Goal: Task Accomplishment & Management: Complete application form

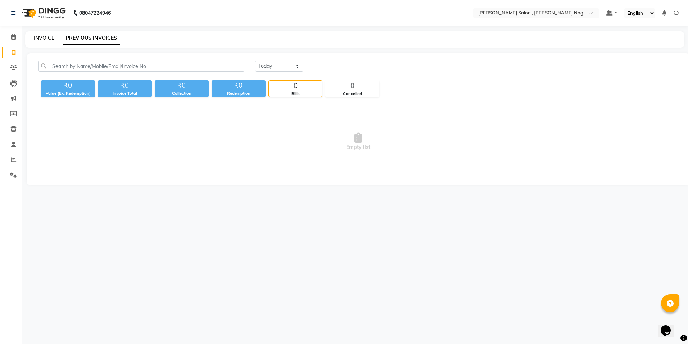
click at [45, 39] on link "INVOICE" at bounding box center [44, 38] width 21 height 6
select select "service"
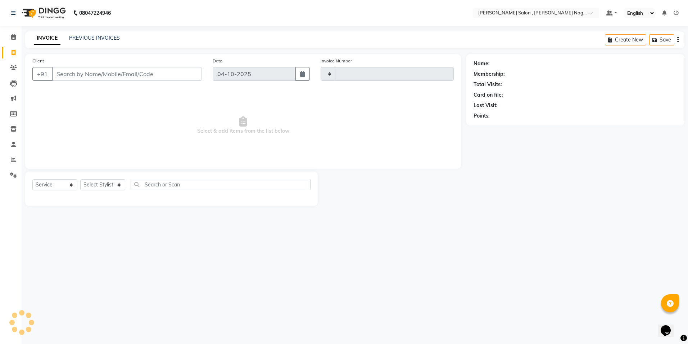
click at [67, 73] on input "Client" at bounding box center [127, 74] width 150 height 14
type input "3187"
select select "4120"
type input "7275898626"
click at [185, 72] on span "Add Client" at bounding box center [183, 73] width 28 height 7
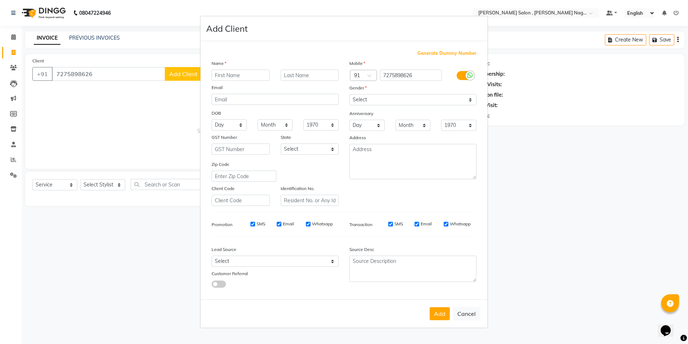
click at [238, 78] on input "text" at bounding box center [241, 74] width 58 height 11
type input "deavang"
click at [302, 69] on div "Name" at bounding box center [275, 64] width 138 height 10
click at [298, 80] on input "text" at bounding box center [310, 74] width 58 height 11
type input "gupta"
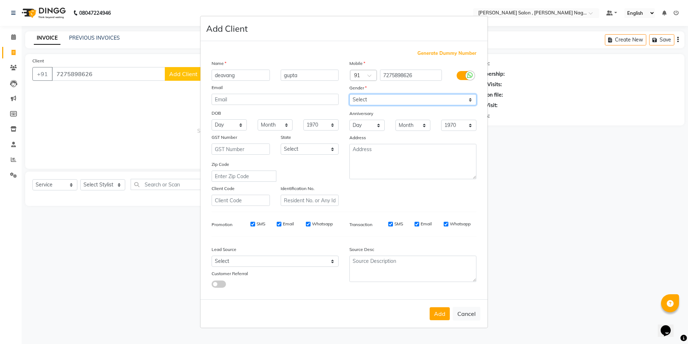
click at [366, 98] on select "Select [DEMOGRAPHIC_DATA] [DEMOGRAPHIC_DATA] Other Prefer Not To Say" at bounding box center [413, 99] width 127 height 11
select select "[DEMOGRAPHIC_DATA]"
click at [350, 94] on select "Select [DEMOGRAPHIC_DATA] [DEMOGRAPHIC_DATA] Other Prefer Not To Say" at bounding box center [413, 99] width 127 height 11
click at [430, 317] on div "Add Cancel" at bounding box center [344, 313] width 287 height 28
click at [441, 316] on button "Add" at bounding box center [440, 313] width 20 height 13
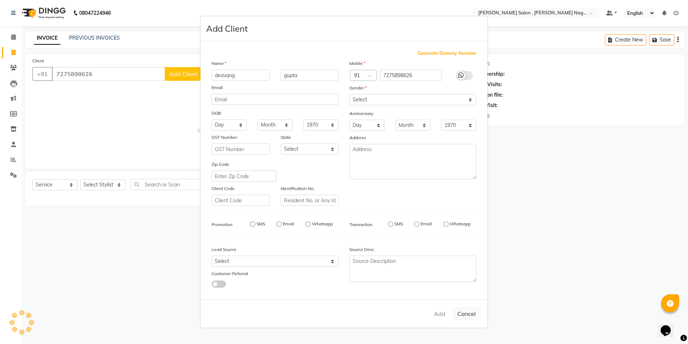
type input "72******26"
select select
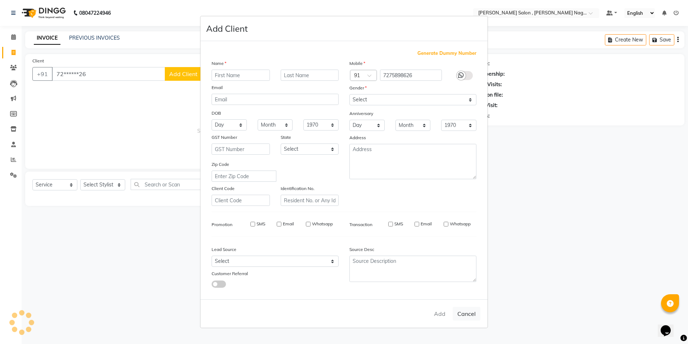
select select
checkbox input "false"
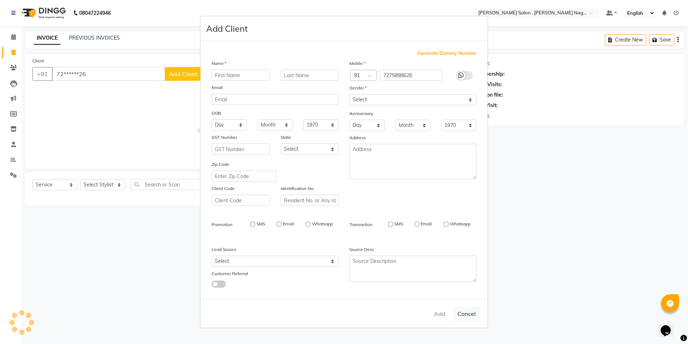
checkbox input "false"
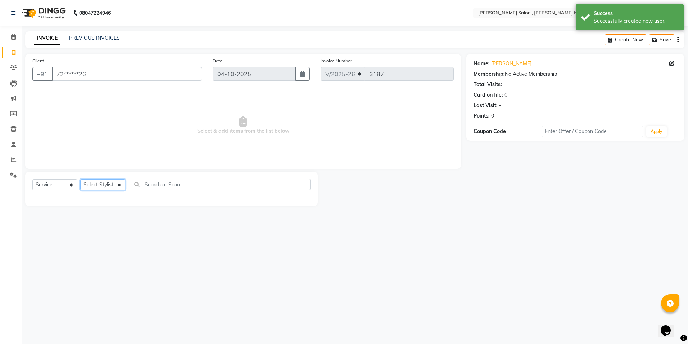
click at [95, 185] on select "Select Stylist [PERSON_NAME] [PERSON_NAME] HARSH isha pal [PERSON_NAME] [PERSON…" at bounding box center [102, 184] width 45 height 11
click at [80, 179] on select "Select Stylist [PERSON_NAME] [PERSON_NAME] HARSH isha pal [PERSON_NAME] [PERSON…" at bounding box center [102, 184] width 45 height 11
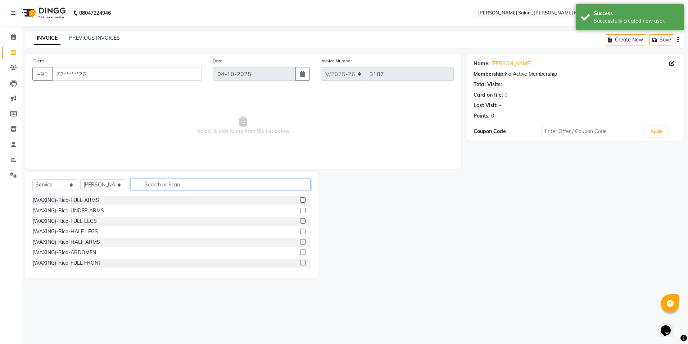
click at [148, 184] on input "text" at bounding box center [221, 184] width 180 height 11
drag, startPoint x: 105, startPoint y: 182, endPoint x: 105, endPoint y: 178, distance: 4.7
click at [105, 182] on select "Select Stylist [PERSON_NAME] [PERSON_NAME] HARSH isha pal [PERSON_NAME] [PERSON…" at bounding box center [102, 184] width 45 height 11
click at [80, 179] on select "Select Stylist [PERSON_NAME] [PERSON_NAME] HARSH isha pal [PERSON_NAME] [PERSON…" at bounding box center [102, 184] width 45 height 11
click at [101, 179] on div "Select Service Product Membership Package Voucher Prepaid Gift Card Select Styl…" at bounding box center [171, 187] width 278 height 17
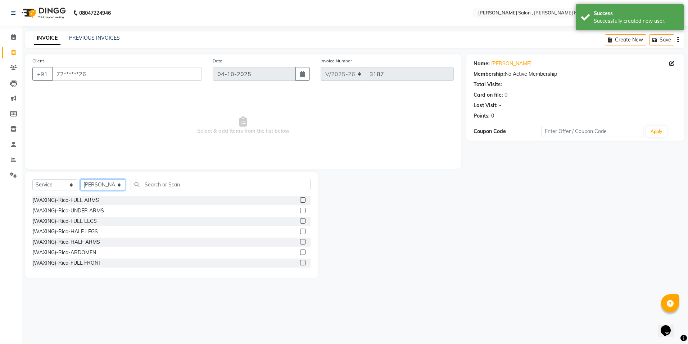
click at [101, 179] on select "Select Stylist [PERSON_NAME] [PERSON_NAME] HARSH isha pal [PERSON_NAME] [PERSON…" at bounding box center [102, 184] width 45 height 11
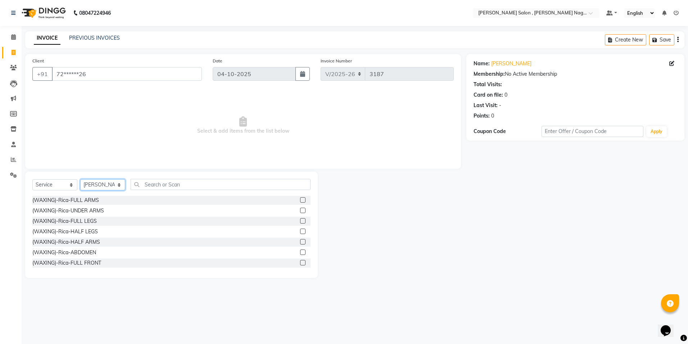
select select "21943"
click at [80, 179] on select "Select Stylist [PERSON_NAME] [PERSON_NAME] HARSH isha pal [PERSON_NAME] [PERSON…" at bounding box center [102, 184] width 45 height 11
click at [151, 186] on input "text" at bounding box center [221, 184] width 180 height 11
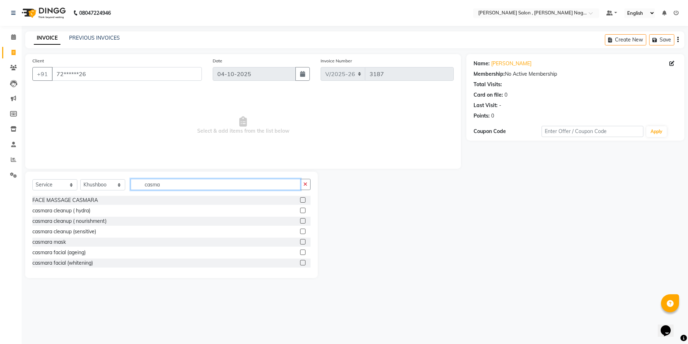
type input "casma"
click at [300, 264] on label at bounding box center [302, 262] width 5 height 5
click at [300, 264] on input "checkbox" at bounding box center [302, 262] width 5 height 5
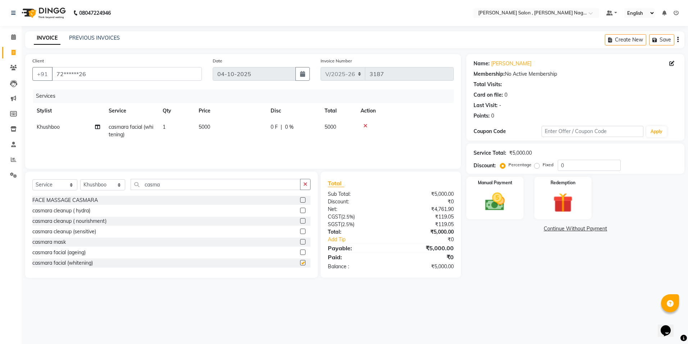
checkbox input "false"
click at [218, 187] on input "casma" at bounding box center [216, 184] width 170 height 11
click at [300, 213] on div at bounding box center [302, 211] width 5 height 8
click at [300, 210] on label at bounding box center [302, 209] width 5 height 5
click at [300, 210] on input "checkbox" at bounding box center [302, 210] width 5 height 5
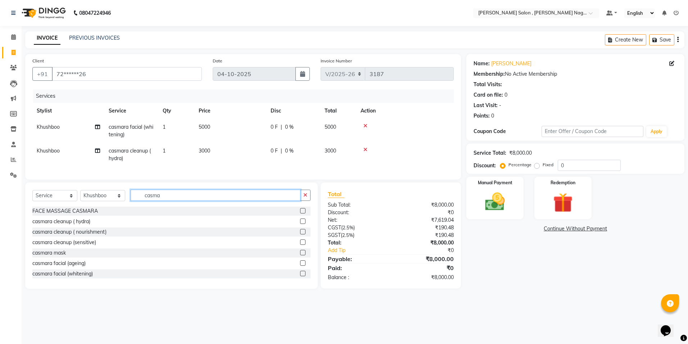
checkbox input "false"
click at [233, 196] on input "casma" at bounding box center [216, 194] width 170 height 11
type input "c"
type input "extra"
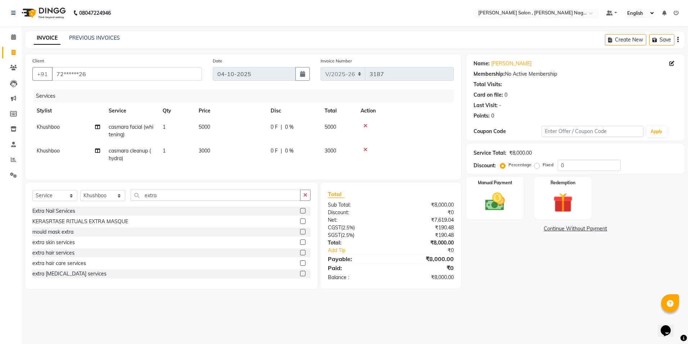
click at [300, 276] on label at bounding box center [302, 272] width 5 height 5
click at [300, 276] on input "checkbox" at bounding box center [302, 273] width 5 height 5
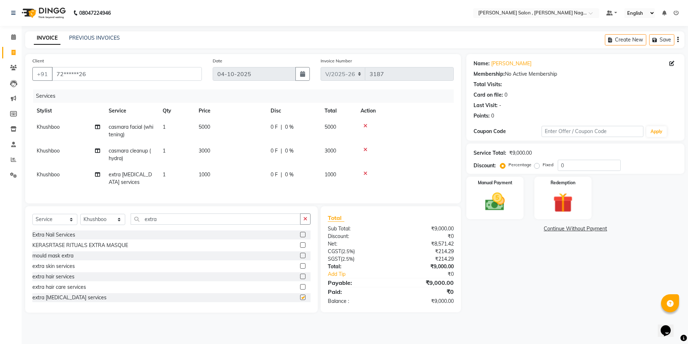
checkbox input "false"
click at [188, 219] on input "extra" at bounding box center [216, 218] width 170 height 11
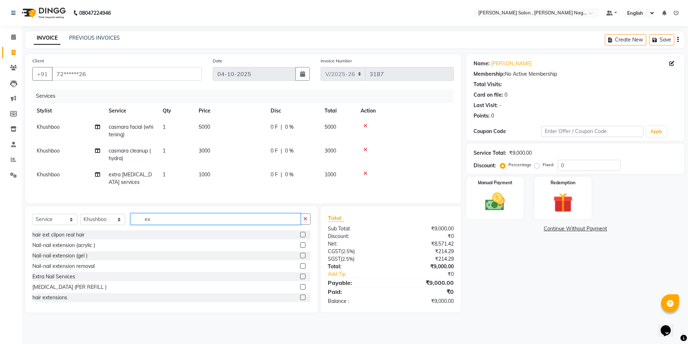
type input "e"
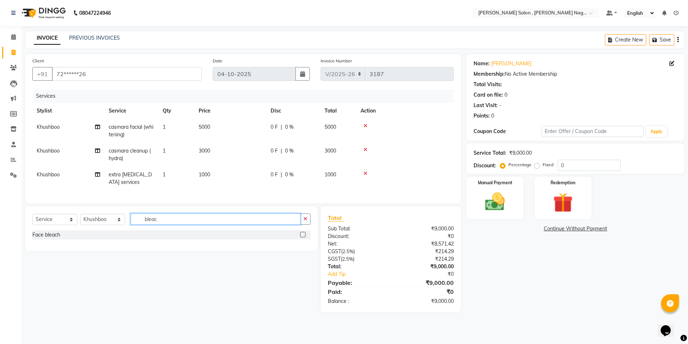
type input "bleac"
click at [304, 237] on label at bounding box center [302, 234] width 5 height 5
click at [304, 237] on input "checkbox" at bounding box center [302, 234] width 5 height 5
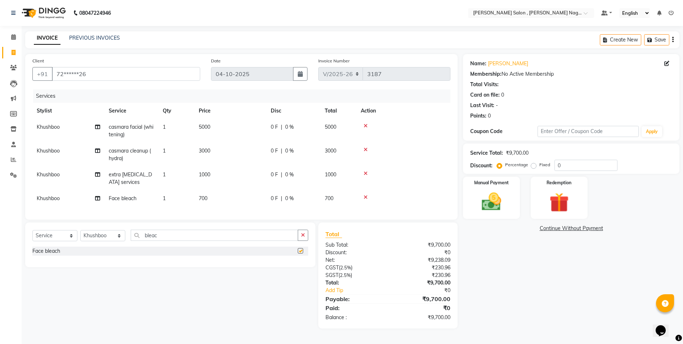
checkbox input "false"
click at [230, 234] on div "Select Service Product Membership Package Voucher Prepaid Gift Card Select Styl…" at bounding box center [170, 244] width 290 height 45
click at [224, 241] on input "bleac" at bounding box center [214, 234] width 167 height 11
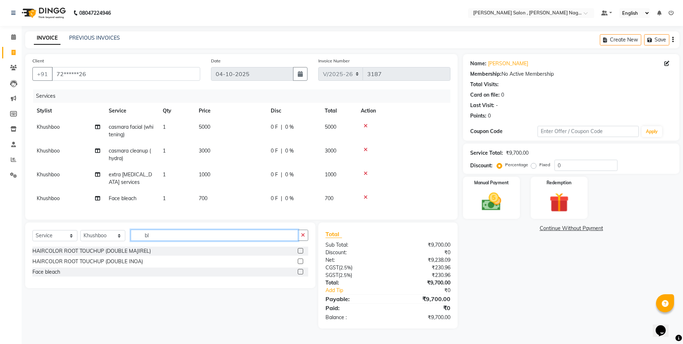
type input "b"
type input "eye"
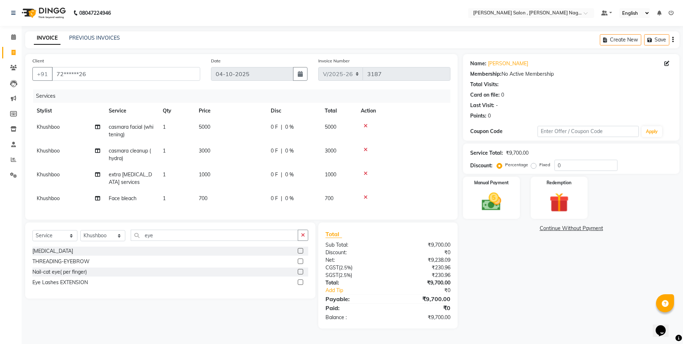
click at [299, 264] on label at bounding box center [300, 260] width 5 height 5
click at [299, 264] on input "checkbox" at bounding box center [300, 261] width 5 height 5
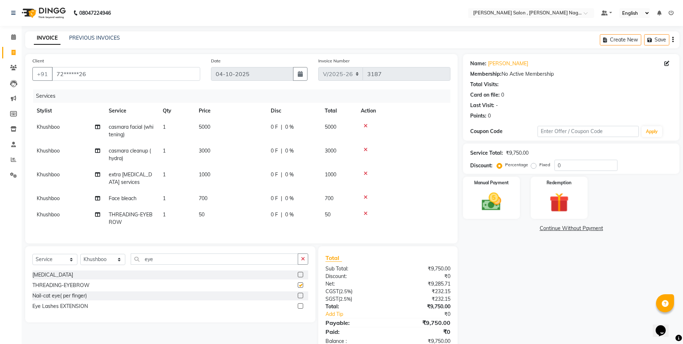
checkbox input "false"
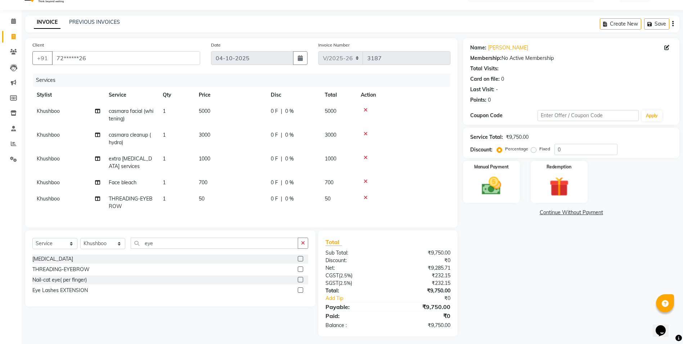
scroll to position [24, 0]
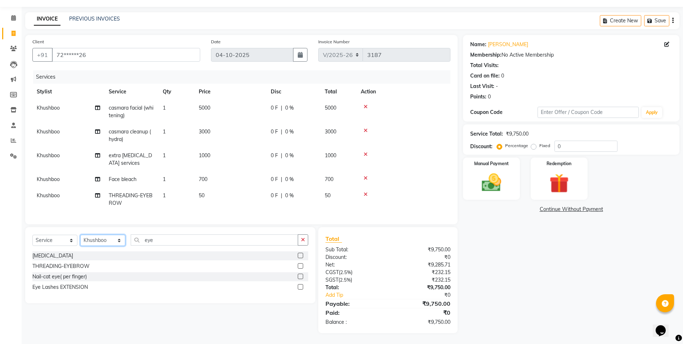
click at [100, 246] on select "Select Stylist [PERSON_NAME] [PERSON_NAME] HARSH isha pal [PERSON_NAME] [PERSON…" at bounding box center [102, 239] width 45 height 11
click at [69, 133] on td "Khushboo" at bounding box center [68, 136] width 72 height 24
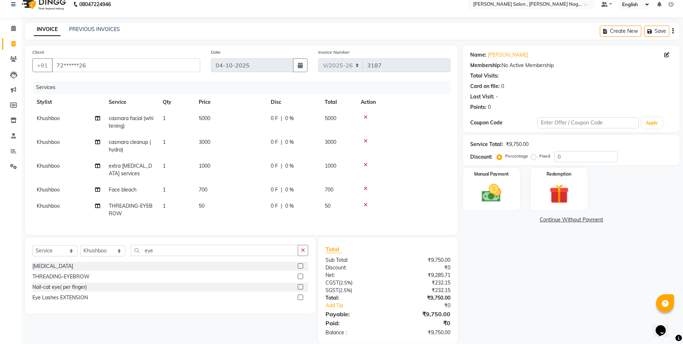
select select "21943"
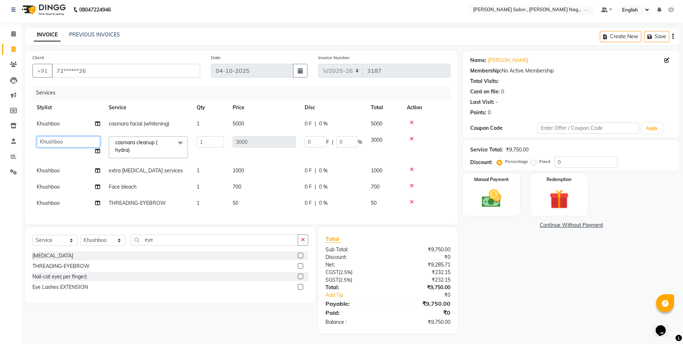
click at [68, 136] on select "[PERSON_NAME] [PERSON_NAME] HARSH [PERSON_NAME] [PERSON_NAME] [PERSON_NAME] Man…" at bounding box center [68, 141] width 63 height 11
select select "35623"
click at [95, 246] on select "Select Stylist [PERSON_NAME] [PERSON_NAME] HARSH isha pal [PERSON_NAME] [PERSON…" at bounding box center [102, 239] width 45 height 11
select select "35623"
click at [80, 234] on select "Select Stylist [PERSON_NAME] [PERSON_NAME] HARSH isha pal [PERSON_NAME] [PERSON…" at bounding box center [102, 239] width 45 height 11
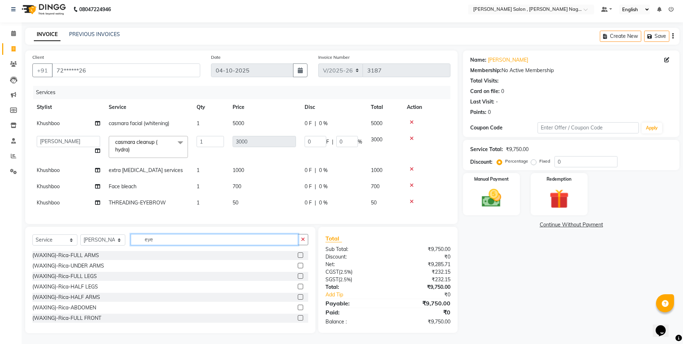
click at [145, 236] on input "eye" at bounding box center [214, 239] width 167 height 11
click at [174, 239] on input "eye" at bounding box center [214, 239] width 167 height 11
type input "e"
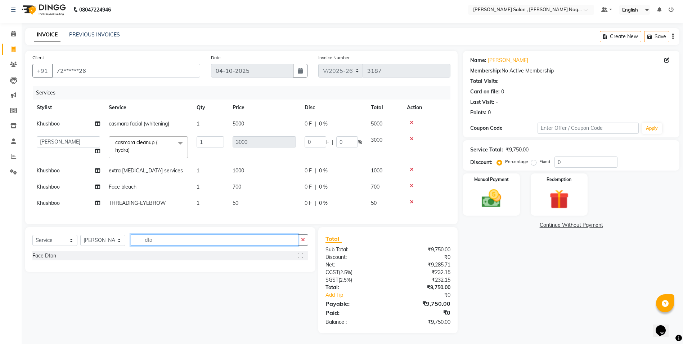
type input "dta"
click at [302, 256] on label at bounding box center [300, 254] width 5 height 5
click at [302, 256] on input "checkbox" at bounding box center [300, 255] width 5 height 5
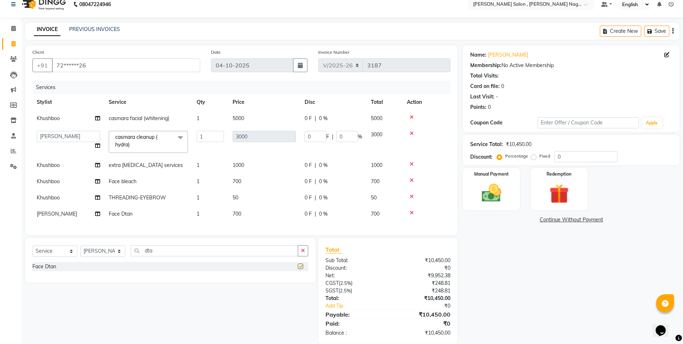
checkbox input "false"
click at [539, 157] on label "Fixed" at bounding box center [544, 156] width 11 height 6
click at [534, 157] on input "Fixed" at bounding box center [535, 155] width 5 height 5
radio input "true"
click at [561, 160] on input "0" at bounding box center [586, 156] width 63 height 11
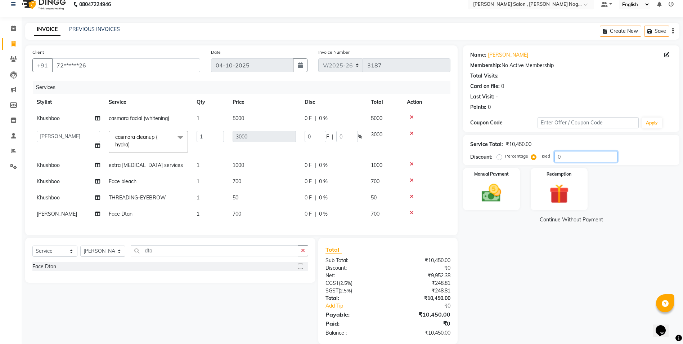
type input "05"
type input "1.44"
type input "0.05"
type input "054"
type input "15.5"
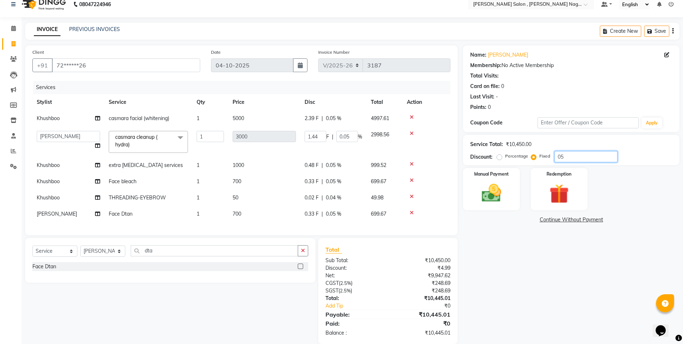
type input "0.52"
type input "0545"
type input "156.46"
type input "5.22"
type input "05450"
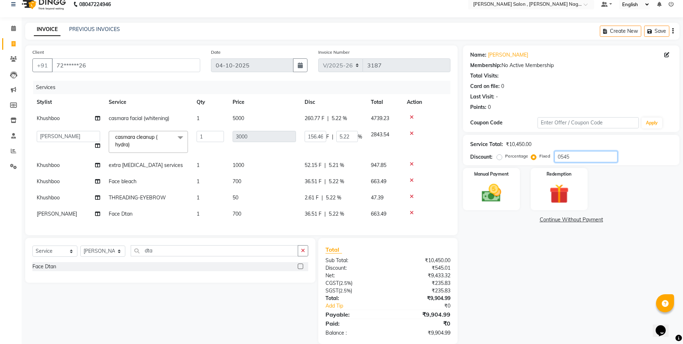
type input "1564.59"
type input "52.15"
type input "0545"
type input "156.46"
type input "5.22"
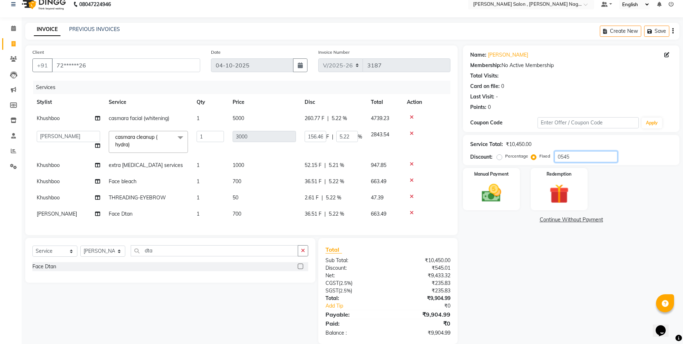
type input "054"
type input "15.5"
type input "0.52"
type input "05"
type input "1.44"
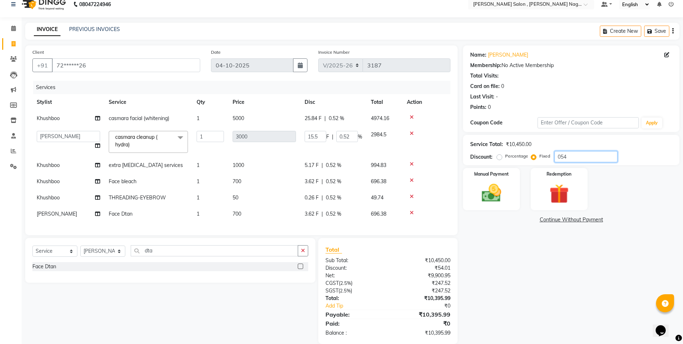
type input "0.05"
type input "052"
type input "14.93"
type input "0.5"
type input "0525"
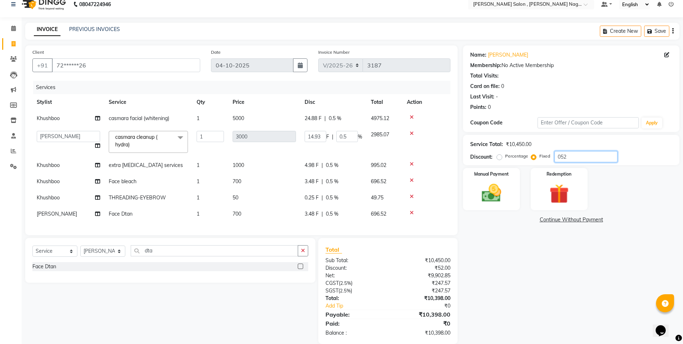
type input "150.72"
type input "5.02"
type input "05250"
type input "1507.18"
type input "50.24"
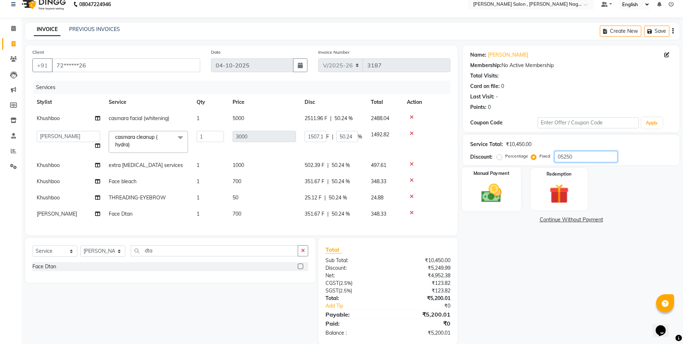
type input "05250"
click at [513, 187] on div "Manual Payment" at bounding box center [491, 189] width 59 height 44
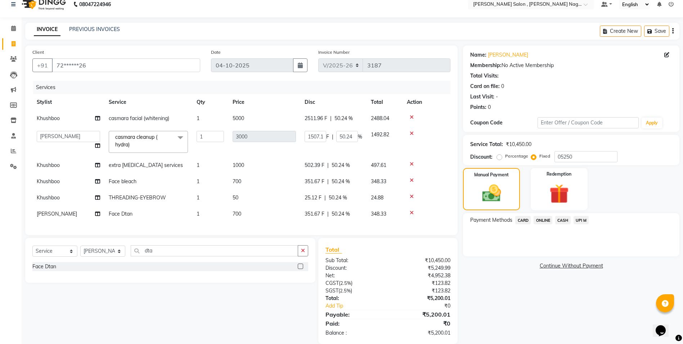
click at [542, 216] on span "ONLINE" at bounding box center [543, 220] width 19 height 8
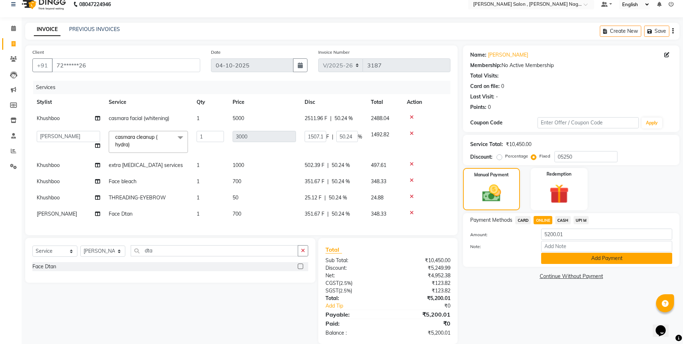
click at [547, 256] on button "Add Payment" at bounding box center [606, 257] width 131 height 11
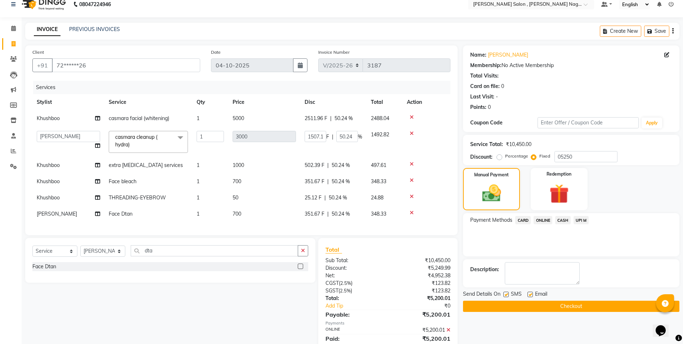
click at [540, 309] on button "Checkout" at bounding box center [571, 305] width 216 height 11
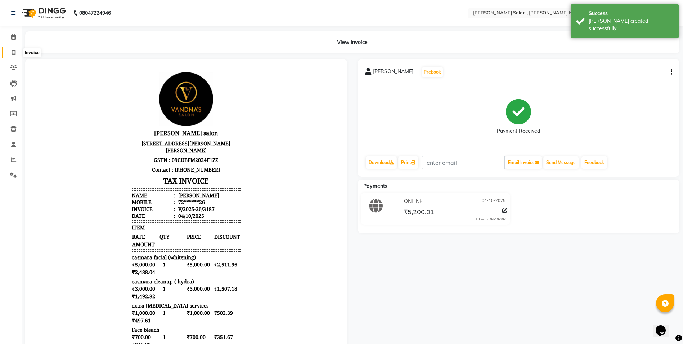
click at [14, 51] on icon at bounding box center [14, 52] width 4 height 5
select select "service"
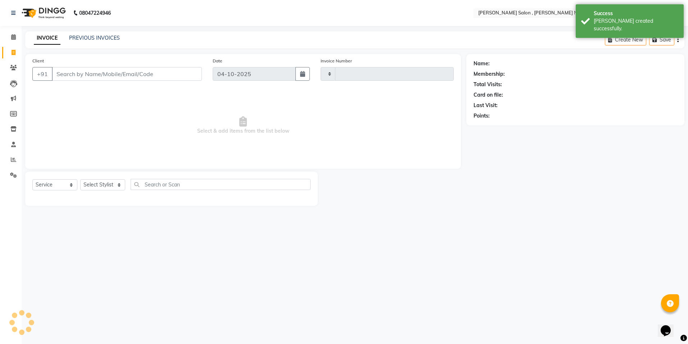
type input "3188"
select select "4120"
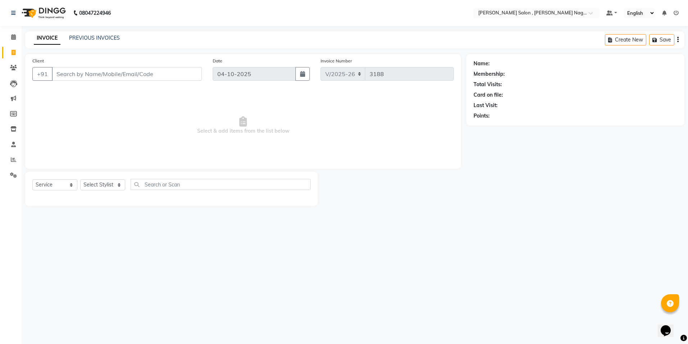
drag, startPoint x: 78, startPoint y: 59, endPoint x: 73, endPoint y: 66, distance: 8.9
click at [78, 59] on div "Client +91" at bounding box center [117, 72] width 180 height 30
click at [73, 75] on input "Client" at bounding box center [127, 74] width 150 height 14
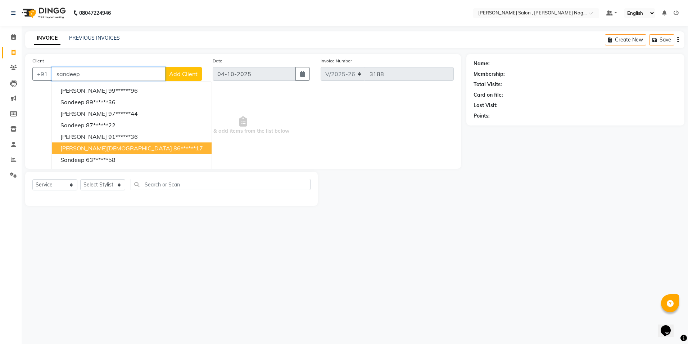
click at [174, 148] on ngb-highlight "86******17" at bounding box center [189, 147] width 30 height 7
type input "86******17"
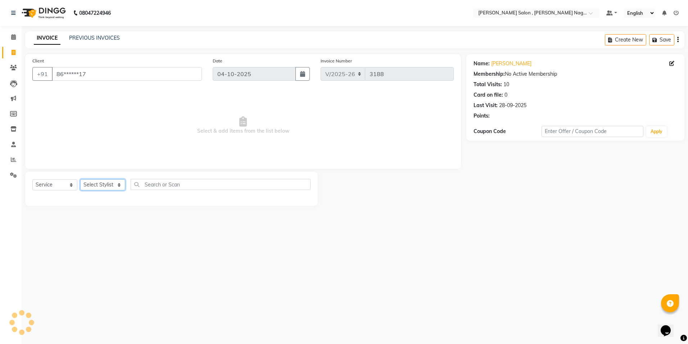
click at [105, 188] on select "Select Stylist [PERSON_NAME] [PERSON_NAME] HARSH isha pal [PERSON_NAME] [PERSON…" at bounding box center [102, 184] width 45 height 11
click at [80, 179] on select "Select Stylist [PERSON_NAME] [PERSON_NAME] HARSH isha pal [PERSON_NAME] [PERSON…" at bounding box center [102, 184] width 45 height 11
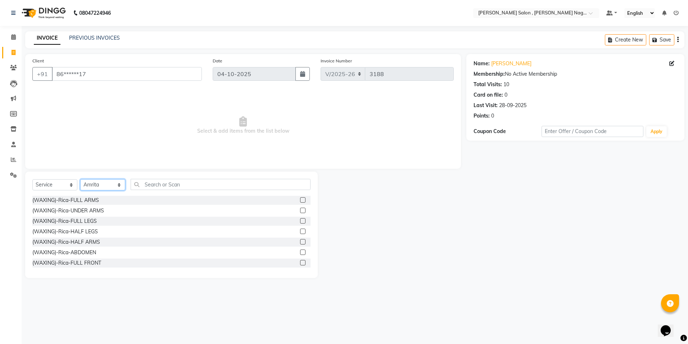
click at [124, 183] on select "Select Stylist [PERSON_NAME] [PERSON_NAME] HARSH isha pal [PERSON_NAME] [PERSON…" at bounding box center [102, 184] width 45 height 11
select select "33786"
click at [80, 179] on select "Select Stylist [PERSON_NAME] [PERSON_NAME] HARSH isha pal [PERSON_NAME] [PERSON…" at bounding box center [102, 184] width 45 height 11
drag, startPoint x: 150, startPoint y: 176, endPoint x: 150, endPoint y: 184, distance: 7.9
click at [150, 184] on div "Select Service Product Membership Package Voucher Prepaid Gift Card Select Styl…" at bounding box center [171, 224] width 293 height 106
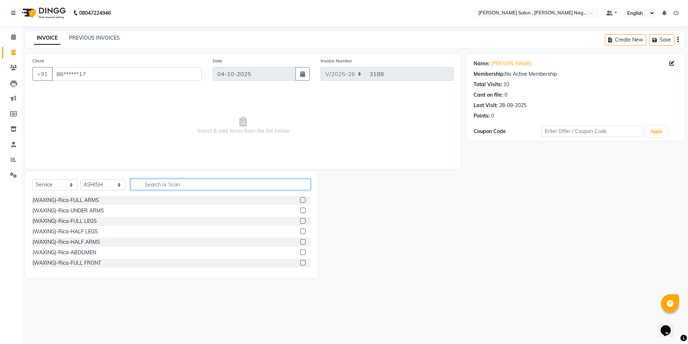
click at [150, 184] on input "text" at bounding box center [221, 184] width 180 height 11
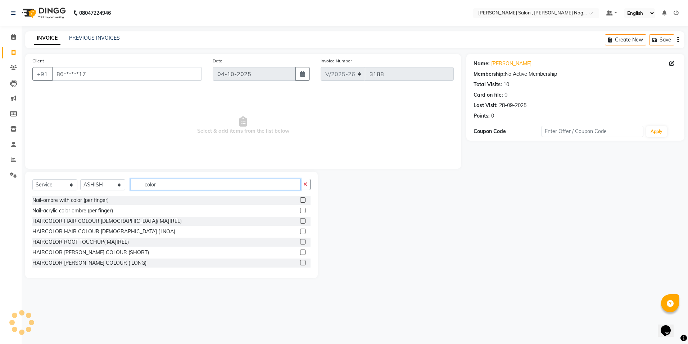
click at [233, 186] on input "color" at bounding box center [216, 184] width 170 height 11
type input "c"
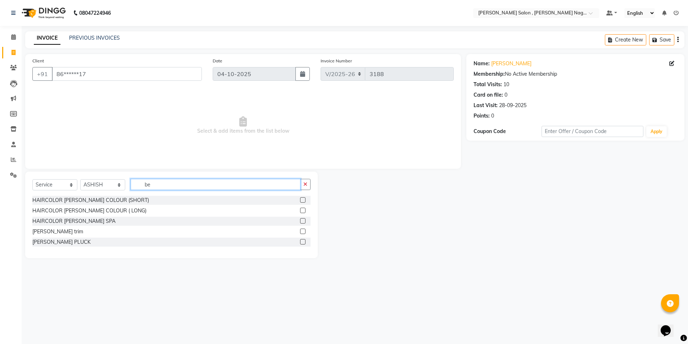
type input "b"
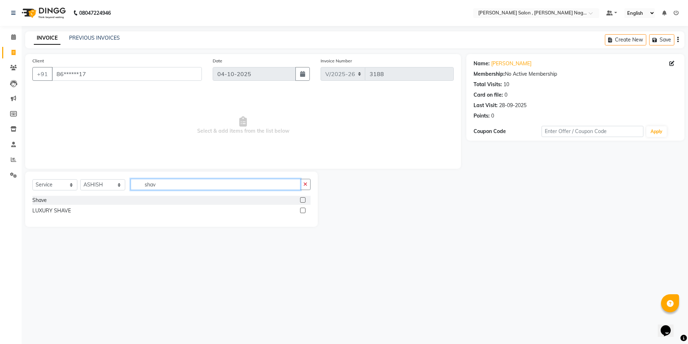
type input "shav"
click at [305, 201] on label at bounding box center [302, 199] width 5 height 5
click at [305, 201] on input "checkbox" at bounding box center [302, 200] width 5 height 5
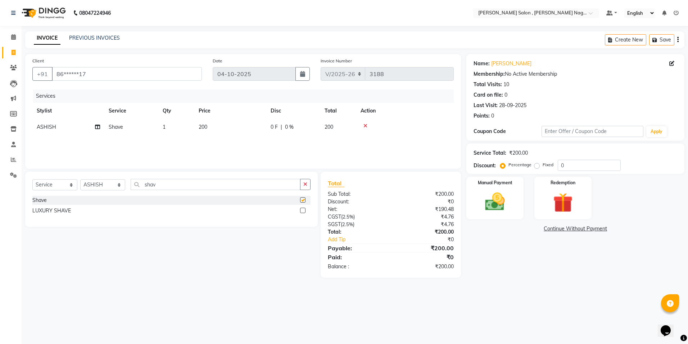
checkbox input "false"
click at [304, 210] on label at bounding box center [302, 209] width 5 height 5
click at [304, 210] on input "checkbox" at bounding box center [302, 210] width 5 height 5
click at [366, 125] on icon at bounding box center [366, 125] width 4 height 5
click at [365, 124] on icon at bounding box center [366, 125] width 4 height 5
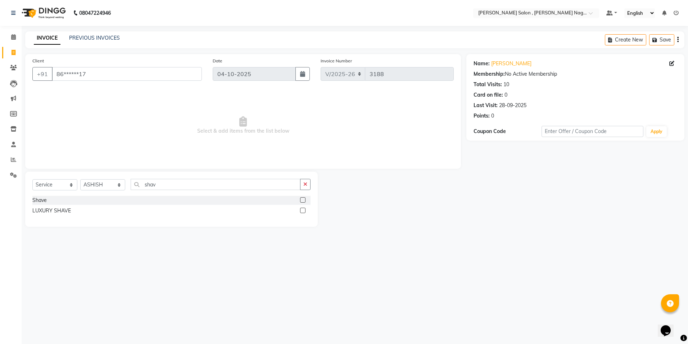
click at [302, 209] on label at bounding box center [302, 209] width 5 height 5
click at [302, 209] on input "checkbox" at bounding box center [302, 210] width 5 height 5
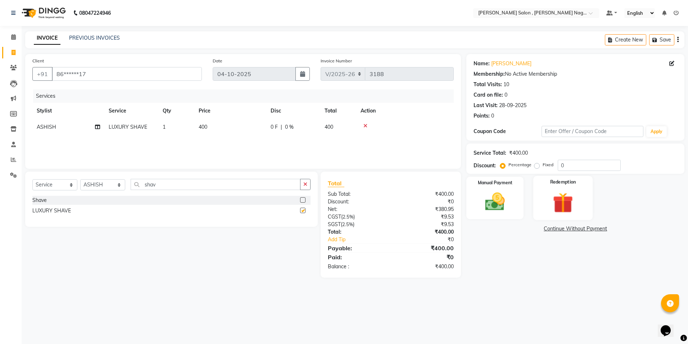
checkbox input "false"
click at [543, 166] on label "Fixed" at bounding box center [548, 164] width 11 height 6
click at [538, 166] on input "Fixed" at bounding box center [538, 164] width 5 height 5
radio input "true"
click at [574, 167] on input "0" at bounding box center [589, 165] width 63 height 11
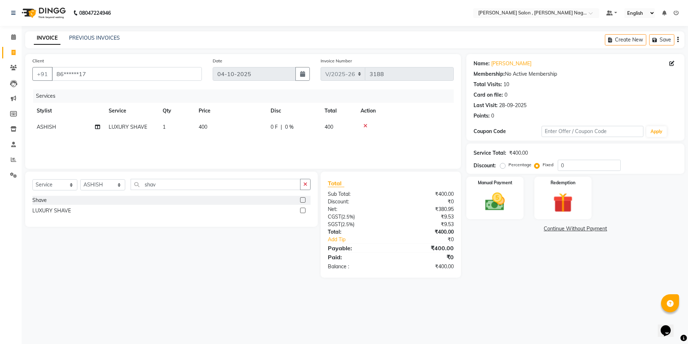
click at [304, 199] on label at bounding box center [302, 199] width 5 height 5
click at [304, 199] on input "checkbox" at bounding box center [302, 200] width 5 height 5
checkbox input "false"
drag, startPoint x: 574, startPoint y: 162, endPoint x: 575, endPoint y: 167, distance: 5.4
click at [575, 162] on input "0" at bounding box center [589, 165] width 63 height 11
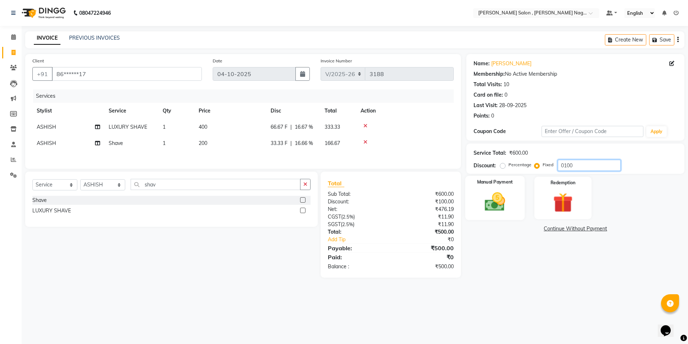
type input "0100"
click at [491, 195] on img at bounding box center [495, 202] width 33 height 24
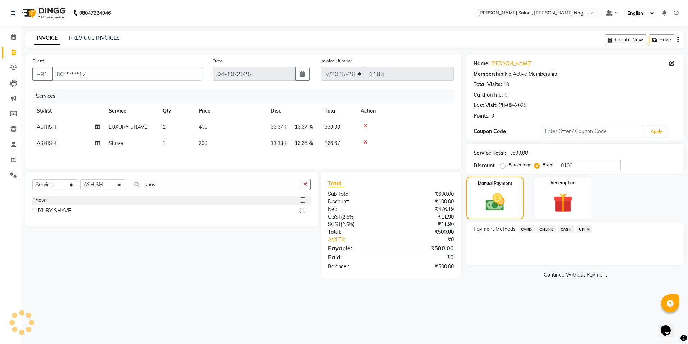
click at [545, 230] on span "ONLINE" at bounding box center [546, 229] width 19 height 8
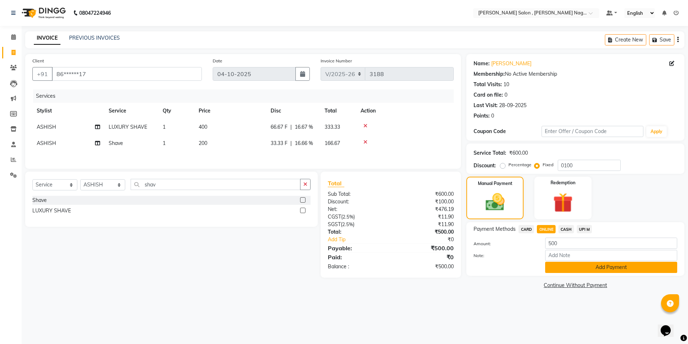
click at [549, 264] on button "Add Payment" at bounding box center [612, 266] width 132 height 11
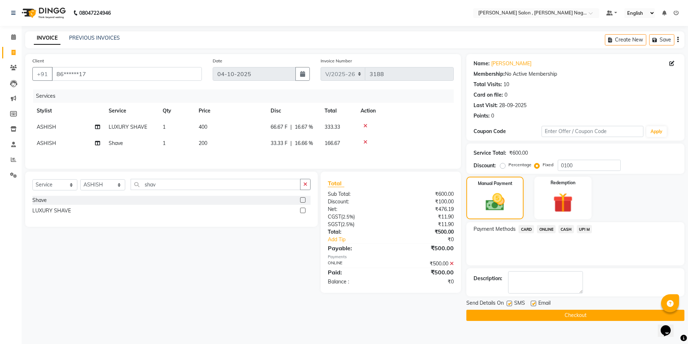
click at [511, 304] on label at bounding box center [509, 302] width 5 height 5
click at [511, 304] on input "checkbox" at bounding box center [509, 303] width 5 height 5
checkbox input "false"
drag, startPoint x: 534, startPoint y: 302, endPoint x: 518, endPoint y: 319, distance: 22.9
click at [535, 302] on label at bounding box center [533, 302] width 5 height 5
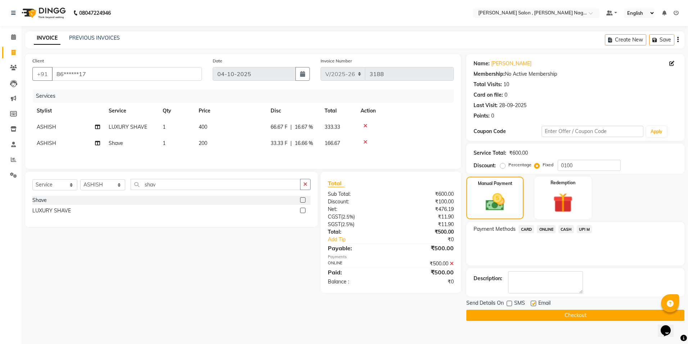
click at [535, 302] on input "checkbox" at bounding box center [533, 303] width 5 height 5
checkbox input "false"
click at [517, 319] on button "Checkout" at bounding box center [576, 314] width 218 height 11
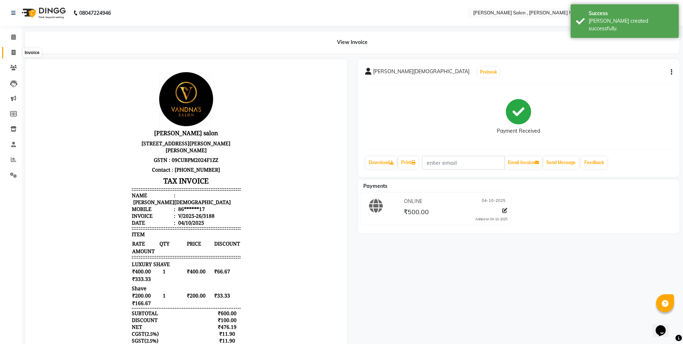
click at [17, 55] on span at bounding box center [13, 53] width 13 height 8
select select "service"
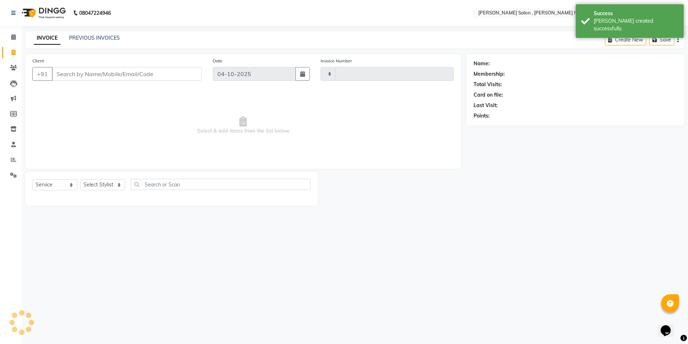
type input "3189"
select select "4120"
drag, startPoint x: 90, startPoint y: 73, endPoint x: 82, endPoint y: 97, distance: 25.6
drag, startPoint x: 81, startPoint y: 73, endPoint x: 48, endPoint y: 41, distance: 45.6
click at [48, 41] on link "INVOICE" at bounding box center [47, 38] width 27 height 13
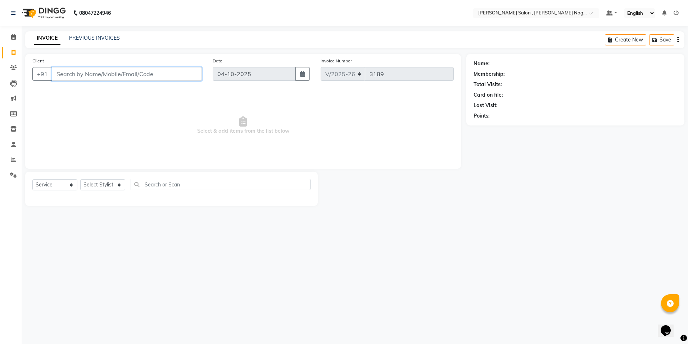
paste input "9415234481"
type input "9415234481"
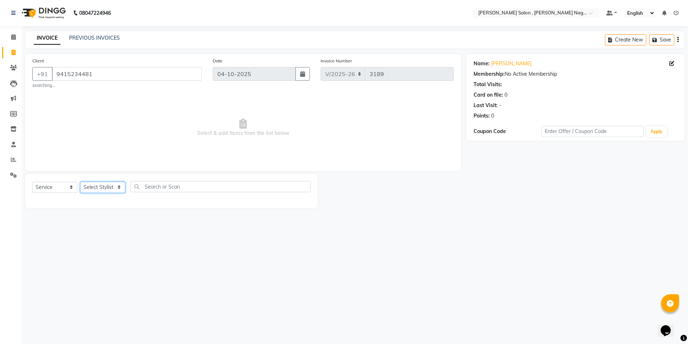
click at [117, 187] on select "Select Stylist [PERSON_NAME] [PERSON_NAME] HARSH isha pal [PERSON_NAME] [PERSON…" at bounding box center [102, 186] width 45 height 11
click at [122, 178] on div "Select Service Product Membership Package Voucher Prepaid Gift Card Select Styl…" at bounding box center [171, 191] width 293 height 34
click at [111, 183] on select "Select Stylist [PERSON_NAME] [PERSON_NAME] HARSH isha pal [PERSON_NAME] [PERSON…" at bounding box center [102, 186] width 45 height 11
click at [80, 181] on select "Select Stylist [PERSON_NAME] [PERSON_NAME] HARSH isha pal [PERSON_NAME] [PERSON…" at bounding box center [102, 186] width 45 height 11
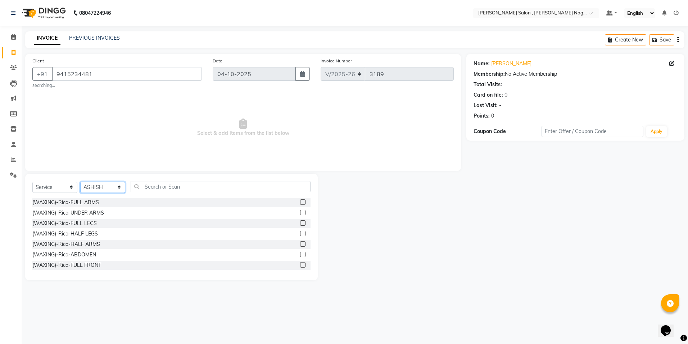
click at [95, 191] on select "Select Stylist [PERSON_NAME] [PERSON_NAME] HARSH isha pal [PERSON_NAME] [PERSON…" at bounding box center [102, 186] width 45 height 11
select select "65130"
click at [80, 181] on select "Select Stylist [PERSON_NAME] [PERSON_NAME] HARSH isha pal [PERSON_NAME] [PERSON…" at bounding box center [102, 186] width 45 height 11
click at [164, 187] on input "text" at bounding box center [221, 186] width 180 height 11
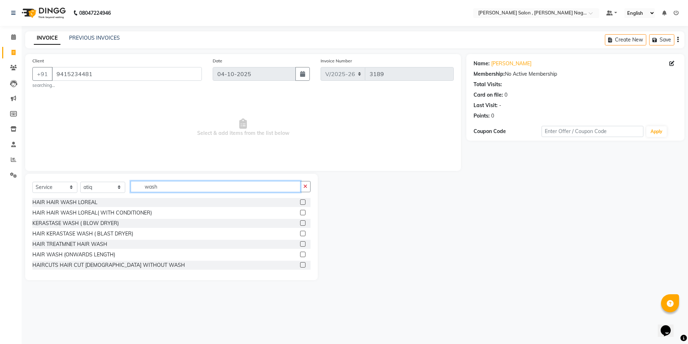
type input "wash"
click at [300, 214] on label at bounding box center [302, 212] width 5 height 5
click at [300, 214] on input "checkbox" at bounding box center [302, 212] width 5 height 5
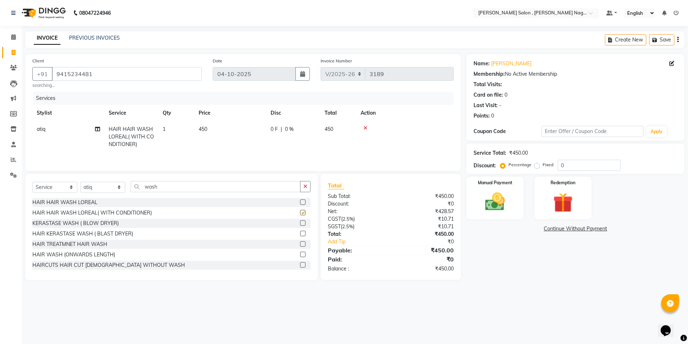
click at [300, 214] on label at bounding box center [302, 212] width 5 height 5
click at [300, 214] on input "checkbox" at bounding box center [302, 212] width 5 height 5
click at [300, 214] on label at bounding box center [302, 212] width 5 height 5
click at [300, 214] on input "checkbox" at bounding box center [302, 212] width 5 height 5
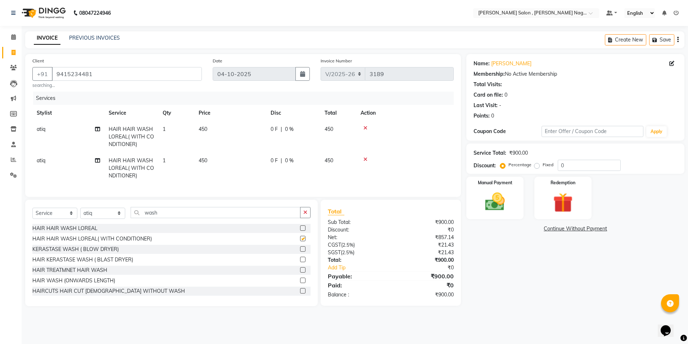
checkbox input "false"
click at [483, 199] on img at bounding box center [495, 202] width 33 height 24
click at [564, 232] on span "CASH" at bounding box center [566, 229] width 15 height 8
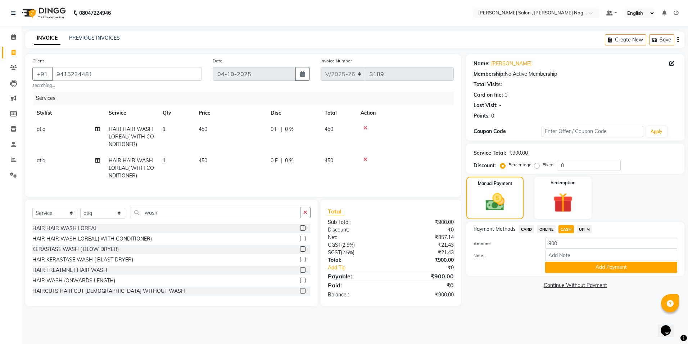
click at [560, 275] on div "Payment Methods CARD ONLINE CASH UPI M Amount: 900 Note: Add Payment" at bounding box center [576, 249] width 218 height 54
click at [554, 274] on div "Payment Methods CARD ONLINE CASH UPI M Amount: 900 Note: Add Payment" at bounding box center [576, 249] width 218 height 54
click at [556, 267] on button "Add Payment" at bounding box center [612, 266] width 132 height 11
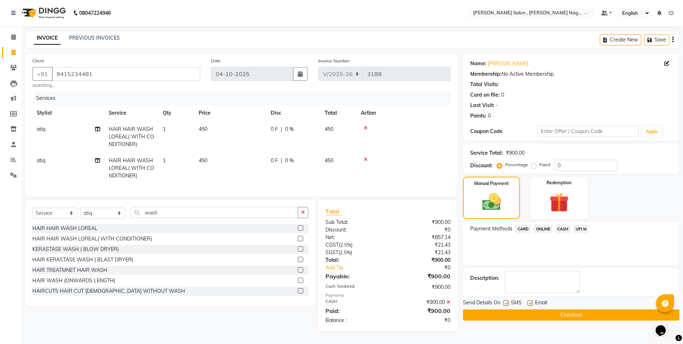
click at [502, 300] on div "Send Details On SMS Email" at bounding box center [571, 303] width 216 height 9
click at [503, 300] on div at bounding box center [505, 304] width 5 height 8
click at [504, 301] on label at bounding box center [505, 302] width 5 height 5
click at [504, 301] on input "checkbox" at bounding box center [505, 303] width 5 height 5
checkbox input "false"
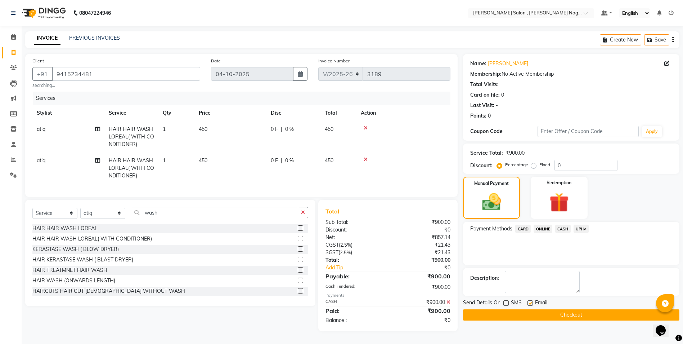
click at [528, 301] on label at bounding box center [530, 302] width 5 height 5
click at [528, 301] on input "checkbox" at bounding box center [530, 303] width 5 height 5
checkbox input "false"
click at [526, 315] on button "Checkout" at bounding box center [571, 314] width 216 height 11
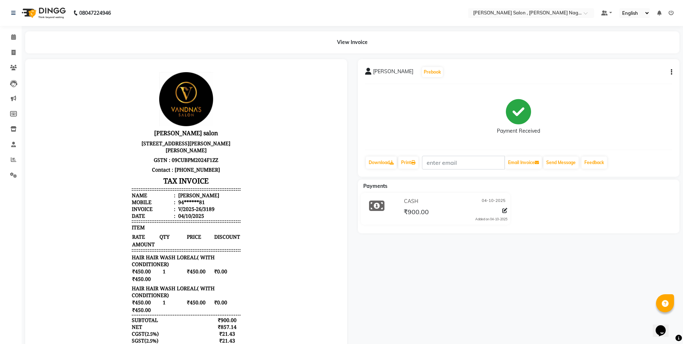
click at [20, 54] on li "Invoice" at bounding box center [11, 52] width 22 height 15
click at [17, 53] on span at bounding box center [13, 53] width 13 height 8
select select "service"
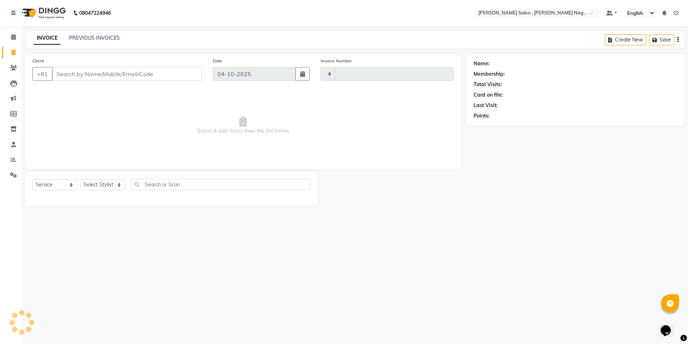
type input "3190"
select select "4120"
click at [142, 65] on div "Client +91" at bounding box center [117, 72] width 180 height 30
click at [140, 72] on input "Client" at bounding box center [127, 74] width 150 height 14
paste input "8595348956"
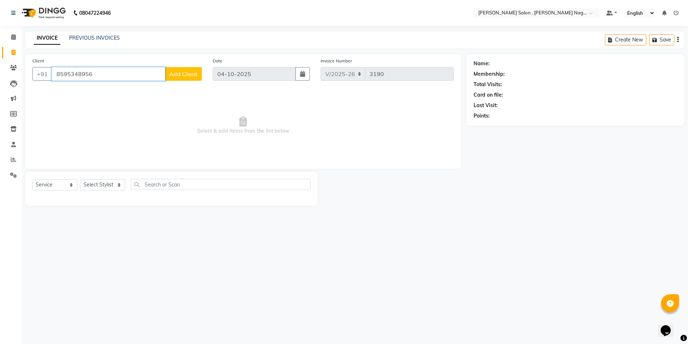
type input "8595348956"
click at [173, 71] on span "Add Client" at bounding box center [183, 73] width 28 height 7
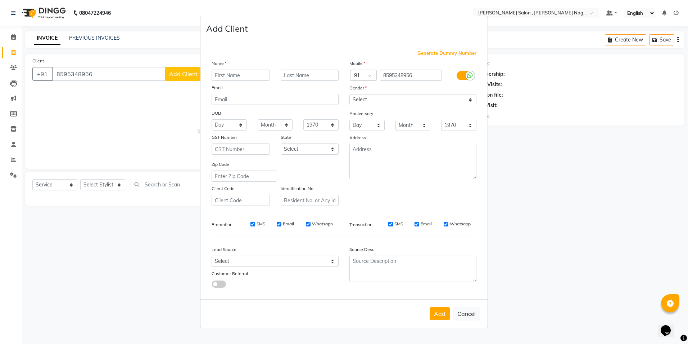
click at [239, 71] on input "text" at bounding box center [241, 74] width 58 height 11
type input "naina"
click at [419, 104] on select "Select [DEMOGRAPHIC_DATA] [DEMOGRAPHIC_DATA] Other Prefer Not To Say" at bounding box center [413, 99] width 127 height 11
select select "[DEMOGRAPHIC_DATA]"
click at [350, 94] on select "Select [DEMOGRAPHIC_DATA] [DEMOGRAPHIC_DATA] Other Prefer Not To Say" at bounding box center [413, 99] width 127 height 11
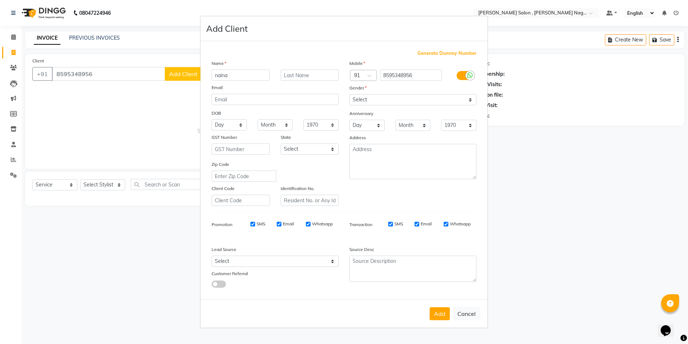
click at [453, 316] on div "Add Cancel" at bounding box center [344, 313] width 287 height 28
click at [449, 316] on button "Add" at bounding box center [440, 313] width 20 height 13
type input "85******56"
select select
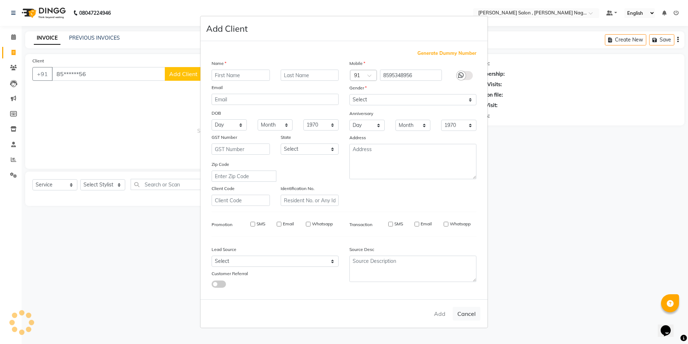
select select
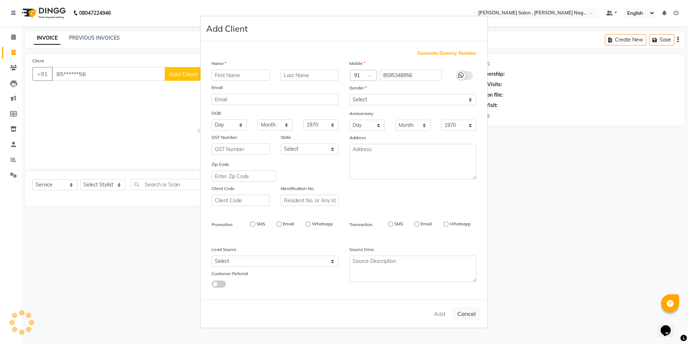
checkbox input "false"
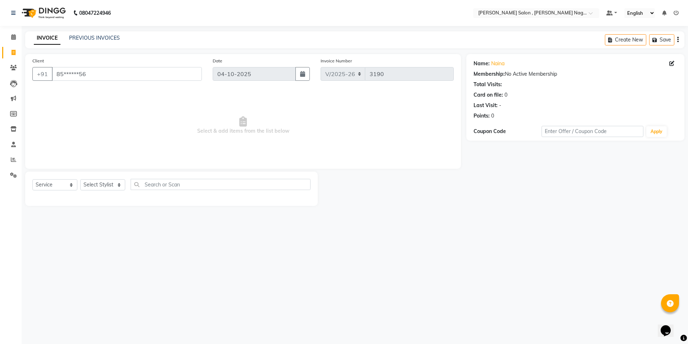
click at [112, 178] on div "Select Service Product Membership Package Voucher Prepaid Gift Card Select Styl…" at bounding box center [171, 188] width 293 height 34
click at [111, 185] on select "Select Stylist [PERSON_NAME] [PERSON_NAME] HARSH isha pal [PERSON_NAME] [PERSON…" at bounding box center [102, 184] width 45 height 11
select select "21941"
click at [80, 179] on select "Select Stylist [PERSON_NAME] [PERSON_NAME] HARSH isha pal [PERSON_NAME] [PERSON…" at bounding box center [102, 184] width 45 height 11
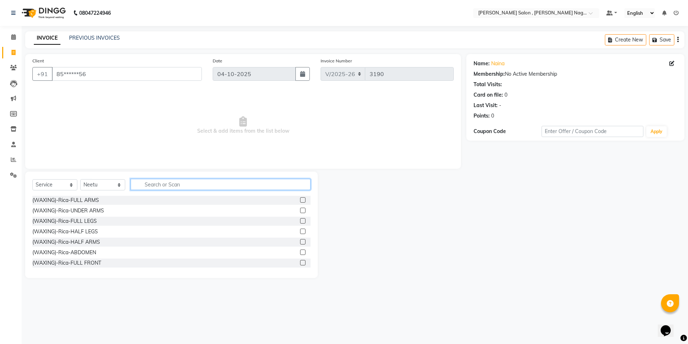
click at [136, 187] on input "text" at bounding box center [221, 184] width 180 height 11
type input "o3"
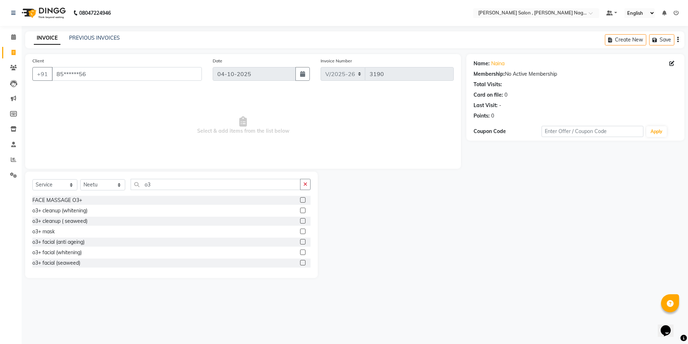
click at [300, 213] on div at bounding box center [302, 211] width 5 height 8
click at [300, 207] on label at bounding box center [302, 209] width 5 height 5
click at [300, 208] on input "checkbox" at bounding box center [302, 210] width 5 height 5
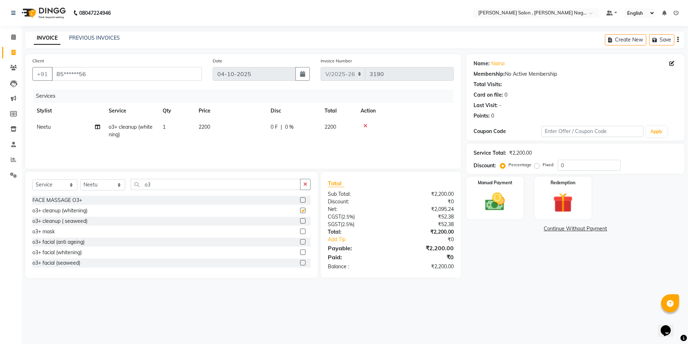
checkbox input "false"
click at [204, 191] on div "Select Service Product Membership Package Voucher Prepaid Gift Card Select Styl…" at bounding box center [171, 187] width 278 height 17
click at [204, 189] on input "o3" at bounding box center [216, 184] width 170 height 11
type input "o"
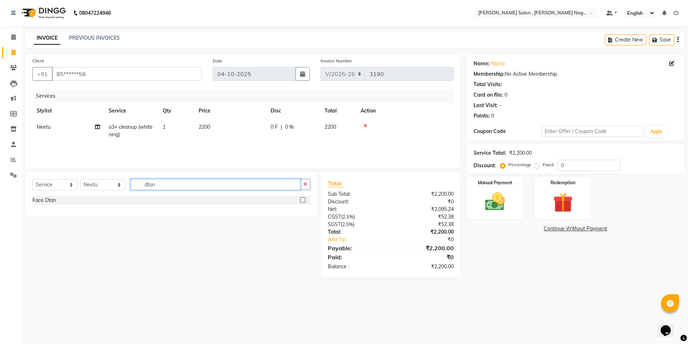
type input "dtan"
click at [302, 202] on label at bounding box center [302, 199] width 5 height 5
click at [302, 202] on input "checkbox" at bounding box center [302, 200] width 5 height 5
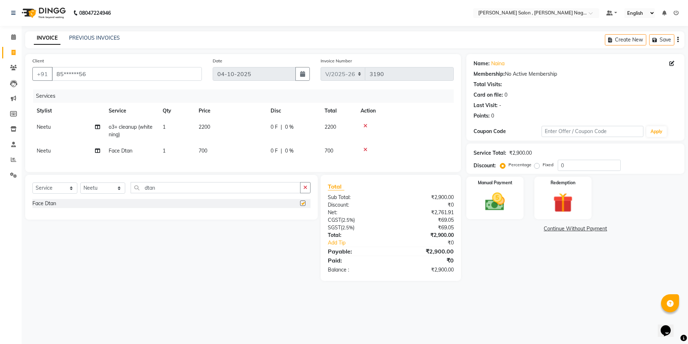
checkbox input "false"
click at [100, 193] on select "Select Stylist [PERSON_NAME] [PERSON_NAME] HARSH isha pal [PERSON_NAME] [PERSON…" at bounding box center [102, 187] width 45 height 11
click at [157, 189] on div "Select Service Product Membership Package Voucher Prepaid Gift Card Select Styl…" at bounding box center [171, 197] width 293 height 45
click at [157, 189] on input "dtan" at bounding box center [216, 187] width 170 height 11
type input "d"
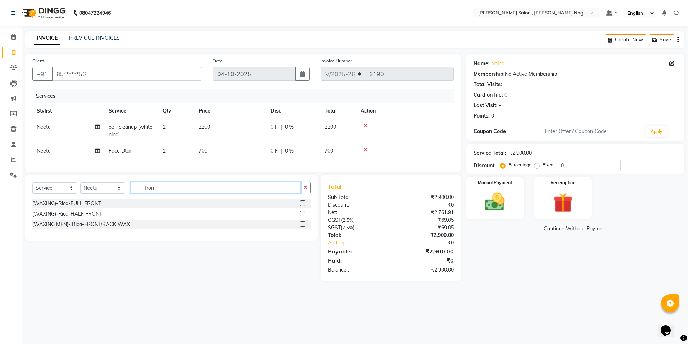
type input "fron"
click at [304, 226] on label at bounding box center [302, 223] width 5 height 5
click at [304, 226] on input "checkbox" at bounding box center [302, 224] width 5 height 5
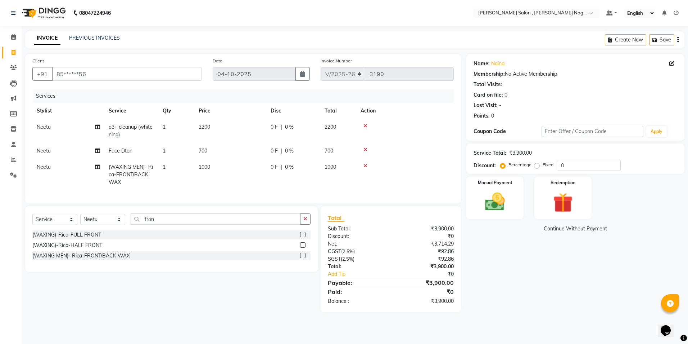
click at [304, 258] on label at bounding box center [302, 254] width 5 height 5
click at [304, 258] on input "checkbox" at bounding box center [302, 255] width 5 height 5
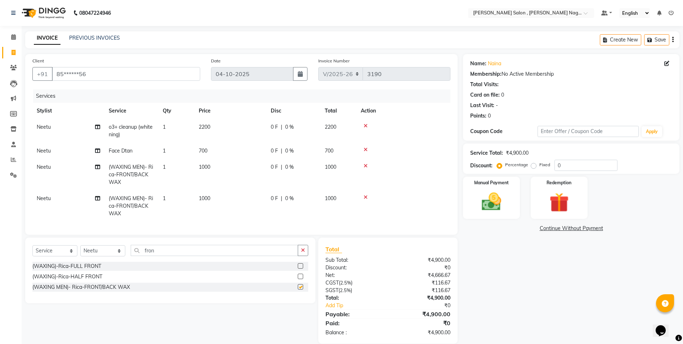
checkbox input "false"
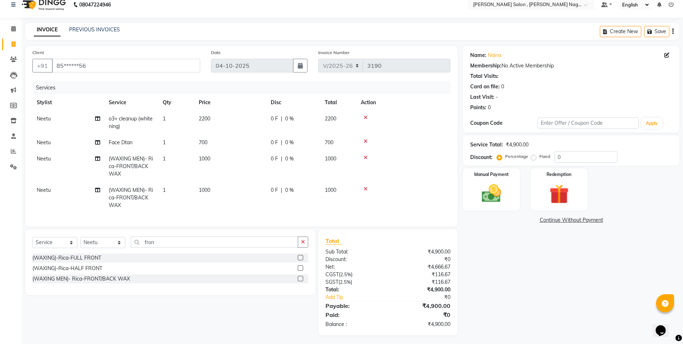
scroll to position [16, 0]
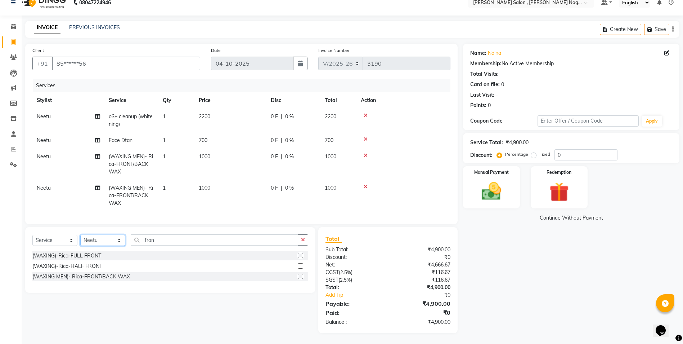
click at [106, 240] on select "Select Stylist [PERSON_NAME] [PERSON_NAME] HARSH isha pal [PERSON_NAME] [PERSON…" at bounding box center [102, 239] width 45 height 11
click at [160, 243] on input "fron" at bounding box center [214, 239] width 167 height 11
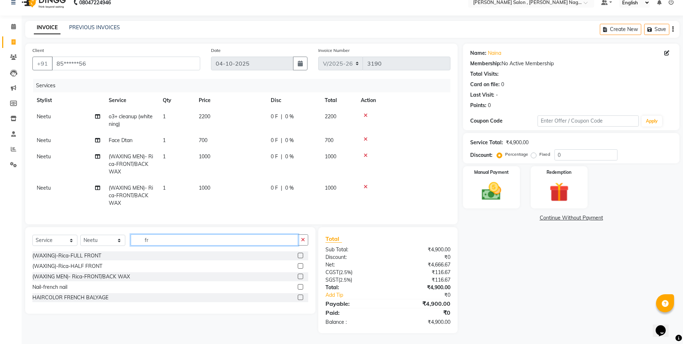
type input "f"
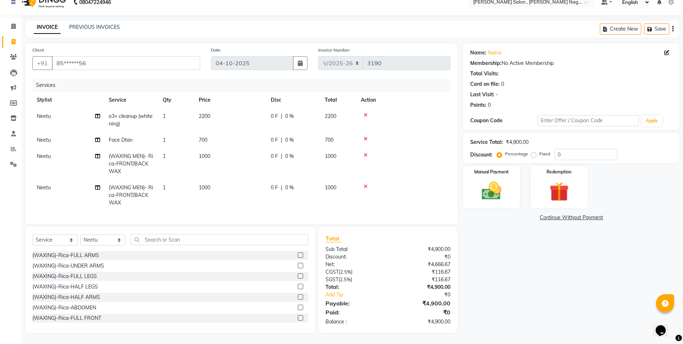
click at [298, 275] on label at bounding box center [300, 275] width 5 height 5
click at [298, 275] on input "checkbox" at bounding box center [300, 276] width 5 height 5
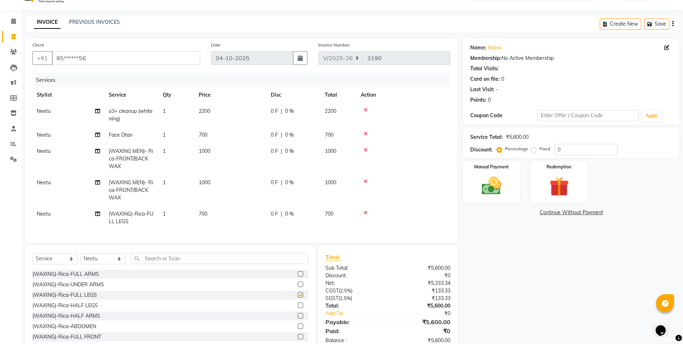
checkbox input "false"
click at [159, 264] on input "text" at bounding box center [220, 257] width 178 height 11
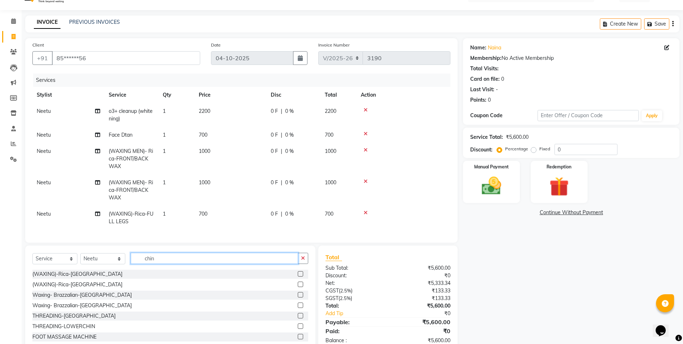
scroll to position [1, 0]
type input "chin"
click at [298, 317] on label at bounding box center [300, 313] width 5 height 5
click at [298, 317] on input "checkbox" at bounding box center [300, 314] width 5 height 5
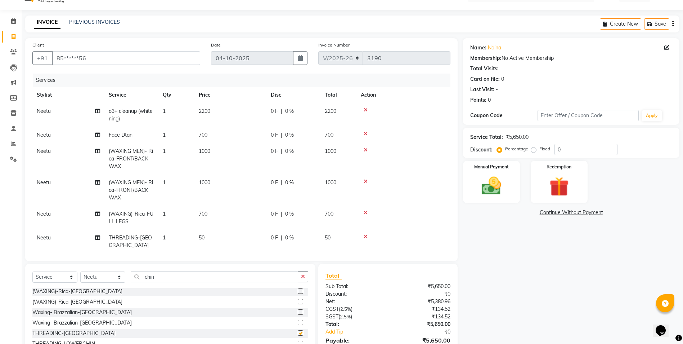
checkbox input "false"
click at [176, 283] on div "Select Service Product Membership Package Voucher Prepaid Gift Card Select Styl…" at bounding box center [170, 279] width 276 height 17
click at [175, 278] on input "chin" at bounding box center [214, 276] width 167 height 11
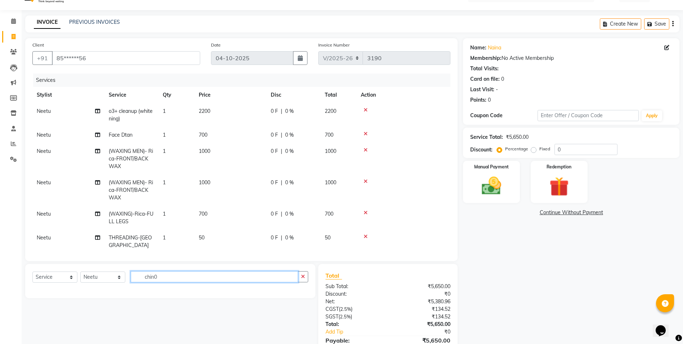
scroll to position [0, 0]
type input "c"
type input "for"
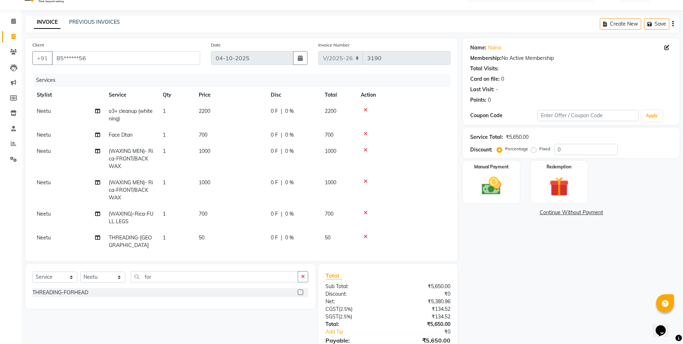
click at [301, 292] on label at bounding box center [300, 291] width 5 height 5
click at [301, 292] on input "checkbox" at bounding box center [300, 292] width 5 height 5
checkbox input "false"
click at [224, 282] on input "for" at bounding box center [214, 276] width 167 height 11
type input "f"
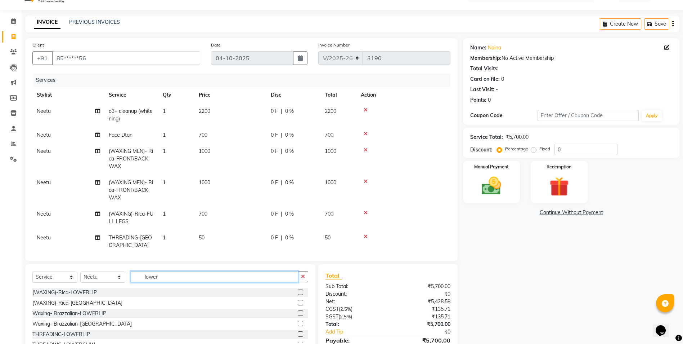
type input "lower"
click at [301, 336] on label at bounding box center [300, 333] width 5 height 5
click at [301, 336] on input "checkbox" at bounding box center [300, 334] width 5 height 5
checkbox input "false"
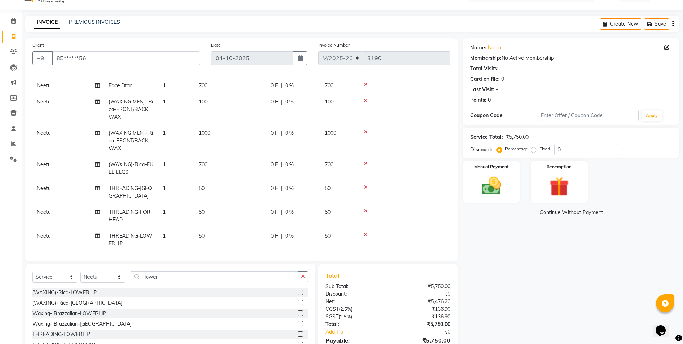
scroll to position [51, 0]
click at [178, 275] on input "lower" at bounding box center [214, 276] width 167 height 11
type input "l"
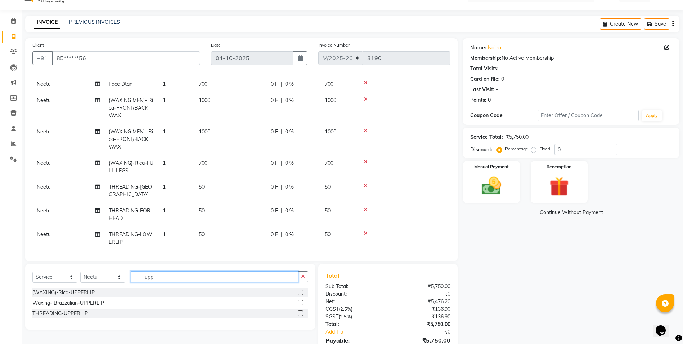
type input "upp"
click at [303, 315] on label at bounding box center [300, 312] width 5 height 5
click at [302, 315] on input "checkbox" at bounding box center [300, 313] width 5 height 5
checkbox input "false"
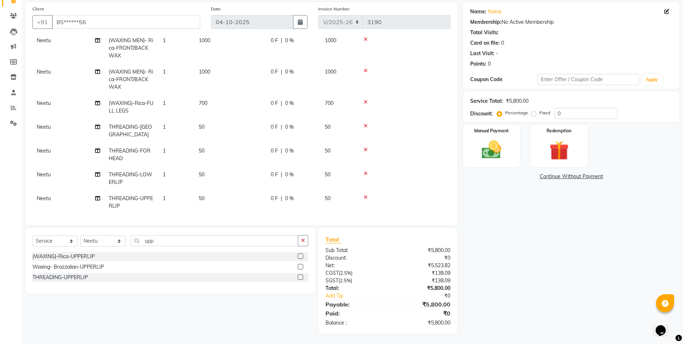
scroll to position [53, 0]
click at [104, 242] on select "Select Stylist [PERSON_NAME] [PERSON_NAME] HARSH isha pal [PERSON_NAME] [PERSON…" at bounding box center [102, 239] width 45 height 11
select select "65130"
click at [80, 234] on select "Select Stylist [PERSON_NAME] [PERSON_NAME] HARSH isha pal [PERSON_NAME] [PERSON…" at bounding box center [102, 239] width 45 height 11
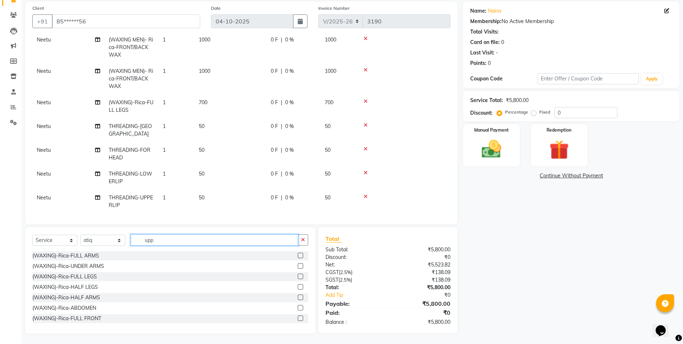
click at [170, 236] on input "upp" at bounding box center [214, 239] width 167 height 11
type input "u"
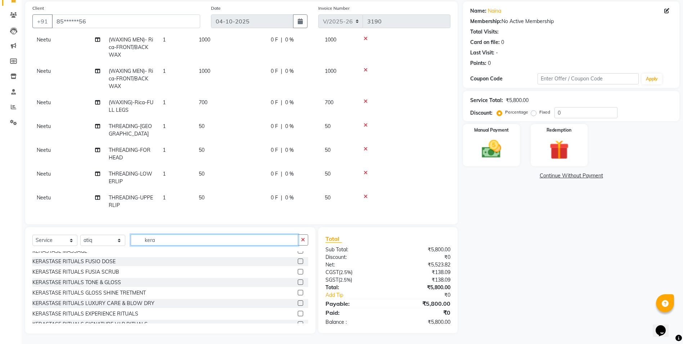
type input "kera"
click at [298, 315] on label at bounding box center [300, 312] width 5 height 5
click at [298, 315] on input "checkbox" at bounding box center [300, 313] width 5 height 5
checkbox input "false"
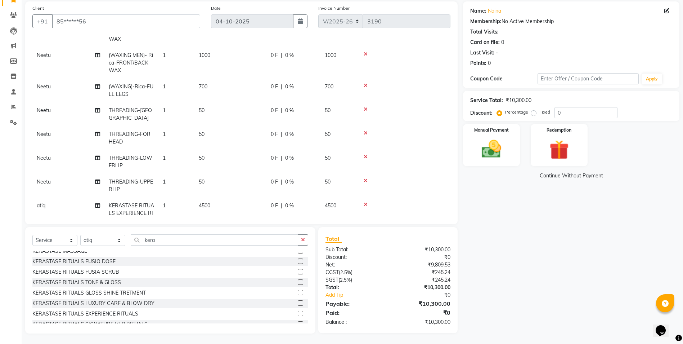
scroll to position [106, 0]
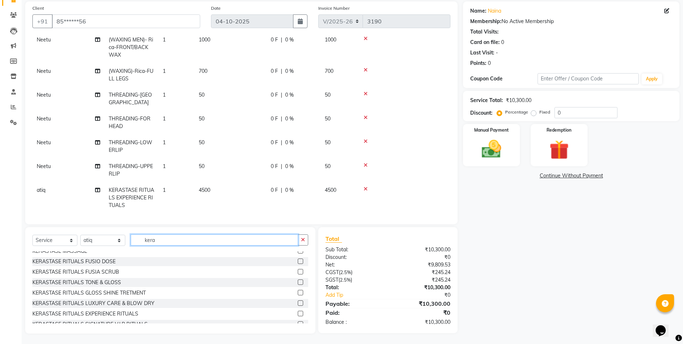
click at [174, 235] on input "kera" at bounding box center [214, 239] width 167 height 11
type input "k"
type input "cu"
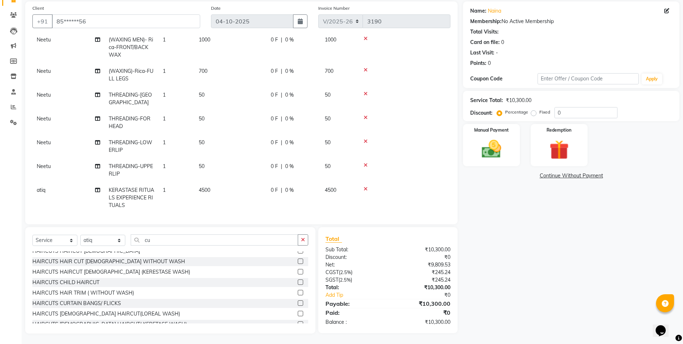
click at [298, 313] on label at bounding box center [300, 312] width 5 height 5
click at [298, 313] on input "checkbox" at bounding box center [300, 313] width 5 height 5
checkbox input "false"
click at [539, 113] on label "Fixed" at bounding box center [544, 112] width 11 height 6
click at [533, 113] on input "Fixed" at bounding box center [535, 111] width 5 height 5
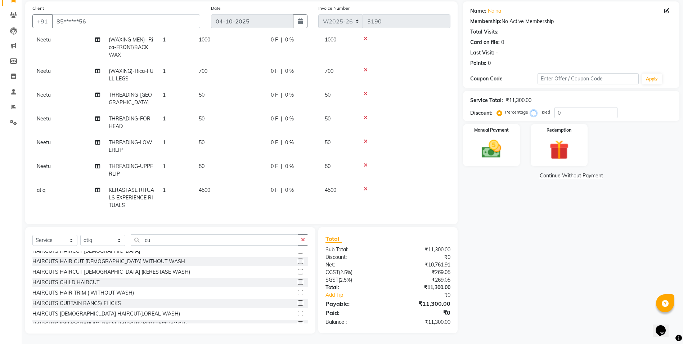
radio input "true"
click at [566, 114] on input "0" at bounding box center [586, 112] width 63 height 11
type input "0800"
click at [513, 140] on div "Manual Payment" at bounding box center [491, 145] width 59 height 44
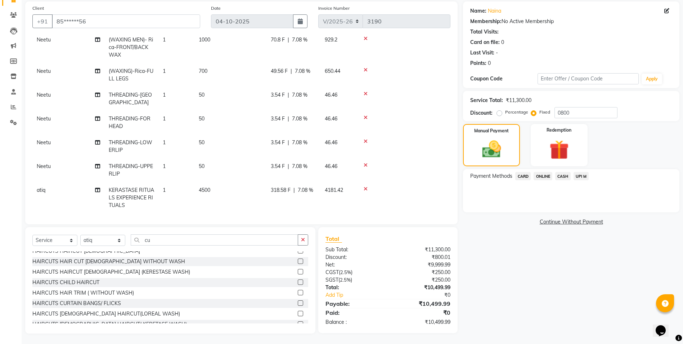
click at [547, 173] on span "ONLINE" at bounding box center [543, 176] width 19 height 8
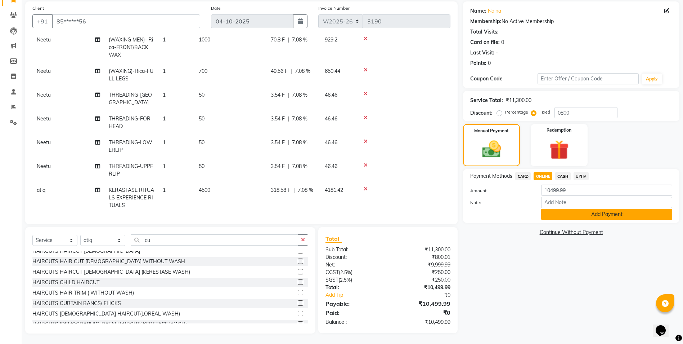
click at [561, 215] on button "Add Payment" at bounding box center [606, 213] width 131 height 11
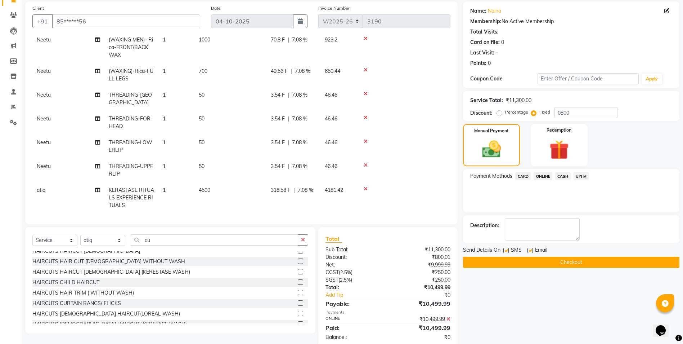
click at [507, 249] on label at bounding box center [505, 249] width 5 height 5
click at [507, 249] on input "checkbox" at bounding box center [505, 250] width 5 height 5
checkbox input "false"
click at [529, 250] on label at bounding box center [530, 249] width 5 height 5
click at [529, 250] on input "checkbox" at bounding box center [530, 250] width 5 height 5
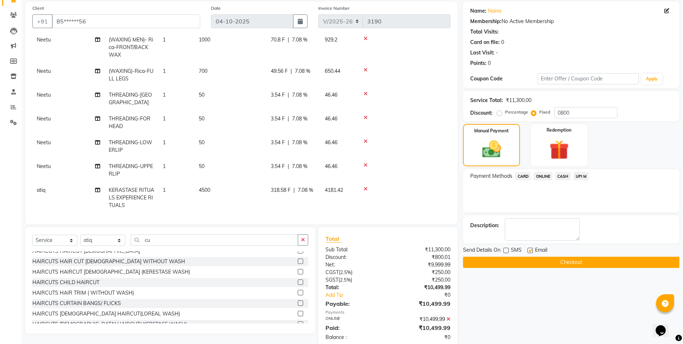
checkbox input "false"
click at [529, 257] on button "Checkout" at bounding box center [571, 261] width 216 height 11
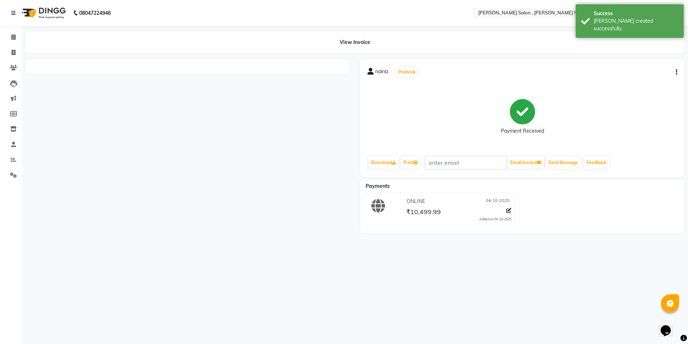
click at [321, 266] on div "08047224946 Select Location × [PERSON_NAME] Salon , [PERSON_NAME] Nagar Default…" at bounding box center [344, 172] width 688 height 344
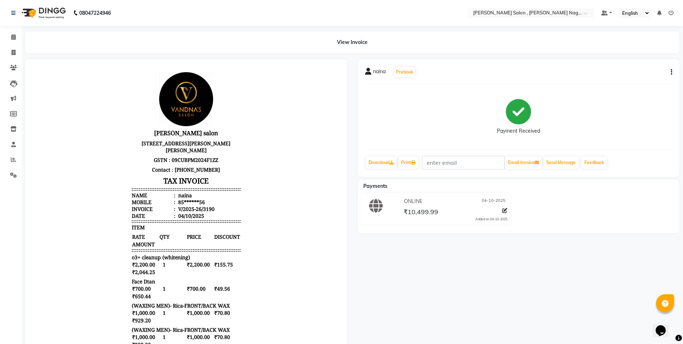
click at [651, 3] on nav "08047224946 Select Location × [PERSON_NAME] Salon , [PERSON_NAME] Nagar Default…" at bounding box center [341, 13] width 683 height 26
click at [14, 54] on icon at bounding box center [14, 52] width 4 height 5
select select "service"
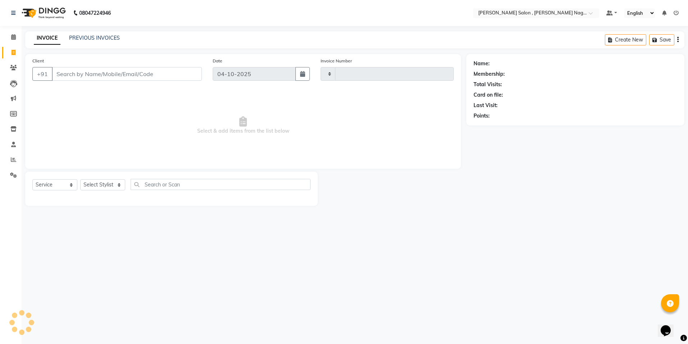
type input "3191"
select select "4120"
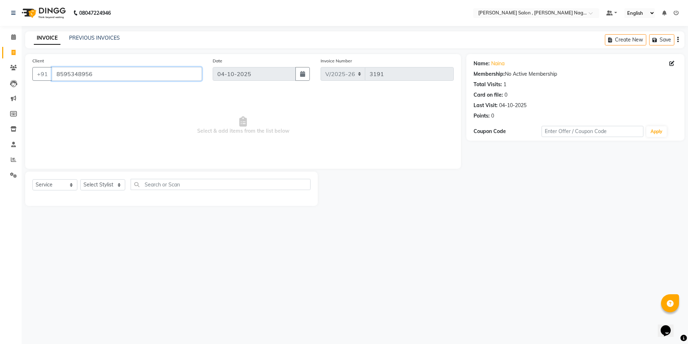
click at [102, 77] on input "8595348956" at bounding box center [127, 74] width 150 height 14
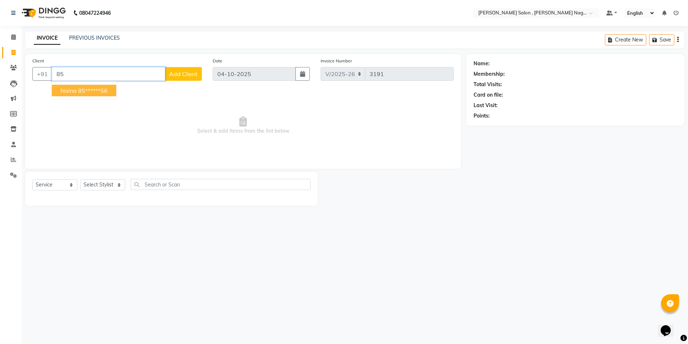
type input "8"
click at [13, 52] on icon at bounding box center [14, 52] width 4 height 5
select select "service"
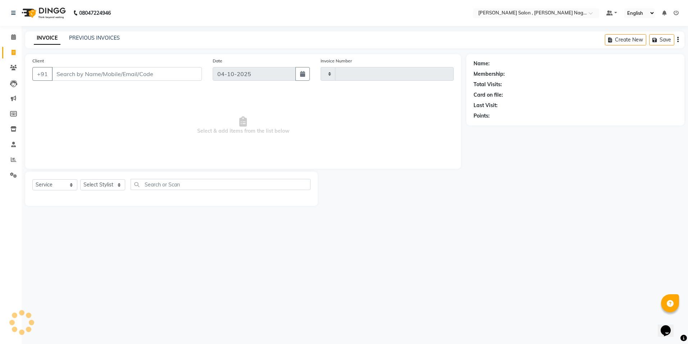
type input "3191"
select select "4120"
click at [94, 30] on div "08047224946 Select Location × [PERSON_NAME] Salon , [PERSON_NAME] Nagar Default…" at bounding box center [344, 172] width 688 height 344
click at [91, 38] on link "PREVIOUS INVOICES" at bounding box center [94, 38] width 51 height 6
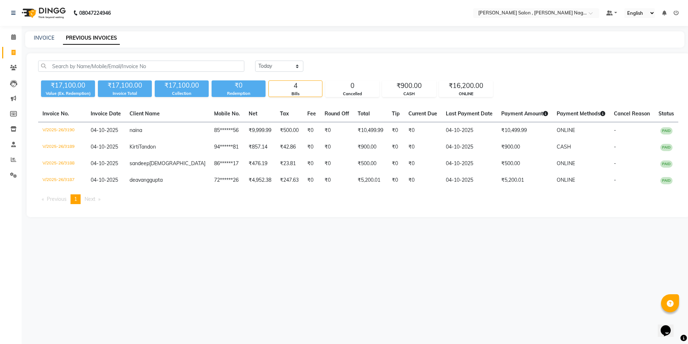
click at [40, 43] on div "INVOICE PREVIOUS INVOICES" at bounding box center [355, 39] width 660 height 16
click at [40, 38] on link "INVOICE" at bounding box center [44, 38] width 21 height 6
select select "service"
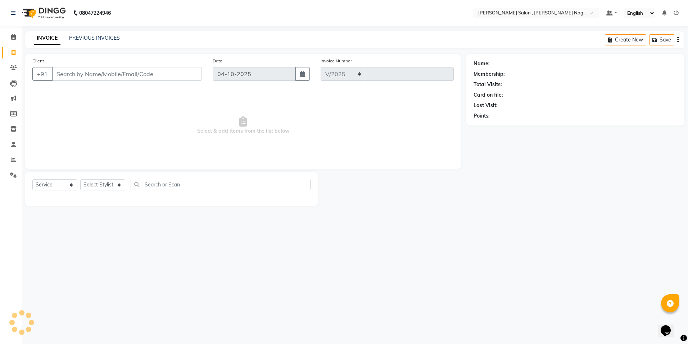
select select "4120"
type input "3191"
click at [65, 76] on input "Client" at bounding box center [127, 74] width 150 height 14
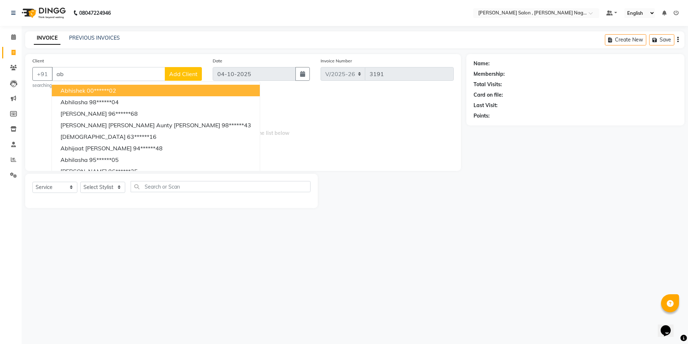
type input "a"
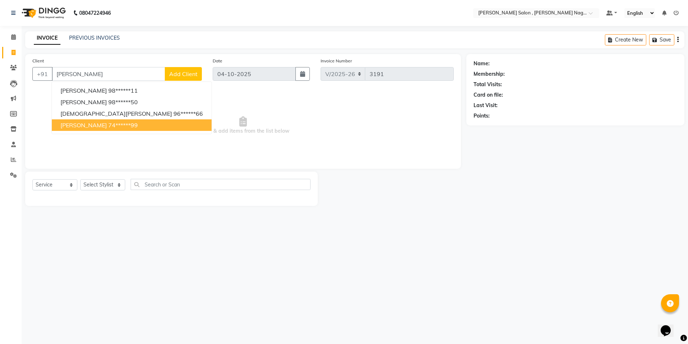
click at [80, 128] on span "[PERSON_NAME]" at bounding box center [83, 124] width 46 height 7
type input "74******99"
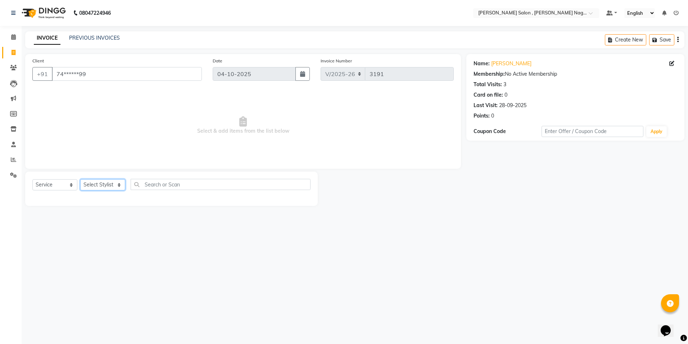
click at [101, 185] on select "Select Stylist [PERSON_NAME] [PERSON_NAME] HARSH isha pal [PERSON_NAME] [PERSON…" at bounding box center [102, 184] width 45 height 11
select select "33786"
click at [80, 179] on select "Select Stylist [PERSON_NAME] [PERSON_NAME] HARSH isha pal [PERSON_NAME] [PERSON…" at bounding box center [102, 184] width 45 height 11
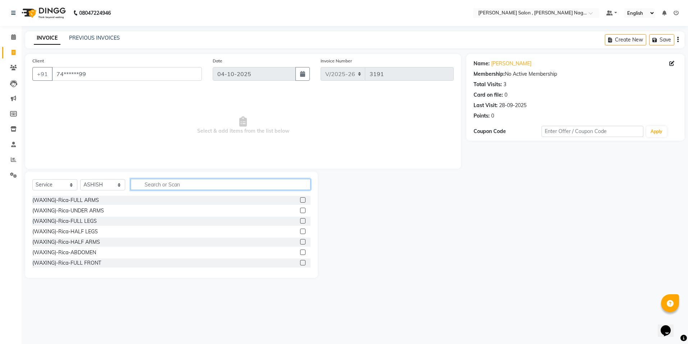
click at [157, 185] on input "text" at bounding box center [221, 184] width 180 height 11
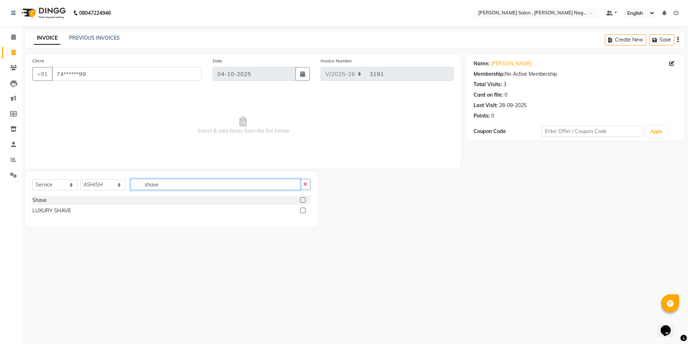
type input "shave"
click at [306, 194] on div "Select Service Product Membership Package Voucher Prepaid Gift Card Select Styl…" at bounding box center [171, 187] width 278 height 17
click at [303, 199] on label at bounding box center [302, 199] width 5 height 5
click at [303, 199] on input "checkbox" at bounding box center [302, 200] width 5 height 5
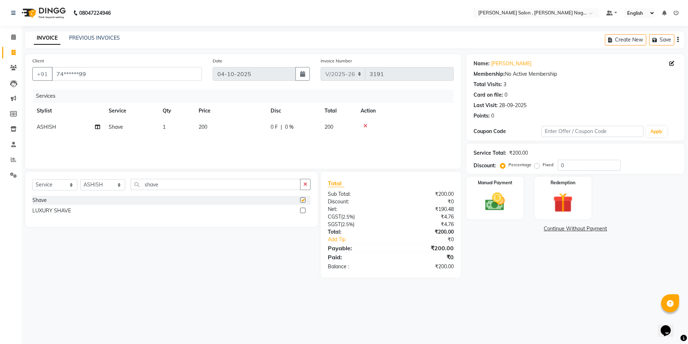
drag, startPoint x: 184, startPoint y: 176, endPoint x: 180, endPoint y: 185, distance: 9.2
click at [183, 176] on div "Select Service Product Membership Package Voucher Prepaid Gift Card Select Styl…" at bounding box center [171, 198] width 293 height 55
checkbox input "false"
click at [180, 185] on input "shave" at bounding box center [216, 184] width 170 height 11
type input "s"
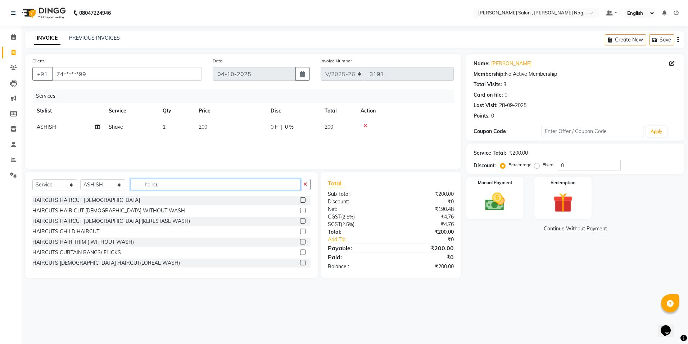
type input "haircu"
click at [300, 212] on label at bounding box center [302, 209] width 5 height 5
click at [300, 212] on input "checkbox" at bounding box center [302, 210] width 5 height 5
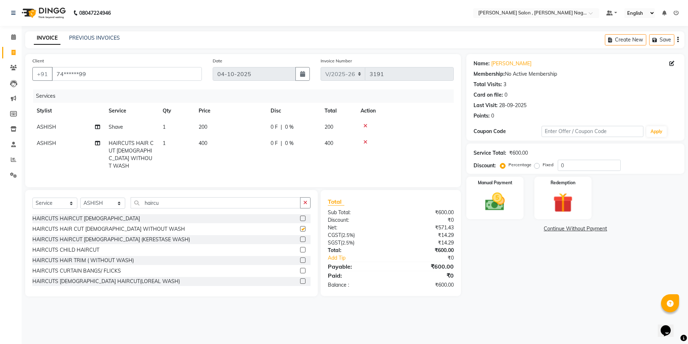
checkbox input "false"
click at [615, 168] on input "0" at bounding box center [589, 165] width 63 height 11
type input "020"
click at [457, 198] on div "Total Sub Total: ₹600.00 Discount: ₹120.00 Net: ₹457.14 CGST ( 2.5% ) ₹11.43 SG…" at bounding box center [391, 243] width 141 height 106
click at [499, 198] on img at bounding box center [495, 202] width 33 height 24
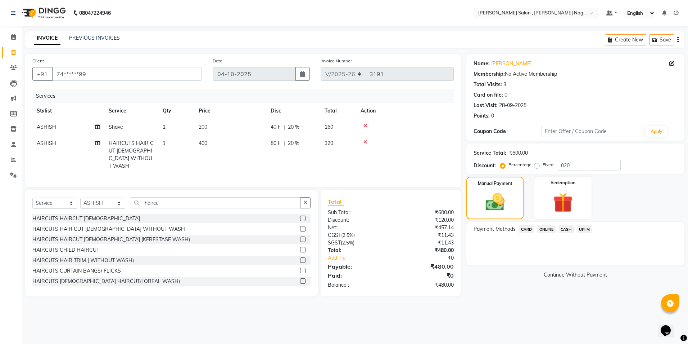
click at [557, 233] on div "CASH" at bounding box center [565, 230] width 18 height 10
click at [564, 231] on span "CASH" at bounding box center [566, 229] width 15 height 8
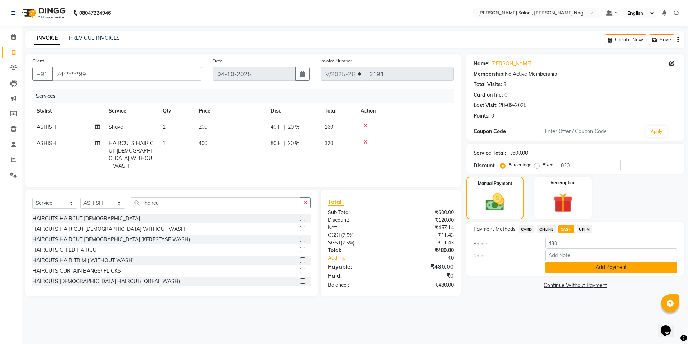
click at [561, 265] on button "Add Payment" at bounding box center [612, 266] width 132 height 11
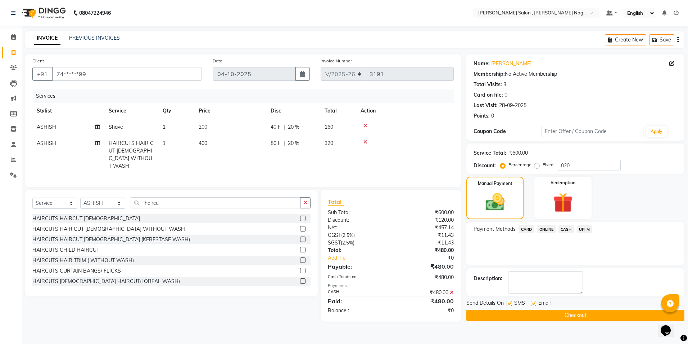
click at [545, 309] on div "Send Details On SMS Email Checkout" at bounding box center [576, 310] width 218 height 22
click at [533, 326] on main "INVOICE PREVIOUS INVOICES Create New Save Client +91 74******99 Date [DATE] Inv…" at bounding box center [355, 181] width 667 height 301
drag, startPoint x: 523, startPoint y: 315, endPoint x: 505, endPoint y: 337, distance: 28.4
click at [522, 316] on button "Checkout" at bounding box center [576, 314] width 218 height 11
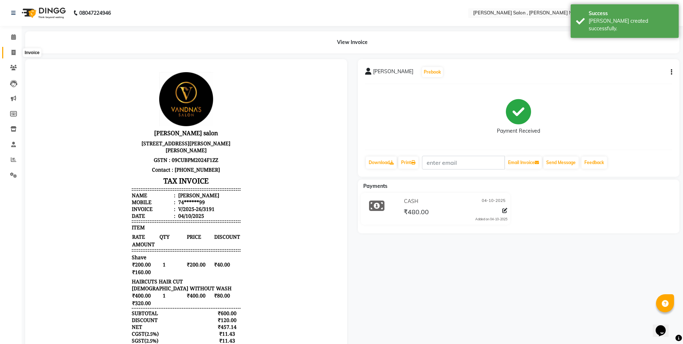
click at [15, 50] on icon at bounding box center [14, 52] width 4 height 5
select select "service"
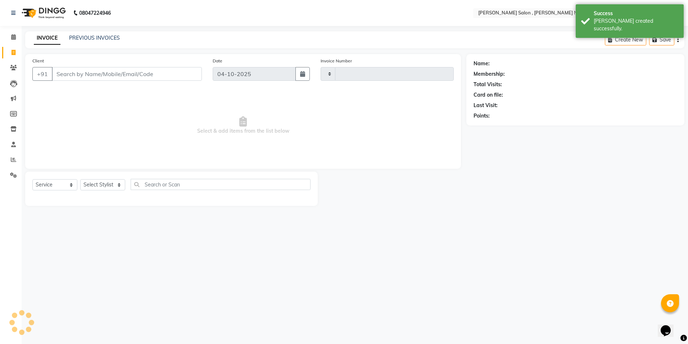
click at [83, 83] on div "Client +91" at bounding box center [117, 72] width 180 height 30
type input "3192"
click at [86, 69] on input "Client" at bounding box center [127, 74] width 150 height 14
select select "4120"
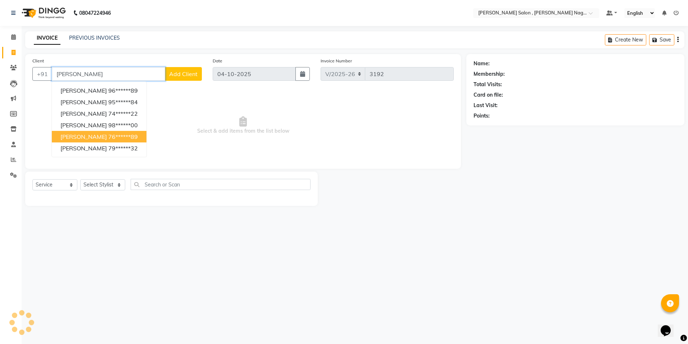
click at [124, 135] on button "[PERSON_NAME] 76******89" at bounding box center [99, 137] width 95 height 12
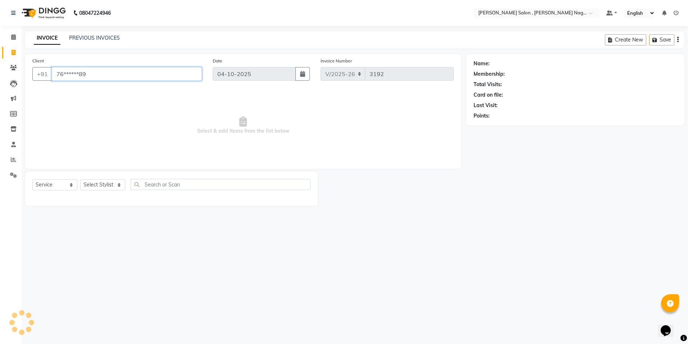
type input "76******89"
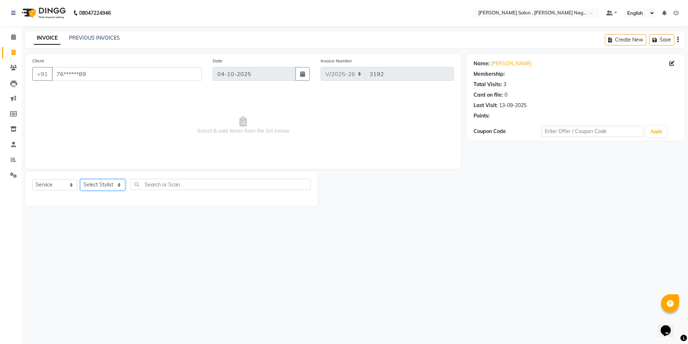
click at [120, 187] on select "Select Stylist [PERSON_NAME] [PERSON_NAME] HARSH isha pal [PERSON_NAME] [PERSON…" at bounding box center [102, 184] width 45 height 11
select select "21941"
click at [80, 179] on select "Select Stylist [PERSON_NAME] [PERSON_NAME] HARSH isha pal [PERSON_NAME] [PERSON…" at bounding box center [102, 184] width 45 height 11
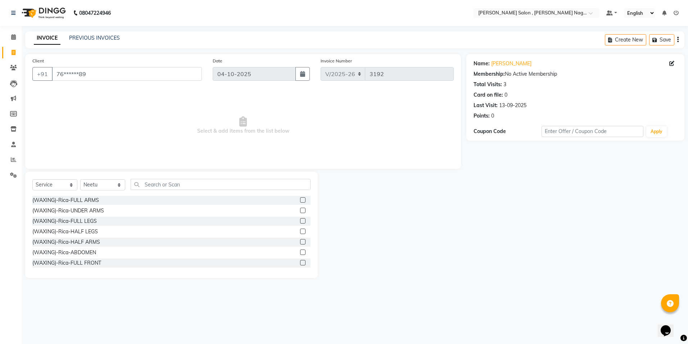
drag, startPoint x: 150, startPoint y: 175, endPoint x: 150, endPoint y: 183, distance: 7.6
click at [150, 178] on div "Select Service Product Membership Package Voucher Prepaid Gift Card Select Styl…" at bounding box center [171, 224] width 293 height 106
click at [150, 183] on input "text" at bounding box center [221, 184] width 180 height 11
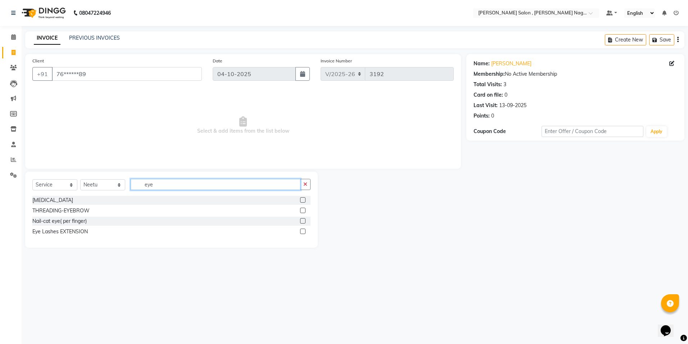
type input "eye"
click at [302, 210] on label at bounding box center [302, 209] width 5 height 5
click at [302, 210] on input "checkbox" at bounding box center [302, 210] width 5 height 5
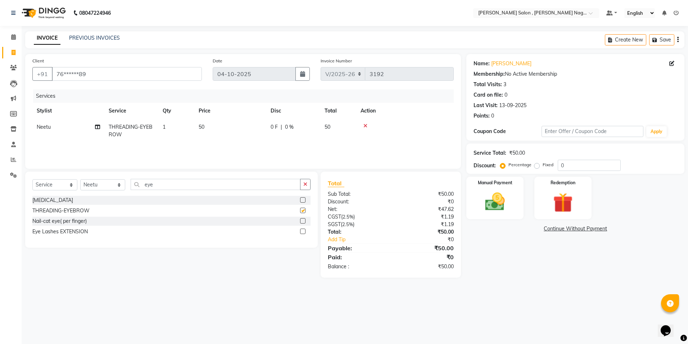
checkbox input "false"
drag, startPoint x: 98, startPoint y: 183, endPoint x: 98, endPoint y: 178, distance: 5.1
click at [98, 183] on select "Select Stylist [PERSON_NAME] [PERSON_NAME] HARSH isha pal [PERSON_NAME] [PERSON…" at bounding box center [102, 184] width 45 height 11
select select "65130"
click at [80, 179] on select "Select Stylist [PERSON_NAME] [PERSON_NAME] HARSH isha pal [PERSON_NAME] [PERSON…" at bounding box center [102, 184] width 45 height 11
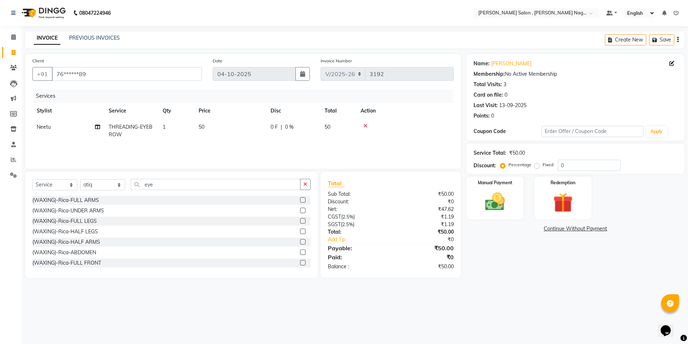
click at [170, 192] on div "Select Service Product Membership Package Voucher Prepaid Gift Card Select Styl…" at bounding box center [171, 187] width 278 height 17
click at [170, 188] on input "eye" at bounding box center [216, 184] width 170 height 11
type input "e"
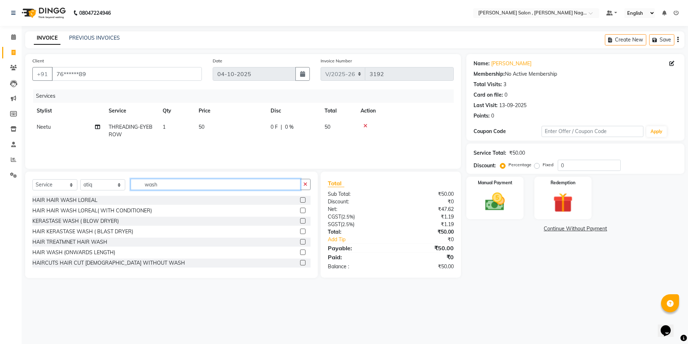
type input "wash"
click at [300, 210] on label at bounding box center [302, 209] width 5 height 5
click at [300, 210] on input "checkbox" at bounding box center [302, 210] width 5 height 5
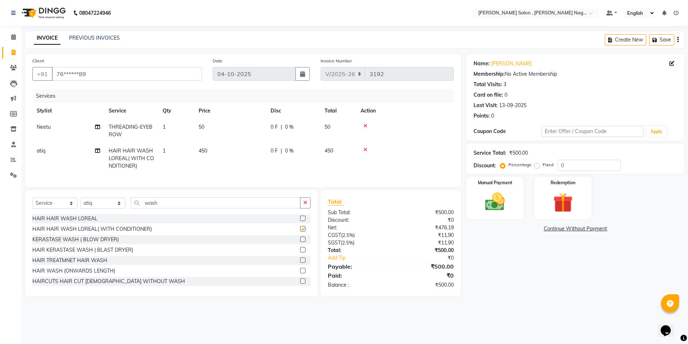
checkbox input "false"
click at [506, 214] on div "Manual Payment" at bounding box center [495, 198] width 59 height 44
click at [567, 232] on span "CASH" at bounding box center [566, 229] width 15 height 8
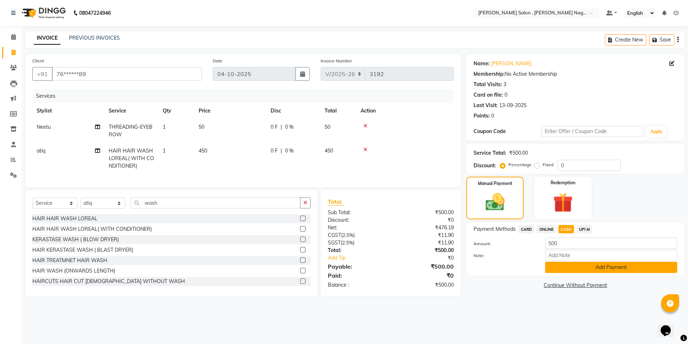
click at [575, 265] on button "Add Payment" at bounding box center [612, 266] width 132 height 11
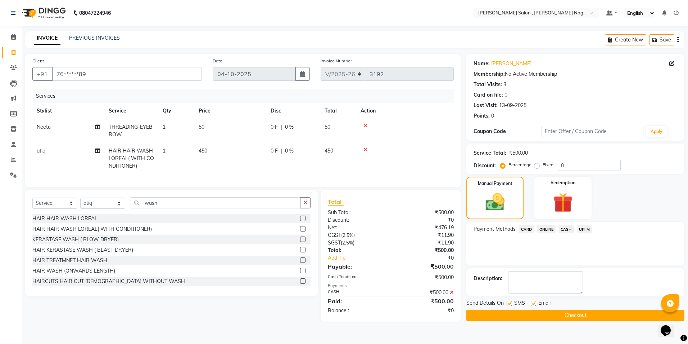
click at [508, 300] on div "SMS" at bounding box center [519, 303] width 24 height 9
click at [511, 302] on label at bounding box center [509, 302] width 5 height 5
click at [511, 302] on input "checkbox" at bounding box center [509, 303] width 5 height 5
checkbox input "false"
click at [532, 302] on label at bounding box center [533, 302] width 5 height 5
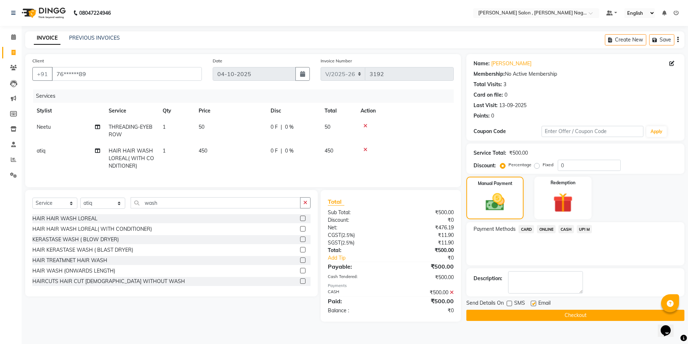
click at [532, 302] on input "checkbox" at bounding box center [533, 303] width 5 height 5
checkbox input "false"
click at [529, 317] on button "Checkout" at bounding box center [576, 314] width 218 height 11
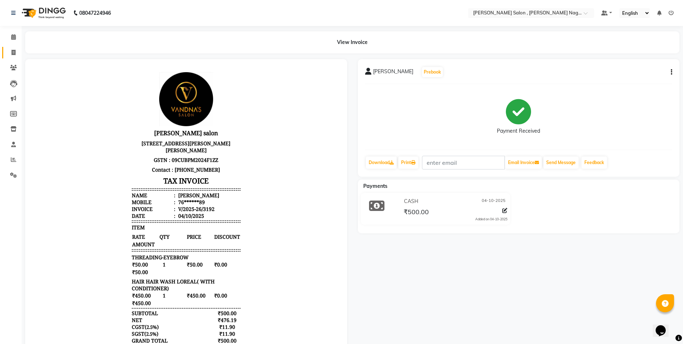
click at [15, 47] on link "Invoice" at bounding box center [10, 53] width 17 height 12
select select "service"
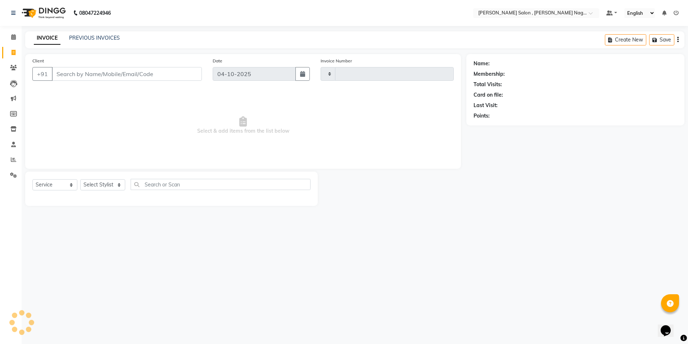
type input "3193"
select select "4120"
click at [105, 39] on link "PREVIOUS INVOICES" at bounding box center [94, 38] width 51 height 6
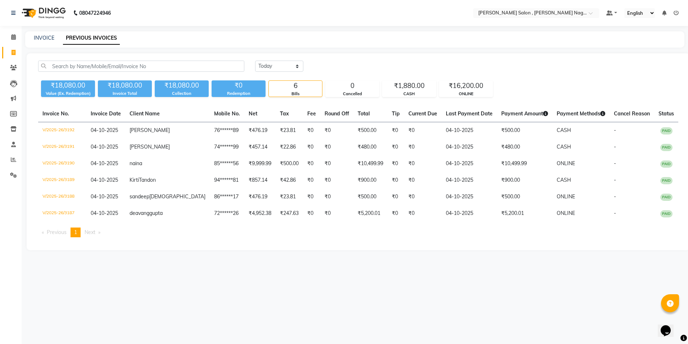
click at [42, 41] on div "INVOICE" at bounding box center [44, 38] width 21 height 8
click at [43, 37] on link "INVOICE" at bounding box center [44, 38] width 21 height 6
select select "service"
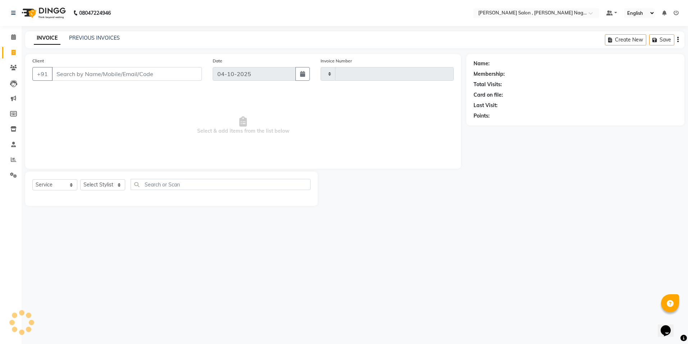
type input "3193"
select select "4120"
click at [75, 78] on input "Client" at bounding box center [127, 74] width 150 height 14
click at [83, 74] on input "Client" at bounding box center [127, 74] width 150 height 14
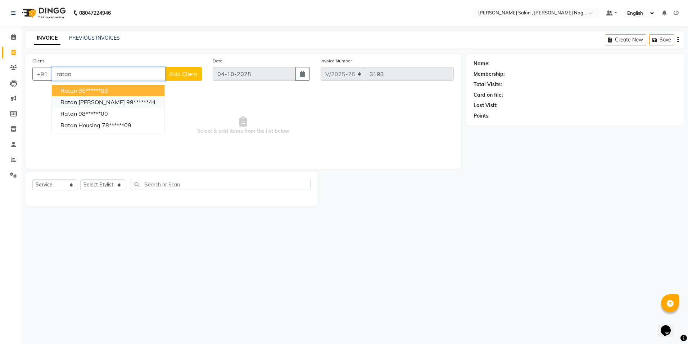
click at [132, 99] on ngb-highlight "99******44" at bounding box center [141, 101] width 30 height 7
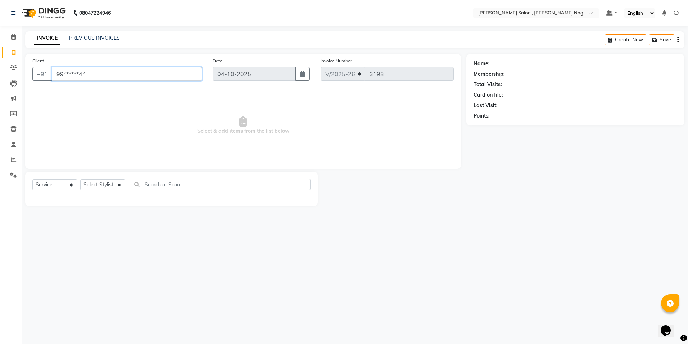
type input "99******44"
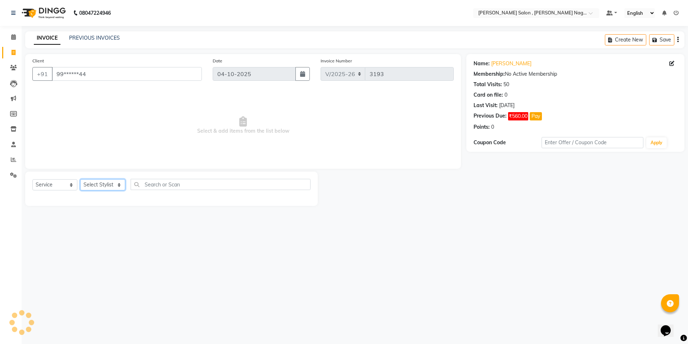
click at [107, 189] on select "Select Stylist [PERSON_NAME] [PERSON_NAME] HARSH isha pal [PERSON_NAME] [PERSON…" at bounding box center [102, 184] width 45 height 11
select select "21728"
click at [80, 179] on select "Select Stylist [PERSON_NAME] [PERSON_NAME] HARSH isha pal [PERSON_NAME] [PERSON…" at bounding box center [102, 184] width 45 height 11
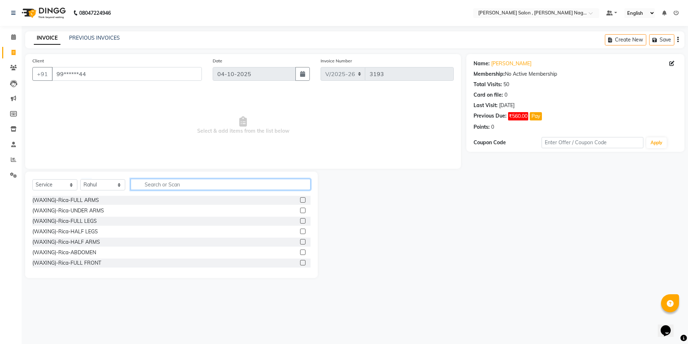
click at [147, 188] on input "text" at bounding box center [221, 184] width 180 height 11
type input "ke"
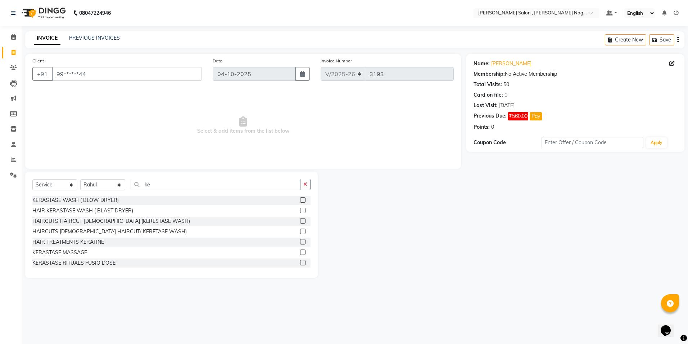
click at [300, 212] on label at bounding box center [302, 209] width 5 height 5
click at [300, 212] on input "checkbox" at bounding box center [302, 210] width 5 height 5
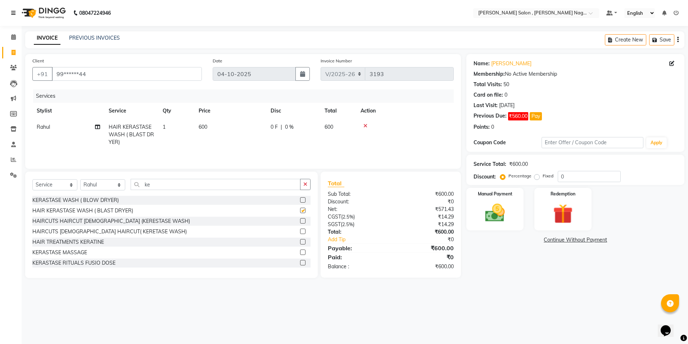
checkbox input "false"
click at [511, 225] on div "Manual Payment" at bounding box center [495, 209] width 59 height 44
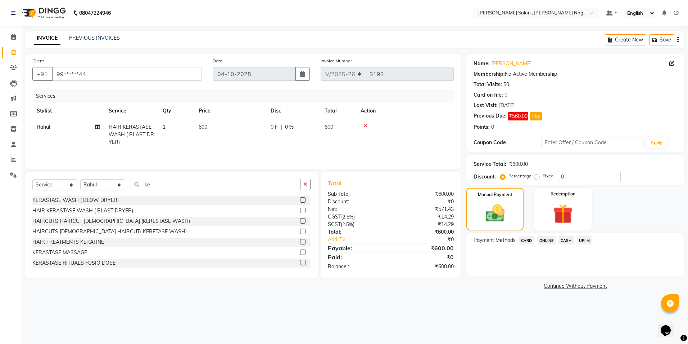
click at [549, 242] on span "ONLINE" at bounding box center [546, 240] width 19 height 8
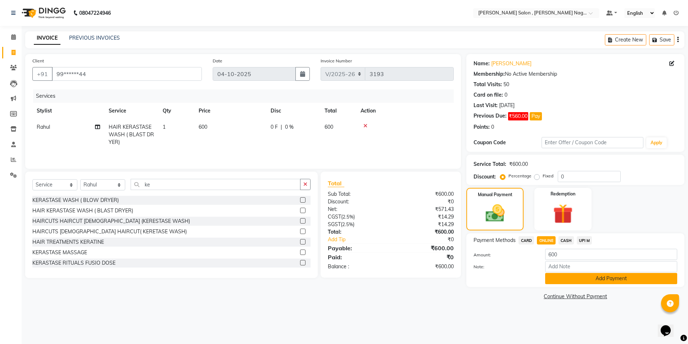
click at [558, 277] on button "Add Payment" at bounding box center [612, 278] width 132 height 11
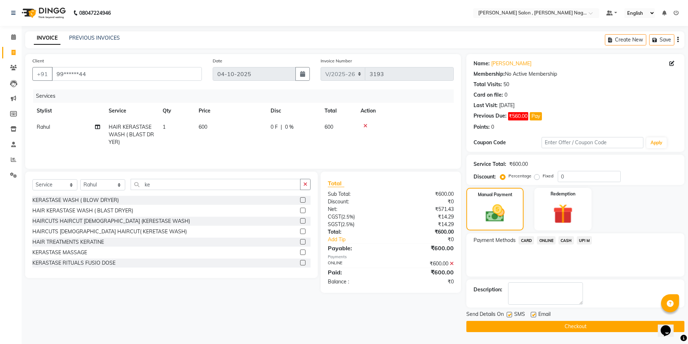
click at [508, 316] on label at bounding box center [509, 313] width 5 height 5
click at [508, 316] on input "checkbox" at bounding box center [509, 314] width 5 height 5
checkbox input "false"
click at [533, 315] on label at bounding box center [533, 313] width 5 height 5
click at [533, 315] on input "checkbox" at bounding box center [533, 314] width 5 height 5
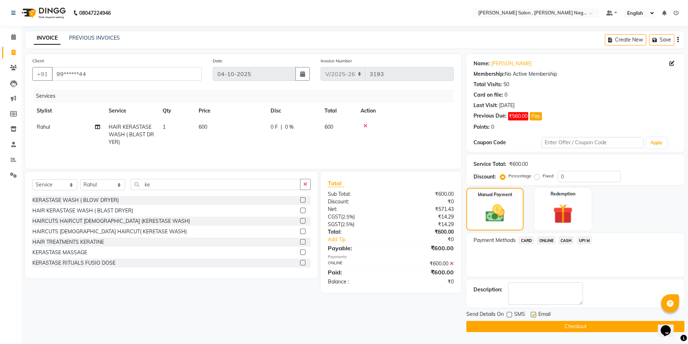
checkbox input "false"
click at [531, 321] on button "Checkout" at bounding box center [576, 325] width 218 height 11
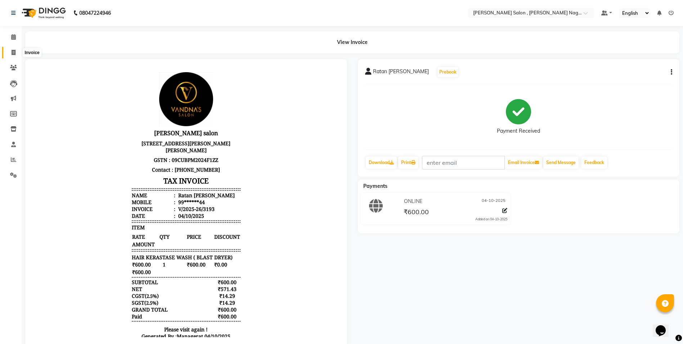
drag, startPoint x: 14, startPoint y: 54, endPoint x: 28, endPoint y: 58, distance: 14.0
click at [14, 54] on icon at bounding box center [14, 52] width 4 height 5
select select "service"
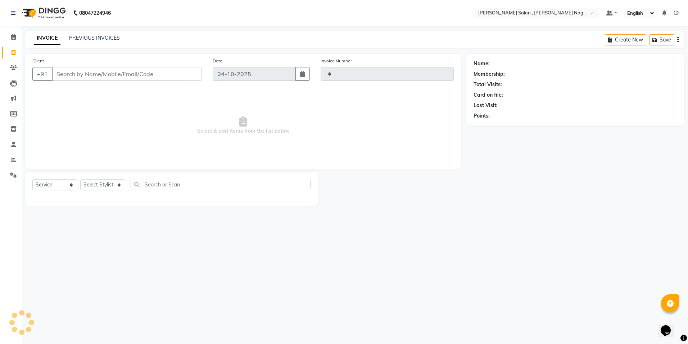
click at [86, 42] on div "INVOICE PREVIOUS INVOICES" at bounding box center [76, 38] width 103 height 8
click at [87, 41] on div "PREVIOUS INVOICES" at bounding box center [94, 38] width 51 height 8
click at [88, 39] on link "PREVIOUS INVOICES" at bounding box center [94, 38] width 51 height 6
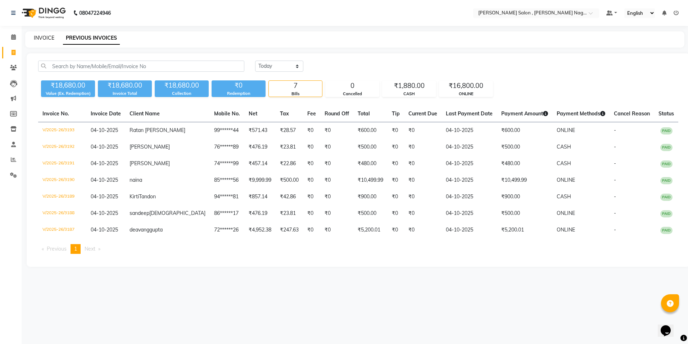
click at [43, 35] on link "INVOICE" at bounding box center [44, 38] width 21 height 6
select select "service"
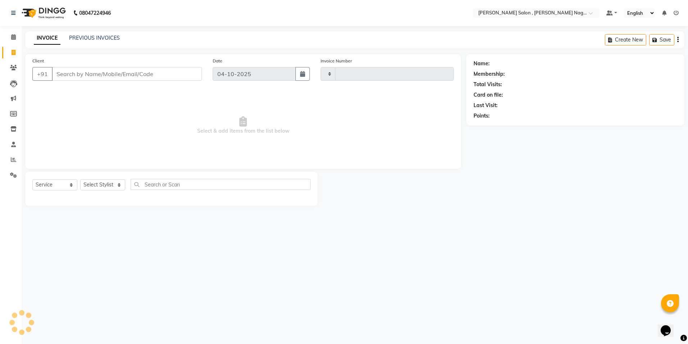
type input "3194"
select select "4120"
drag, startPoint x: 80, startPoint y: 73, endPoint x: 61, endPoint y: 108, distance: 39.5
click at [80, 73] on input "Client" at bounding box center [127, 74] width 150 height 14
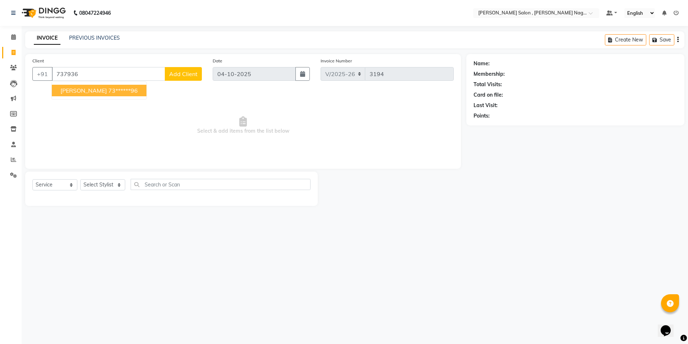
drag, startPoint x: 114, startPoint y: 85, endPoint x: 111, endPoint y: 94, distance: 8.8
click at [113, 87] on button "[PERSON_NAME] 73******96" at bounding box center [99, 91] width 95 height 12
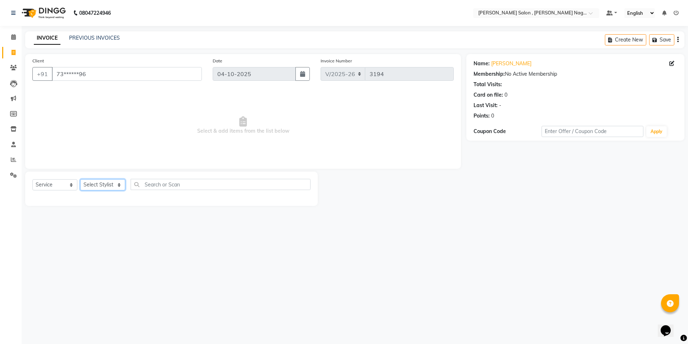
click at [100, 189] on select "Select Stylist [PERSON_NAME] [PERSON_NAME] HARSH isha pal [PERSON_NAME] [PERSON…" at bounding box center [102, 184] width 45 height 11
click at [105, 179] on div "Select Service Product Membership Package Voucher Prepaid Gift Card Select Styl…" at bounding box center [171, 187] width 278 height 17
click at [106, 184] on select "Select Stylist [PERSON_NAME] [PERSON_NAME] HARSH isha pal [PERSON_NAME] [PERSON…" at bounding box center [102, 184] width 45 height 11
click at [80, 179] on select "Select Stylist [PERSON_NAME] [PERSON_NAME] HARSH isha pal [PERSON_NAME] [PERSON…" at bounding box center [102, 184] width 45 height 11
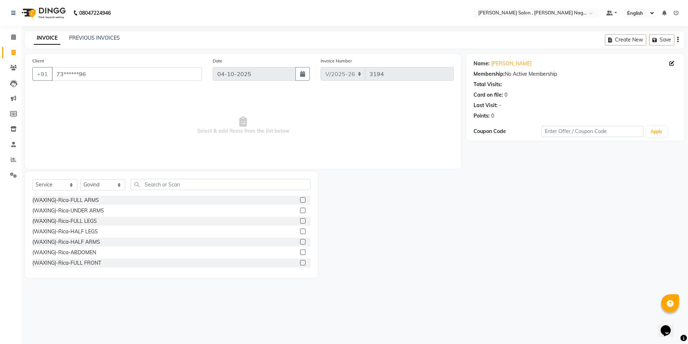
click at [102, 178] on div "Select Service Product Membership Package Voucher Prepaid Gift Card Select Styl…" at bounding box center [171, 224] width 293 height 106
click at [101, 184] on select "Select Stylist [PERSON_NAME] [PERSON_NAME] HARSH isha pal [PERSON_NAME] [PERSON…" at bounding box center [102, 184] width 45 height 11
click at [153, 185] on input "text" at bounding box center [221, 184] width 180 height 11
click at [305, 199] on label at bounding box center [302, 199] width 5 height 5
click at [305, 199] on input "checkbox" at bounding box center [302, 200] width 5 height 5
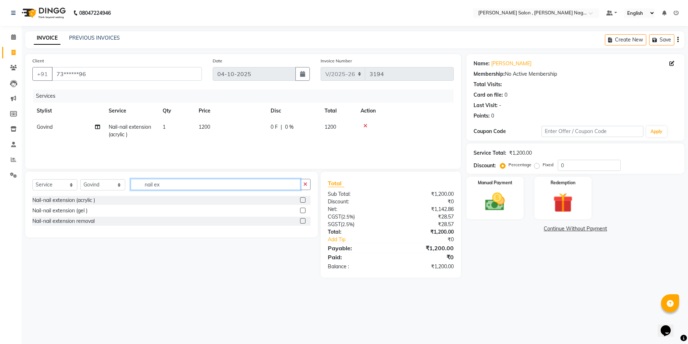
click at [220, 181] on input "nail ex" at bounding box center [216, 184] width 170 height 11
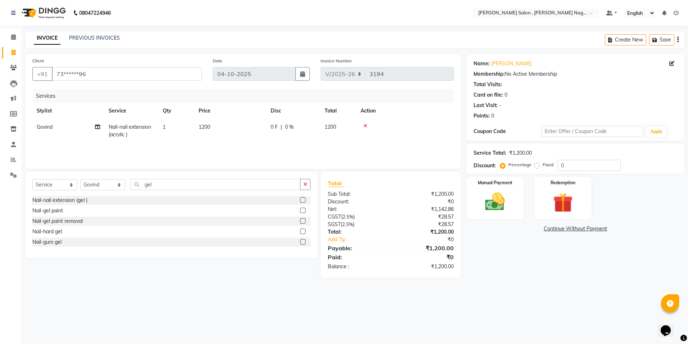
click at [299, 210] on div "Nail-gel paint" at bounding box center [171, 210] width 278 height 9
click at [301, 207] on label at bounding box center [302, 209] width 5 height 5
click at [301, 208] on input "checkbox" at bounding box center [302, 210] width 5 height 5
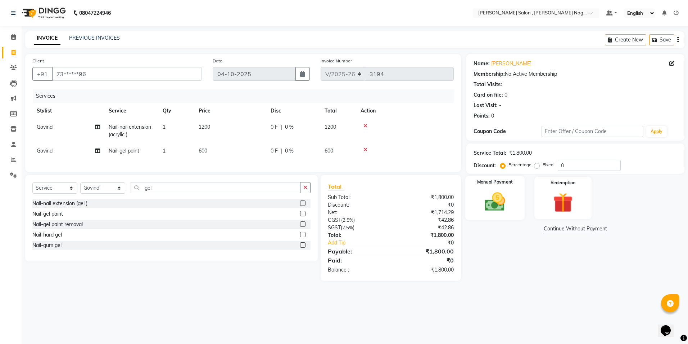
click at [501, 217] on div "Manual Payment" at bounding box center [495, 198] width 59 height 44
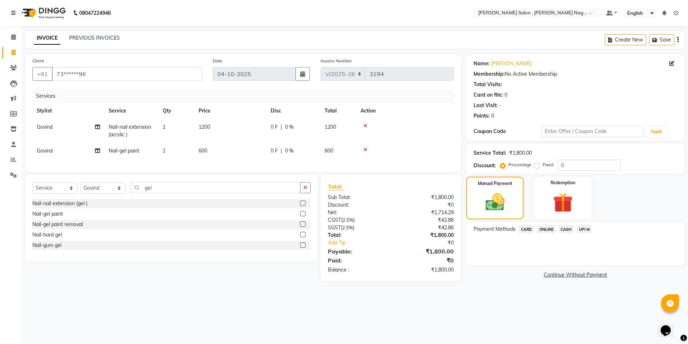
click at [567, 230] on span "CASH" at bounding box center [566, 229] width 15 height 8
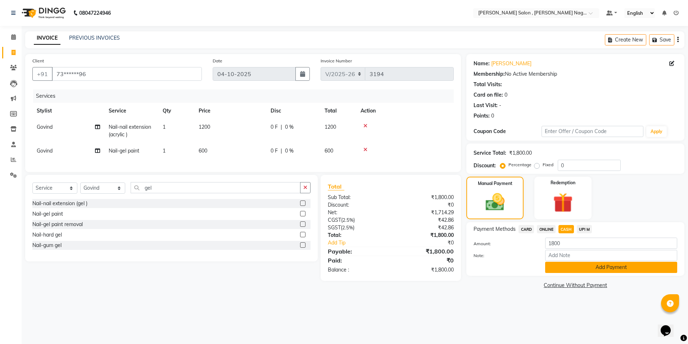
click at [569, 263] on button "Add Payment" at bounding box center [612, 266] width 132 height 11
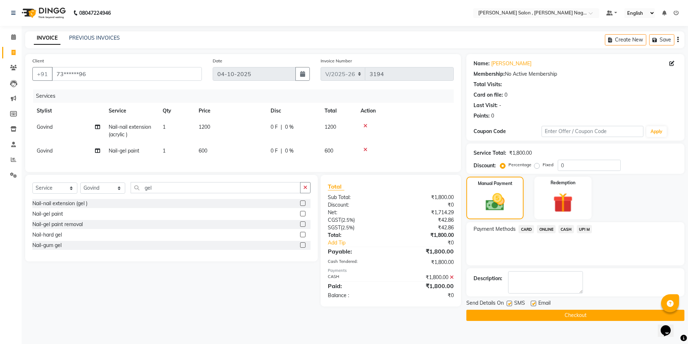
click at [511, 304] on label at bounding box center [509, 302] width 5 height 5
click at [511, 304] on input "checkbox" at bounding box center [509, 303] width 5 height 5
click at [533, 302] on label at bounding box center [533, 302] width 5 height 5
click at [533, 302] on input "checkbox" at bounding box center [533, 303] width 5 height 5
click at [529, 316] on button "Checkout" at bounding box center [576, 314] width 218 height 11
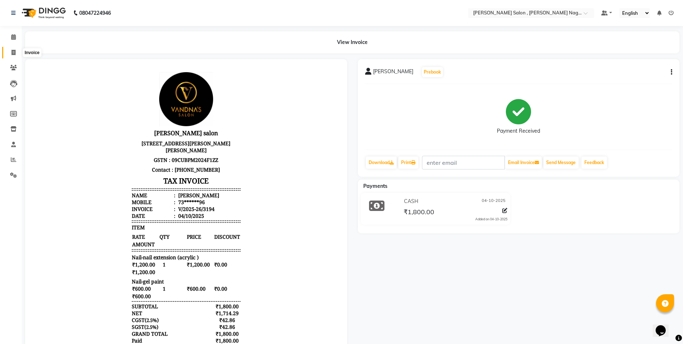
click at [13, 53] on icon at bounding box center [14, 52] width 4 height 5
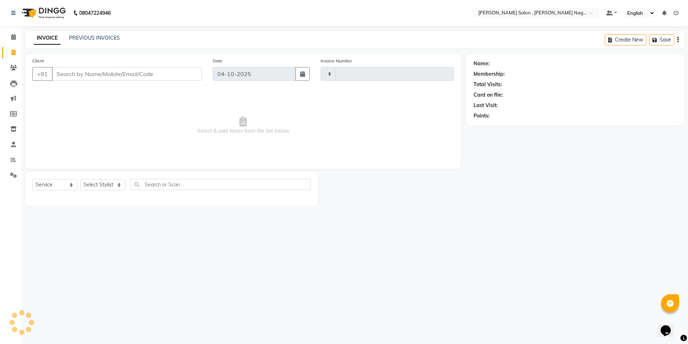
click at [72, 75] on input "Client" at bounding box center [127, 74] width 150 height 14
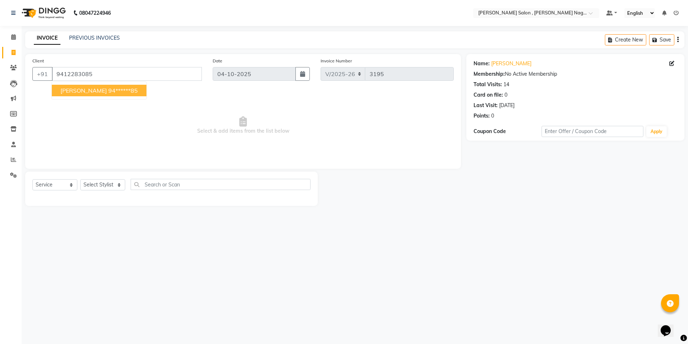
click at [75, 95] on button "[PERSON_NAME] 94******85" at bounding box center [99, 91] width 95 height 12
click at [101, 179] on div "Select Service Product Membership Package Voucher Prepaid Gift Card Select Styl…" at bounding box center [171, 187] width 278 height 17
click at [98, 185] on select "Select Stylist [PERSON_NAME] [PERSON_NAME] HARSH isha pal [PERSON_NAME] [PERSON…" at bounding box center [102, 184] width 45 height 11
click at [80, 179] on select "Select Stylist [PERSON_NAME] [PERSON_NAME] HARSH isha pal [PERSON_NAME] [PERSON…" at bounding box center [102, 184] width 45 height 11
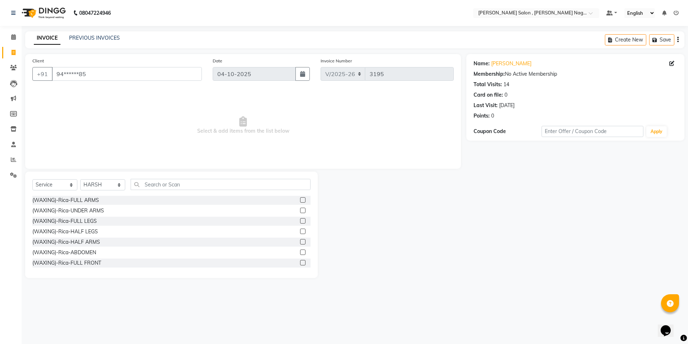
click at [159, 178] on div "Select Service Product Membership Package Voucher Prepaid Gift Card Select Styl…" at bounding box center [171, 224] width 293 height 106
click at [152, 186] on input "text" at bounding box center [221, 184] width 180 height 11
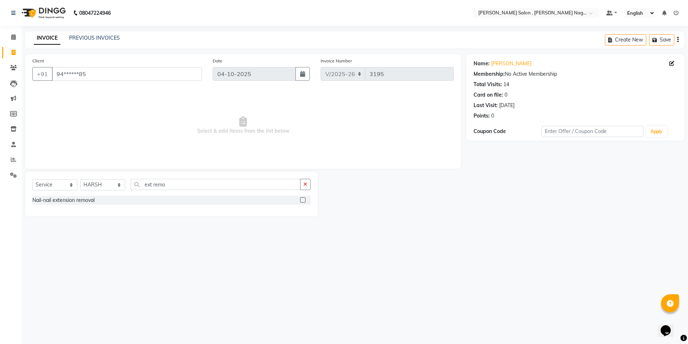
drag, startPoint x: 218, startPoint y: 174, endPoint x: 214, endPoint y: 180, distance: 6.5
click at [216, 176] on div "Select Service Product Membership Package Voucher Prepaid Gift Card Select Styl…" at bounding box center [171, 193] width 293 height 45
click at [153, 184] on input "ext remo" at bounding box center [216, 184] width 170 height 11
click at [159, 184] on input "ext remo" at bounding box center [216, 184] width 170 height 11
click at [192, 188] on input "ext remo" at bounding box center [216, 184] width 170 height 11
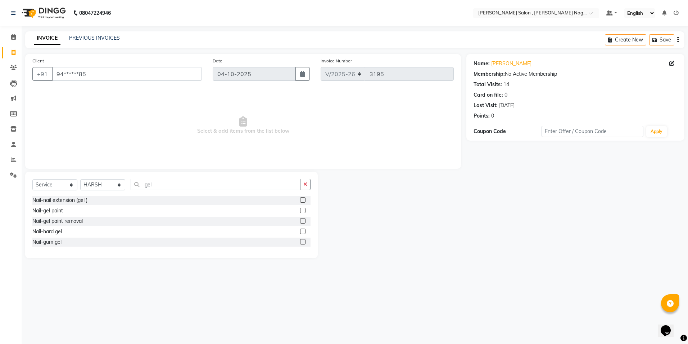
click at [304, 220] on label at bounding box center [302, 220] width 5 height 5
click at [304, 220] on input "checkbox" at bounding box center [302, 221] width 5 height 5
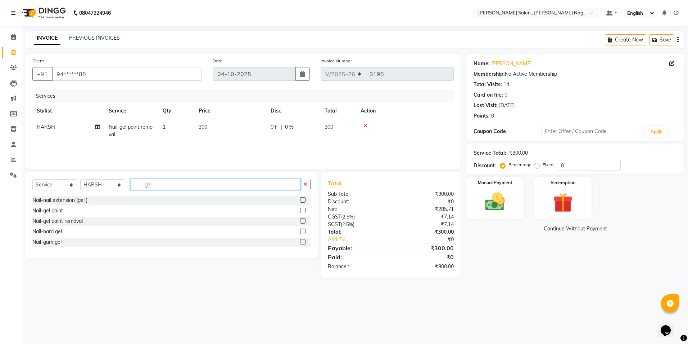
click at [203, 180] on input "gel" at bounding box center [216, 184] width 170 height 11
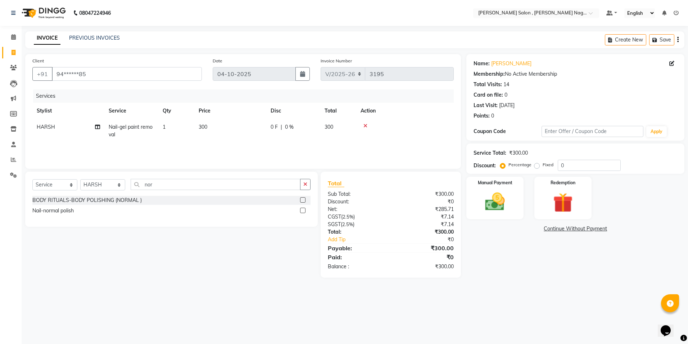
click at [304, 211] on label at bounding box center [302, 209] width 5 height 5
click at [304, 211] on input "checkbox" at bounding box center [302, 210] width 5 height 5
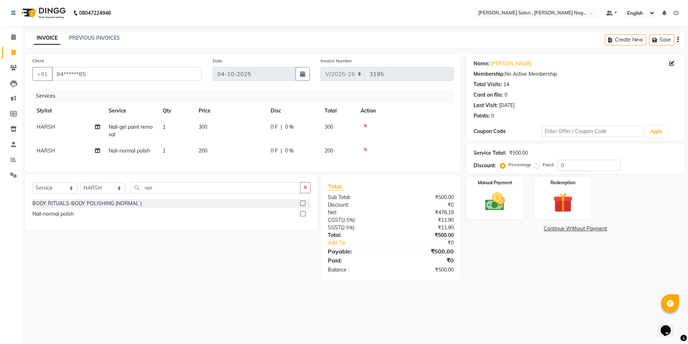
click at [302, 216] on label at bounding box center [302, 213] width 5 height 5
click at [302, 216] on input "checkbox" at bounding box center [302, 213] width 5 height 5
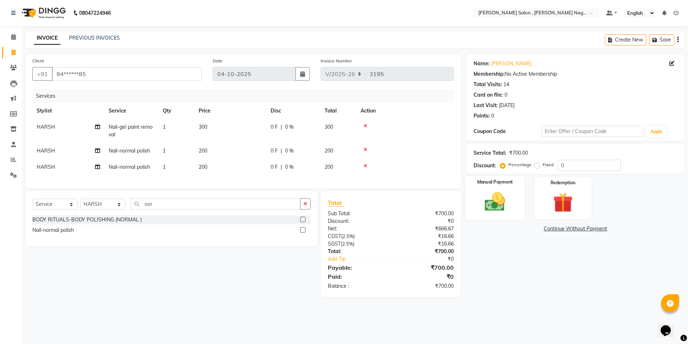
click at [484, 195] on img at bounding box center [495, 202] width 33 height 24
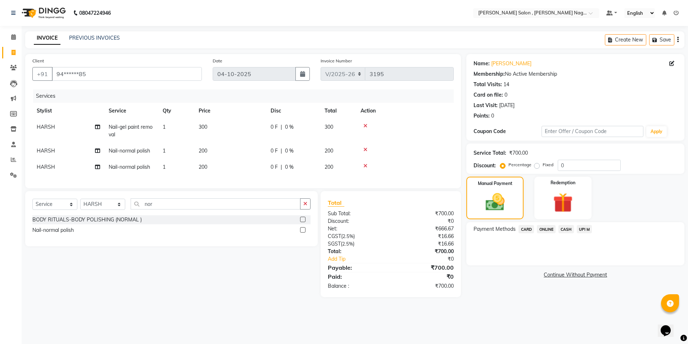
click at [560, 226] on span "CASH" at bounding box center [566, 229] width 15 height 8
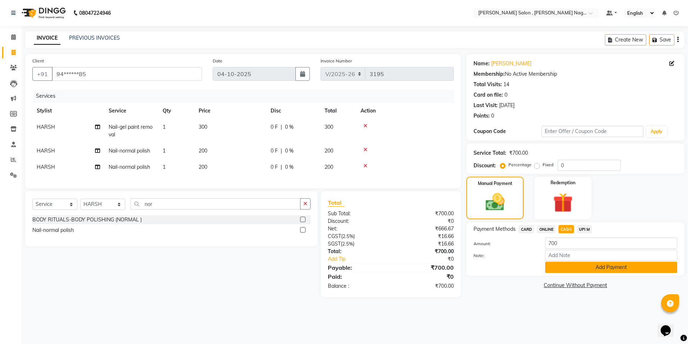
click at [566, 272] on button "Add Payment" at bounding box center [612, 266] width 132 height 11
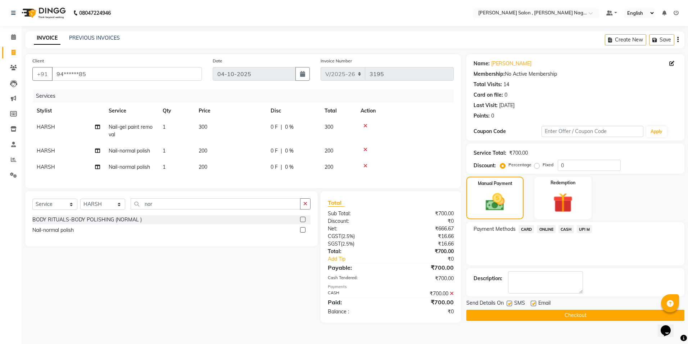
click at [510, 301] on label at bounding box center [509, 302] width 5 height 5
click at [510, 301] on input "checkbox" at bounding box center [509, 303] width 5 height 5
click at [534, 302] on label at bounding box center [533, 302] width 5 height 5
click at [534, 302] on input "checkbox" at bounding box center [533, 303] width 5 height 5
click at [531, 314] on button "Checkout" at bounding box center [576, 314] width 218 height 11
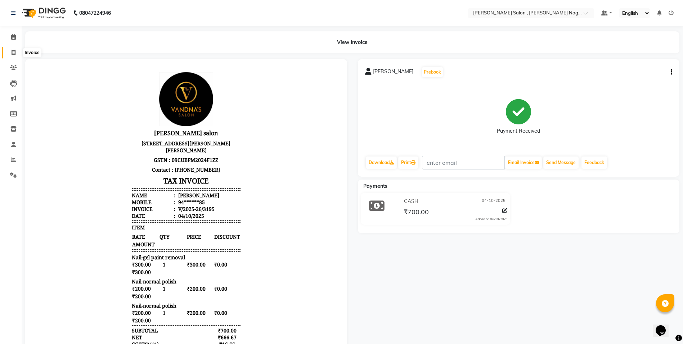
click at [19, 56] on span at bounding box center [13, 53] width 13 height 8
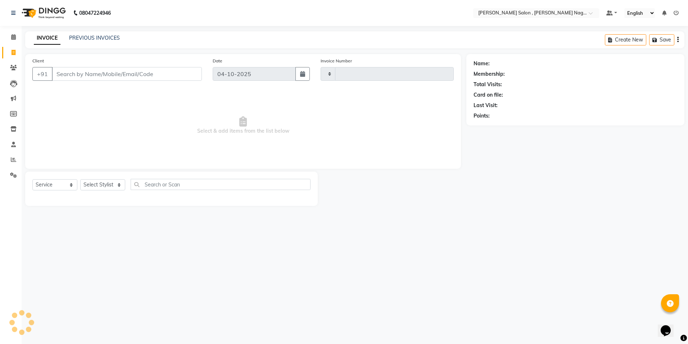
click at [67, 72] on input "Client" at bounding box center [127, 74] width 150 height 14
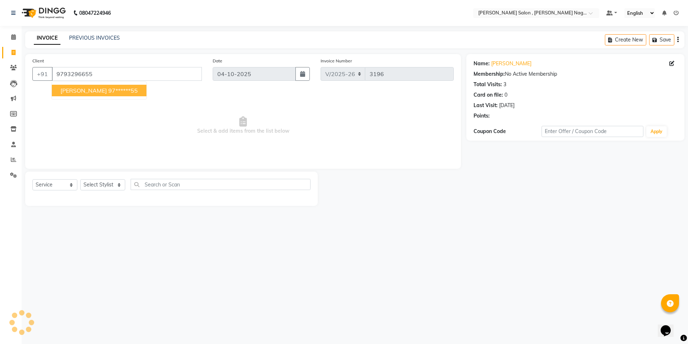
click at [84, 92] on span "[PERSON_NAME]" at bounding box center [83, 90] width 46 height 7
click at [104, 187] on select "Select Stylist [PERSON_NAME] [PERSON_NAME] HARSH isha pal [PERSON_NAME] [PERSON…" at bounding box center [102, 184] width 45 height 11
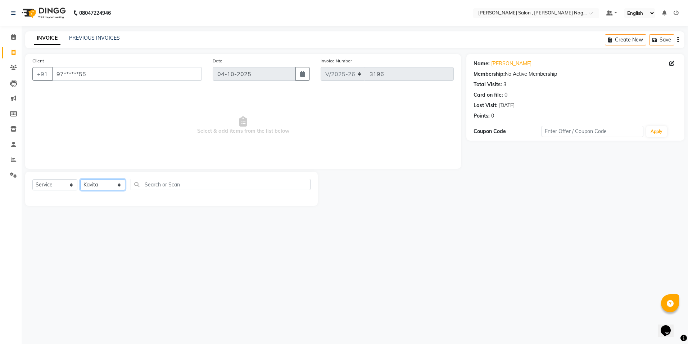
click at [80, 179] on select "Select Stylist [PERSON_NAME] [PERSON_NAME] HARSH isha pal [PERSON_NAME] [PERSON…" at bounding box center [102, 184] width 45 height 11
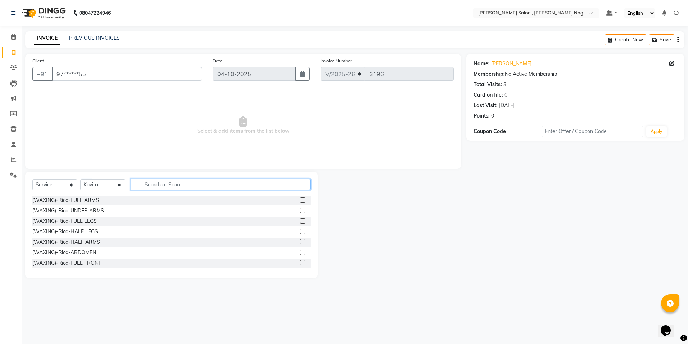
click at [142, 180] on input "text" at bounding box center [221, 184] width 180 height 11
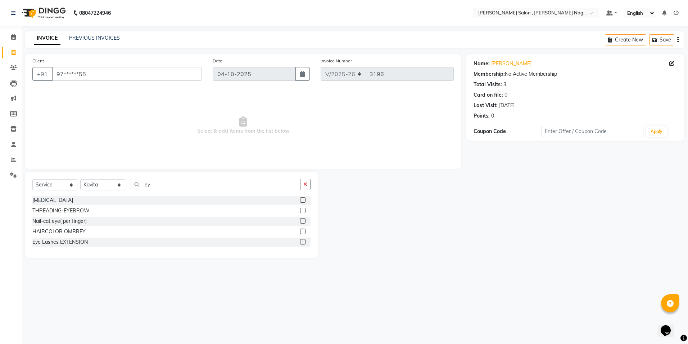
click at [301, 208] on label at bounding box center [302, 209] width 5 height 5
click at [301, 208] on input "checkbox" at bounding box center [302, 210] width 5 height 5
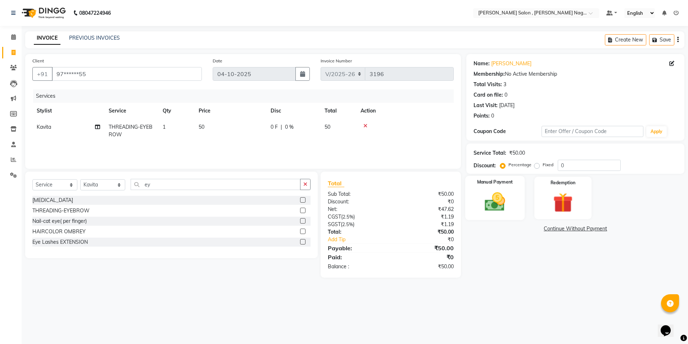
click at [504, 187] on div "Manual Payment" at bounding box center [495, 198] width 59 height 44
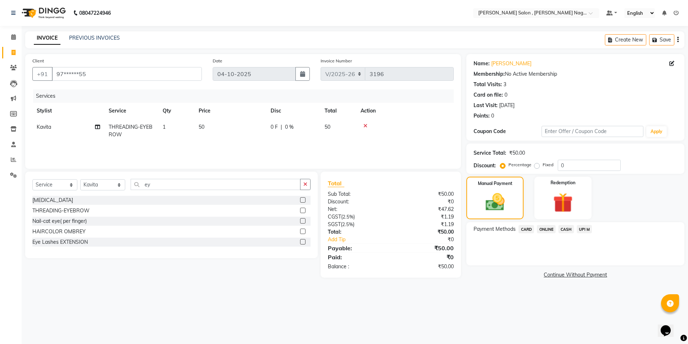
click at [562, 226] on span "CASH" at bounding box center [566, 229] width 15 height 8
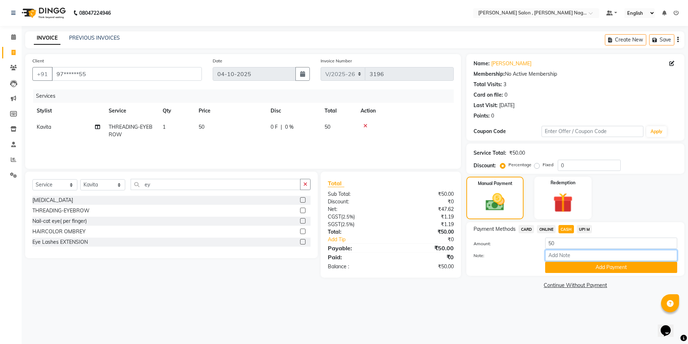
click at [560, 257] on input "Note:" at bounding box center [612, 255] width 132 height 11
click at [556, 270] on button "Add Payment" at bounding box center [612, 266] width 132 height 11
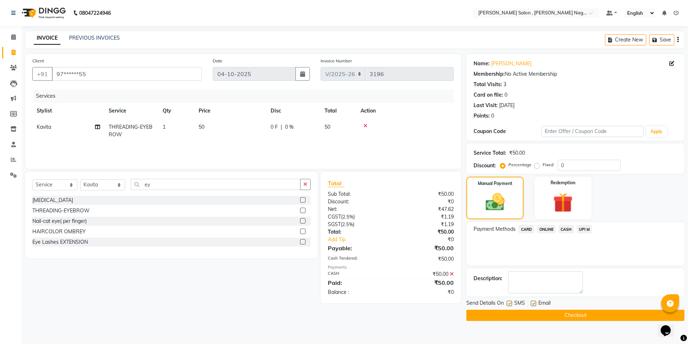
click at [509, 307] on div at bounding box center [509, 304] width 5 height 8
click at [509, 305] on label at bounding box center [509, 302] width 5 height 5
click at [509, 305] on input "checkbox" at bounding box center [509, 303] width 5 height 5
click at [532, 302] on label at bounding box center [533, 302] width 5 height 5
click at [532, 302] on input "checkbox" at bounding box center [533, 303] width 5 height 5
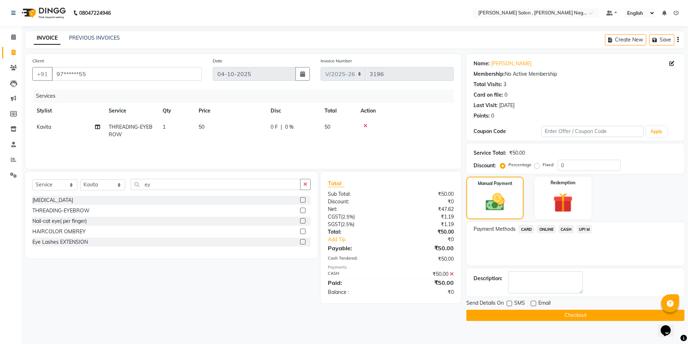
click at [532, 316] on button "Checkout" at bounding box center [576, 314] width 218 height 11
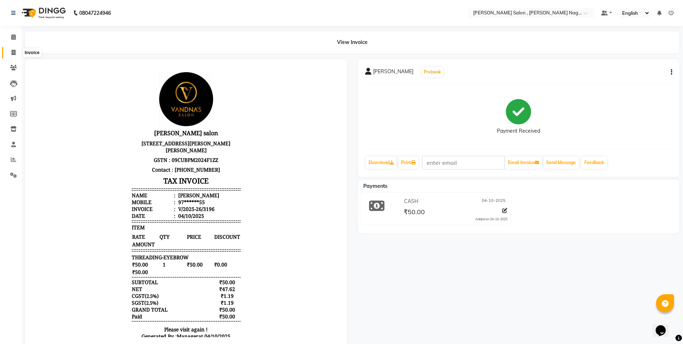
click at [18, 50] on span at bounding box center [13, 53] width 13 height 8
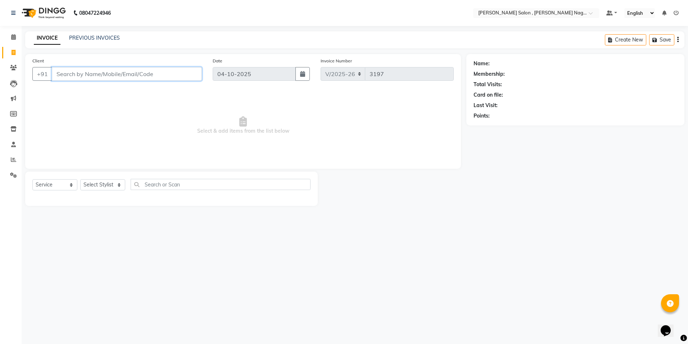
drag, startPoint x: 83, startPoint y: 66, endPoint x: 72, endPoint y: 75, distance: 13.8
click at [72, 75] on input "Client" at bounding box center [127, 74] width 150 height 14
paste input "9652104603"
click at [182, 72] on span "Add Client" at bounding box center [183, 73] width 28 height 7
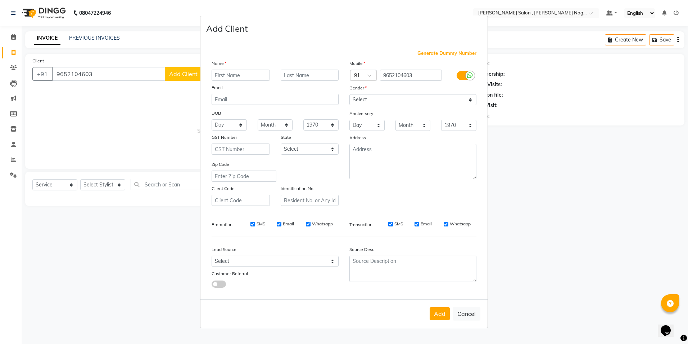
click at [228, 80] on input "text" at bounding box center [241, 74] width 58 height 11
click at [224, 75] on input "text" at bounding box center [241, 74] width 58 height 11
click at [391, 95] on select "Select [DEMOGRAPHIC_DATA] [DEMOGRAPHIC_DATA] Other Prefer Not To Say" at bounding box center [413, 99] width 127 height 11
click at [350, 94] on select "Select [DEMOGRAPHIC_DATA] [DEMOGRAPHIC_DATA] Other Prefer Not To Say" at bounding box center [413, 99] width 127 height 11
click at [453, 315] on div "Add Cancel" at bounding box center [344, 313] width 287 height 28
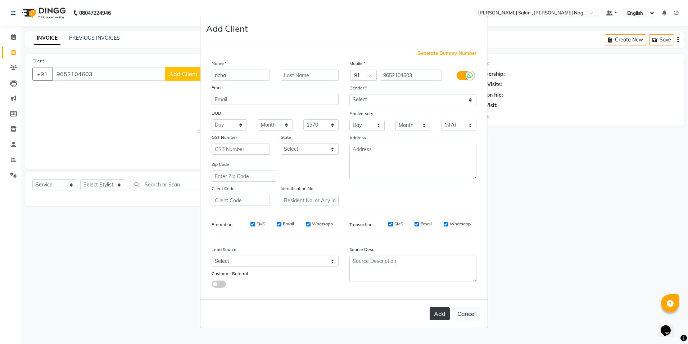
click at [441, 314] on button "Add" at bounding box center [440, 313] width 20 height 13
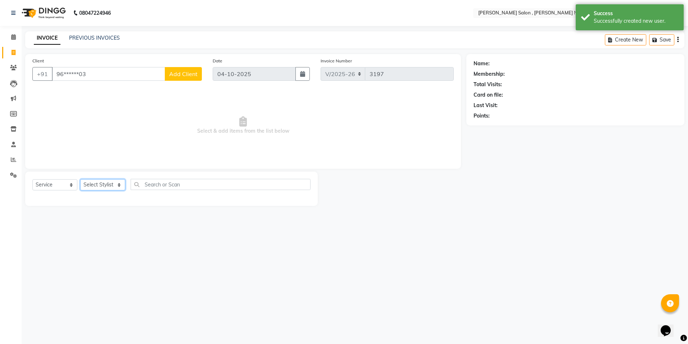
click at [86, 189] on select "Select Stylist [PERSON_NAME] [PERSON_NAME] HARSH isha pal [PERSON_NAME] [PERSON…" at bounding box center [102, 184] width 45 height 11
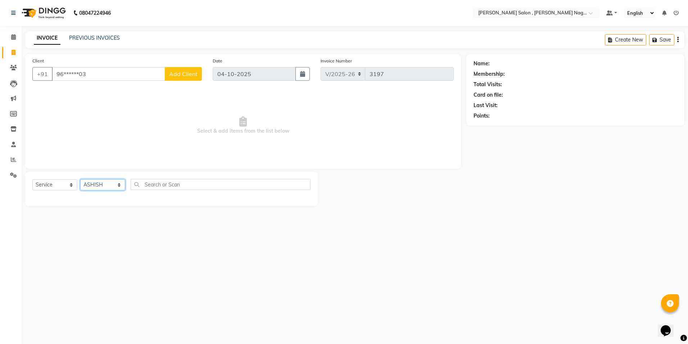
click at [80, 179] on select "Select Stylist [PERSON_NAME] [PERSON_NAME] HARSH isha pal [PERSON_NAME] [PERSON…" at bounding box center [102, 184] width 45 height 11
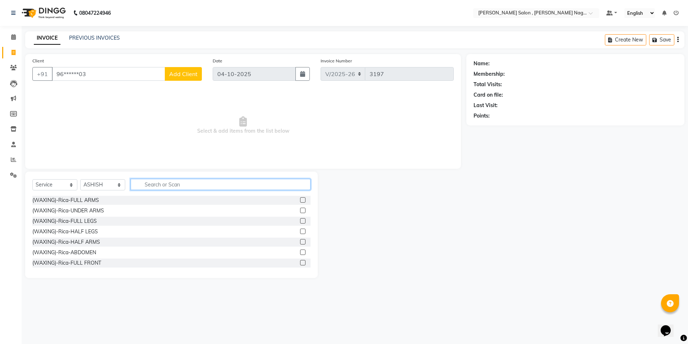
click at [163, 186] on input "text" at bounding box center [221, 184] width 180 height 11
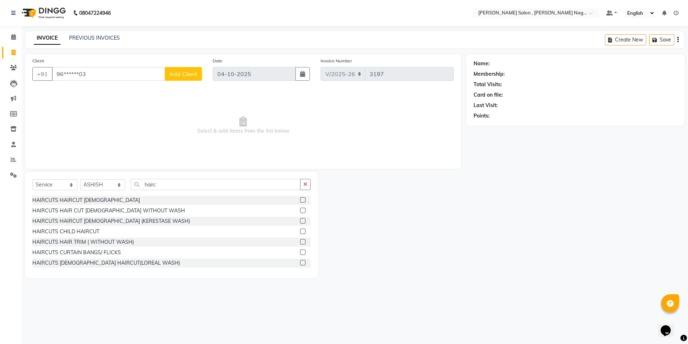
click at [300, 261] on label at bounding box center [302, 262] width 5 height 5
click at [300, 261] on input "checkbox" at bounding box center [302, 262] width 5 height 5
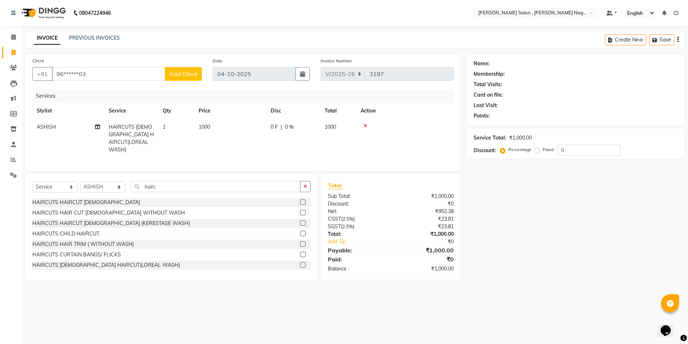
click at [300, 262] on label at bounding box center [302, 264] width 5 height 5
click at [300, 263] on input "checkbox" at bounding box center [302, 265] width 5 height 5
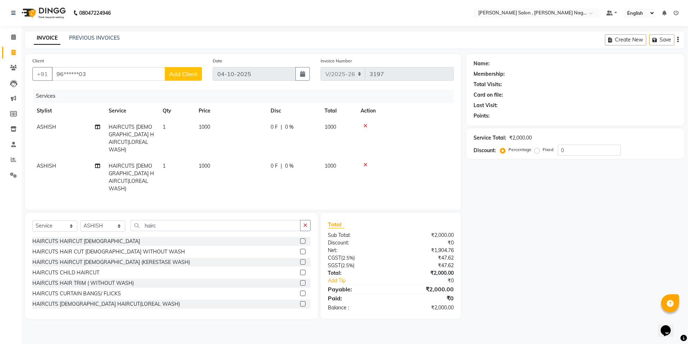
click at [300, 301] on label at bounding box center [302, 303] width 5 height 5
click at [300, 301] on input "checkbox" at bounding box center [302, 303] width 5 height 5
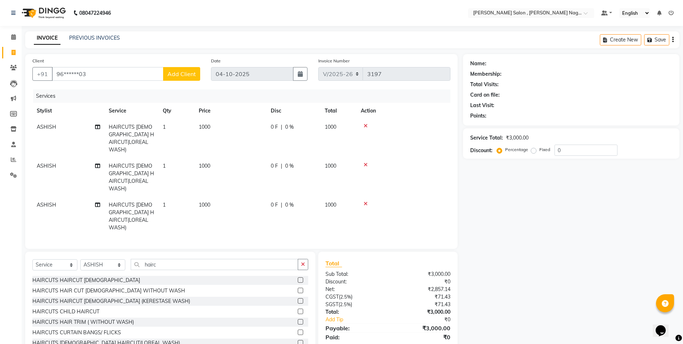
click at [56, 197] on td "ASHISH" at bounding box center [68, 216] width 72 height 39
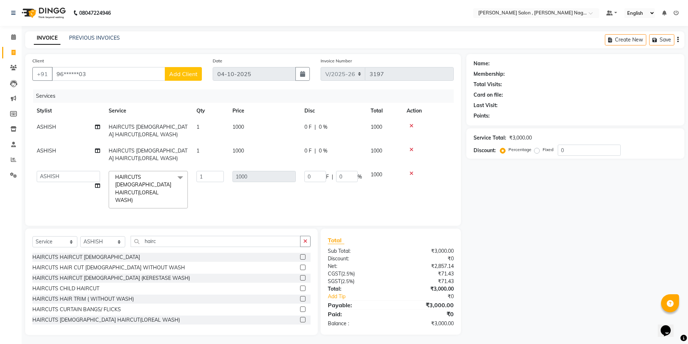
click at [57, 186] on td "[PERSON_NAME] [PERSON_NAME] HARSH [PERSON_NAME] [PERSON_NAME] [PERSON_NAME] Man…" at bounding box center [68, 189] width 72 height 46
click at [57, 184] on td "[PERSON_NAME] [PERSON_NAME] HARSH [PERSON_NAME] [PERSON_NAME] [PERSON_NAME] Man…" at bounding box center [68, 189] width 72 height 46
click at [412, 176] on td at bounding box center [428, 189] width 51 height 46
click at [412, 173] on icon at bounding box center [412, 173] width 4 height 5
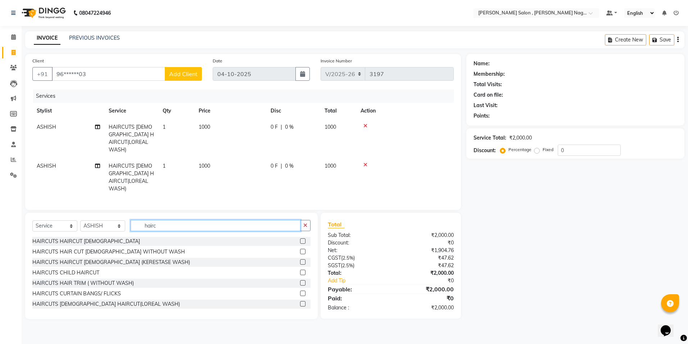
click at [149, 220] on input "hairc" at bounding box center [216, 225] width 170 height 11
click at [156, 220] on input "hairc" at bounding box center [216, 225] width 170 height 11
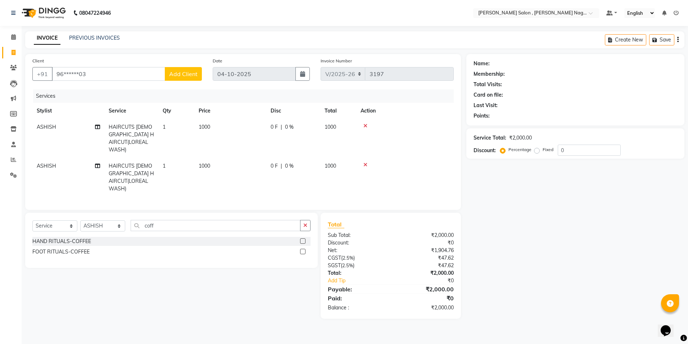
click at [301, 248] on label at bounding box center [302, 250] width 5 height 5
click at [301, 249] on input "checkbox" at bounding box center [302, 251] width 5 height 5
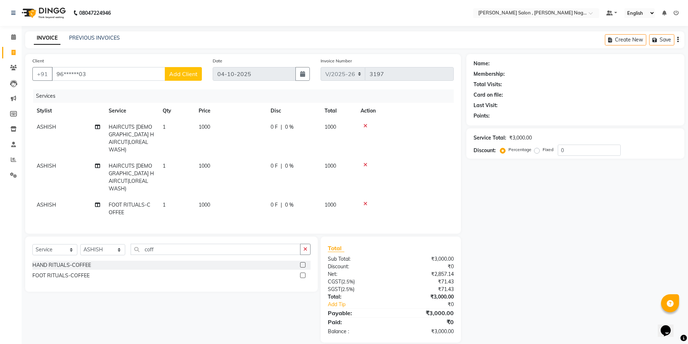
click at [52, 201] on span "ASHISH" at bounding box center [46, 204] width 19 height 6
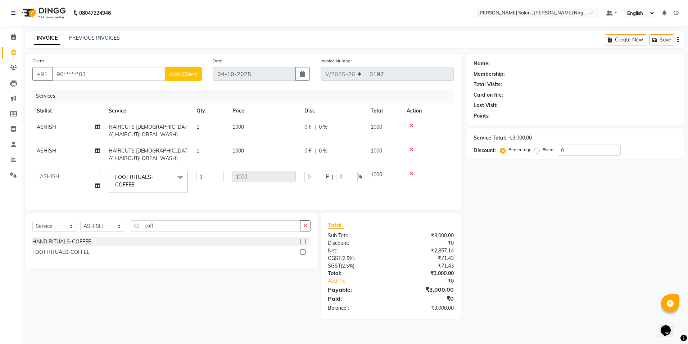
click at [54, 183] on td "[PERSON_NAME] [PERSON_NAME] HARSH [PERSON_NAME] [PERSON_NAME] [PERSON_NAME] Man…" at bounding box center [68, 181] width 72 height 31
click at [55, 181] on select "[PERSON_NAME] [PERSON_NAME] HARSH [PERSON_NAME] [PERSON_NAME] [PERSON_NAME] Man…" at bounding box center [68, 176] width 63 height 11
click at [163, 231] on input "coff" at bounding box center [216, 225] width 170 height 11
click at [124, 228] on select "Select Stylist [PERSON_NAME] [PERSON_NAME] HARSH isha pal [PERSON_NAME] [PERSON…" at bounding box center [102, 225] width 45 height 11
click at [80, 226] on select "Select Stylist [PERSON_NAME] [PERSON_NAME] HARSH isha pal [PERSON_NAME] [PERSON…" at bounding box center [102, 225] width 45 height 11
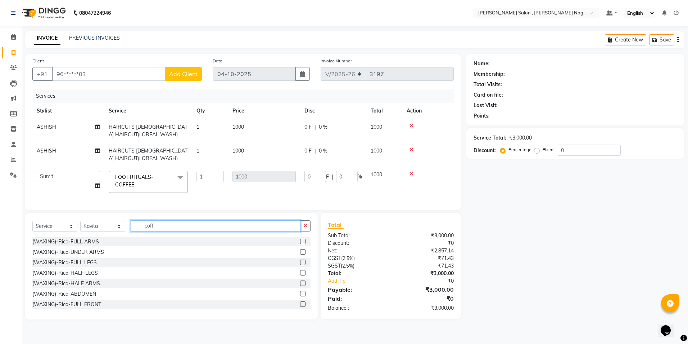
click at [162, 231] on input "coff" at bounding box center [216, 225] width 170 height 11
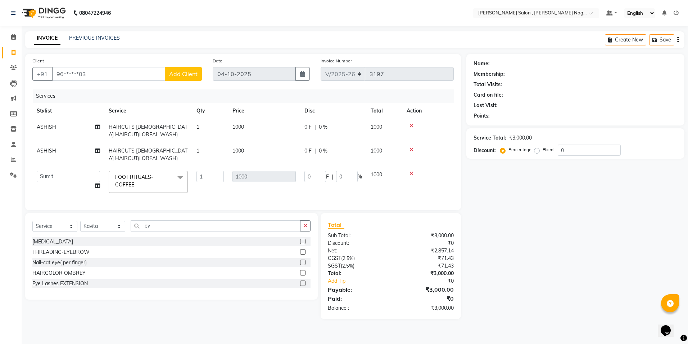
click at [302, 254] on label at bounding box center [302, 251] width 5 height 5
click at [302, 254] on input "checkbox" at bounding box center [302, 252] width 5 height 5
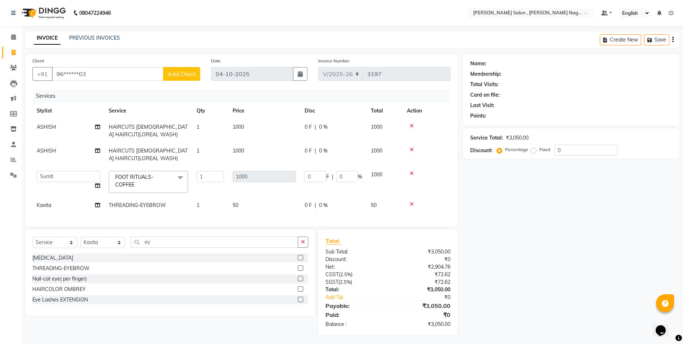
click at [190, 72] on span "Add Client" at bounding box center [181, 73] width 28 height 7
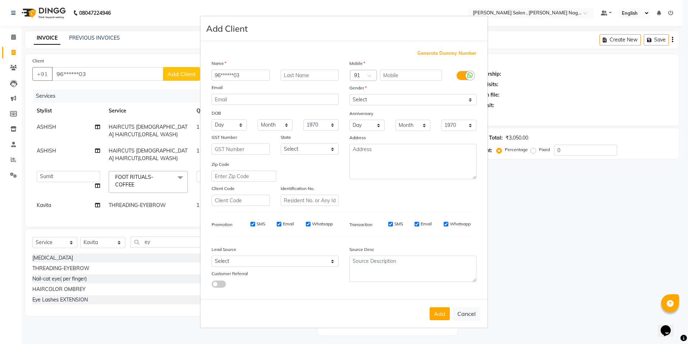
drag, startPoint x: 214, startPoint y: 76, endPoint x: 253, endPoint y: 79, distance: 39.4
click at [253, 79] on input "96******03" at bounding box center [241, 74] width 58 height 11
click at [216, 76] on input "text" at bounding box center [241, 74] width 58 height 11
click at [365, 104] on select "Select [DEMOGRAPHIC_DATA] [DEMOGRAPHIC_DATA] Other Prefer Not To Say" at bounding box center [413, 99] width 127 height 11
click at [350, 94] on select "Select [DEMOGRAPHIC_DATA] [DEMOGRAPHIC_DATA] Other Prefer Not To Say" at bounding box center [413, 99] width 127 height 11
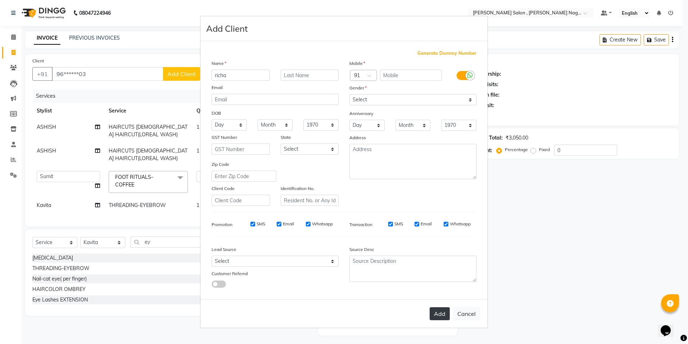
click at [434, 313] on button "Add" at bounding box center [440, 313] width 20 height 13
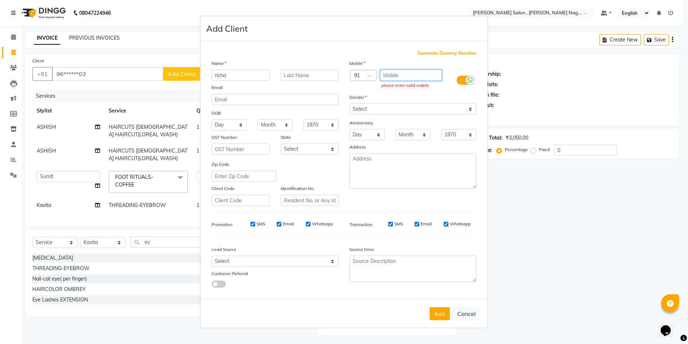
click at [407, 76] on input "text" at bounding box center [411, 74] width 62 height 11
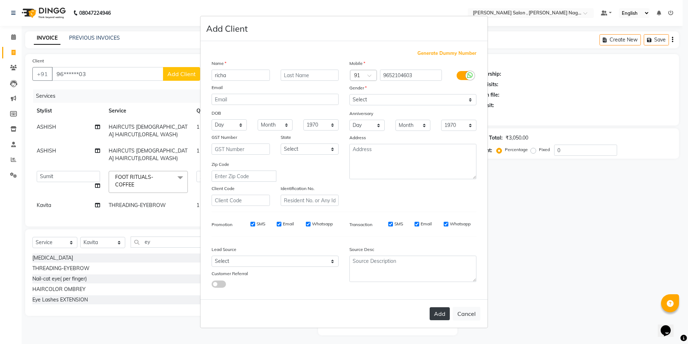
click at [443, 308] on button "Add" at bounding box center [440, 313] width 20 height 13
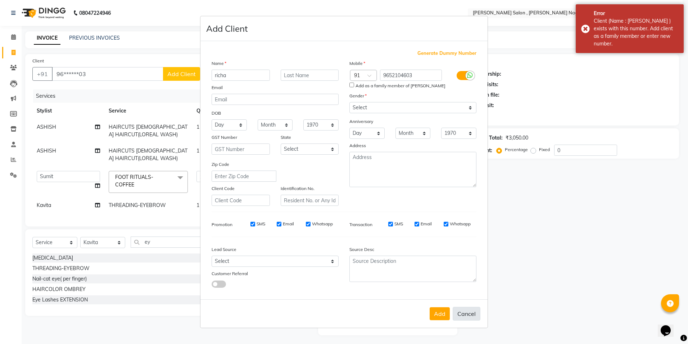
click at [470, 318] on button "Cancel" at bounding box center [467, 313] width 28 height 14
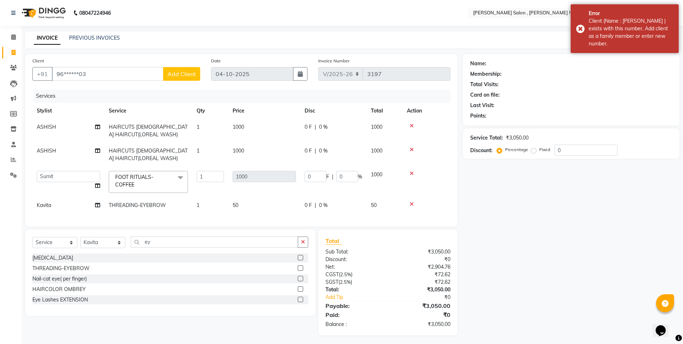
click at [476, 270] on div "Name: Membership: Total Visits: Card on file: Last Visit: Points: Service Total…" at bounding box center [574, 194] width 222 height 281
click at [107, 68] on input "96******03" at bounding box center [108, 74] width 112 height 14
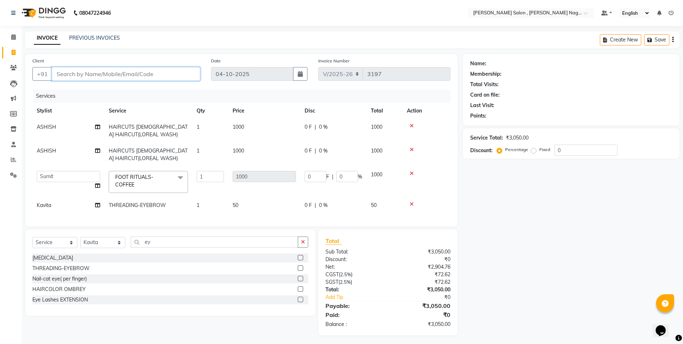
click at [75, 71] on input "Client" at bounding box center [126, 74] width 148 height 14
click at [82, 73] on input "965210463" at bounding box center [108, 74] width 112 height 14
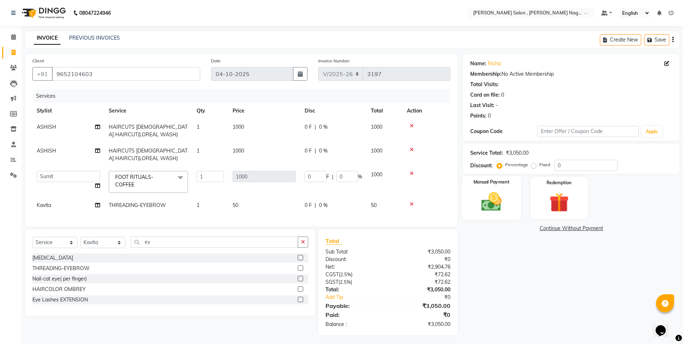
drag, startPoint x: 470, startPoint y: 190, endPoint x: 502, endPoint y: 217, distance: 40.9
click at [471, 190] on div "Manual Payment" at bounding box center [491, 198] width 59 height 44
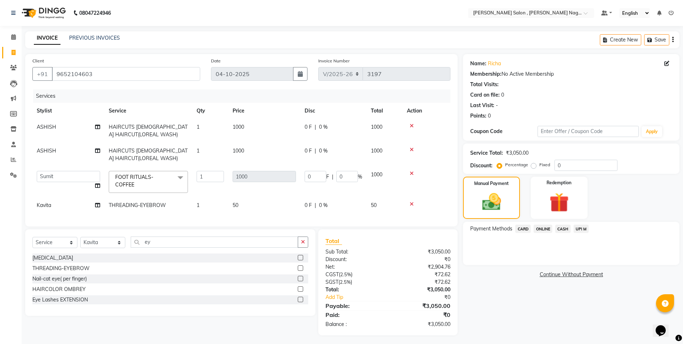
click at [518, 232] on span "CARD" at bounding box center [522, 228] width 15 height 8
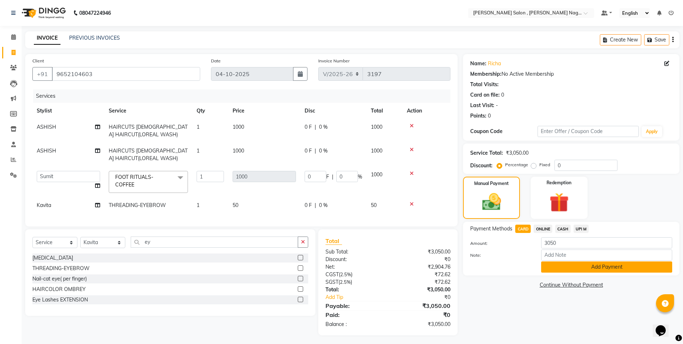
click at [554, 267] on button "Add Payment" at bounding box center [606, 266] width 131 height 11
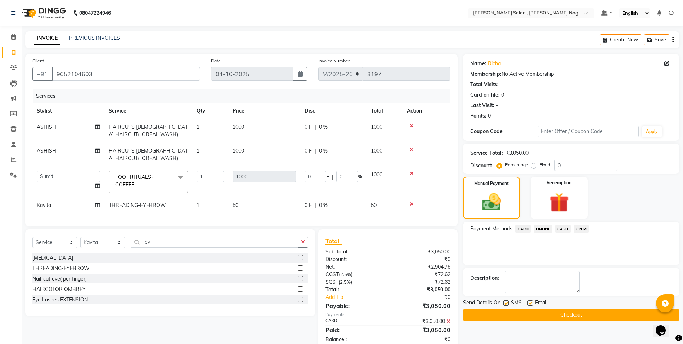
click at [506, 303] on label at bounding box center [505, 302] width 5 height 5
click at [506, 303] on input "checkbox" at bounding box center [505, 303] width 5 height 5
click at [530, 304] on label at bounding box center [530, 302] width 5 height 5
click at [530, 304] on input "checkbox" at bounding box center [530, 303] width 5 height 5
click at [528, 318] on button "Checkout" at bounding box center [571, 314] width 216 height 11
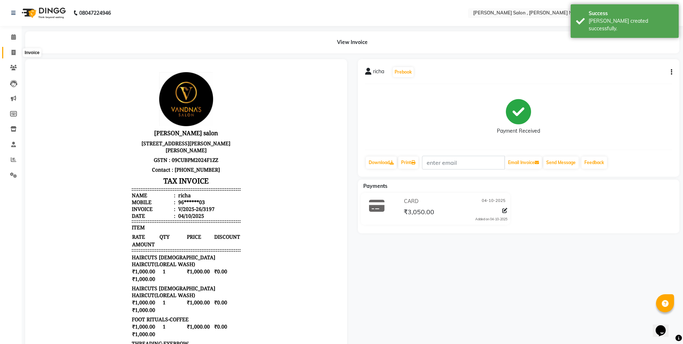
click at [11, 53] on span at bounding box center [13, 53] width 13 height 8
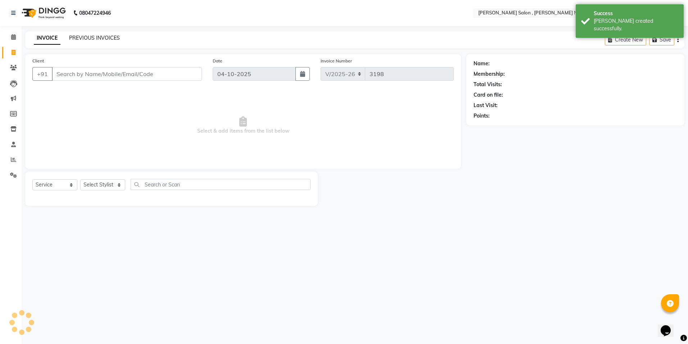
click at [82, 36] on link "PREVIOUS INVOICES" at bounding box center [94, 38] width 51 height 6
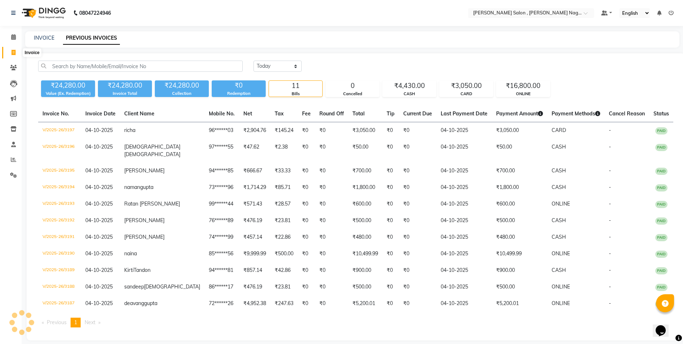
click at [9, 53] on span at bounding box center [13, 53] width 13 height 8
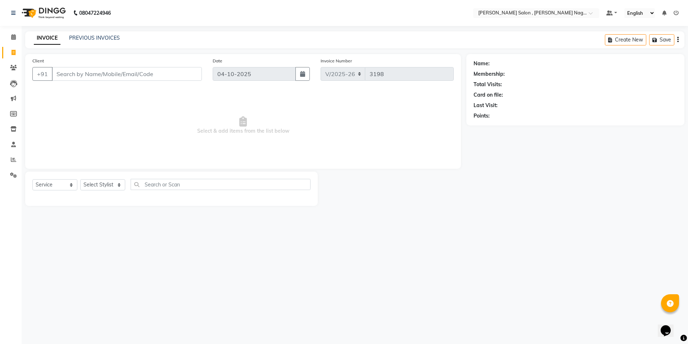
click at [97, 80] on input "Client" at bounding box center [127, 74] width 150 height 14
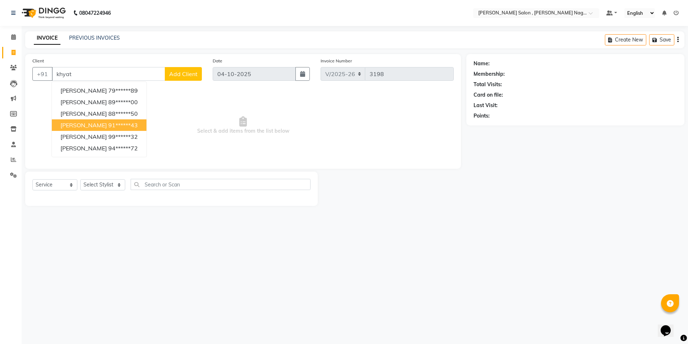
drag, startPoint x: 107, startPoint y: 127, endPoint x: 110, endPoint y: 141, distance: 14.0
click at [108, 128] on ngb-highlight "91******43" at bounding box center [123, 124] width 30 height 7
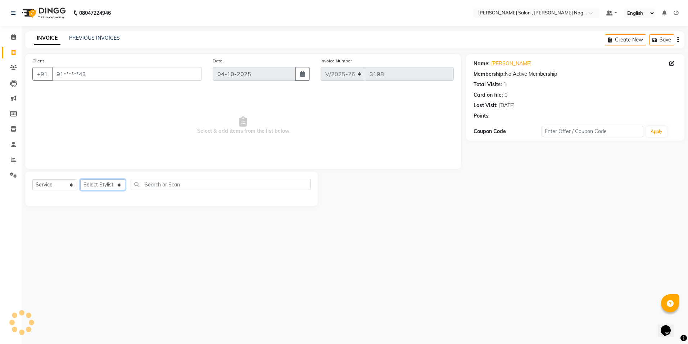
click at [105, 184] on select "Select Stylist [PERSON_NAME] [PERSON_NAME] HARSH isha pal [PERSON_NAME] [PERSON…" at bounding box center [102, 184] width 45 height 11
click at [80, 179] on select "Select Stylist [PERSON_NAME] [PERSON_NAME] HARSH isha pal [PERSON_NAME] [PERSON…" at bounding box center [102, 184] width 45 height 11
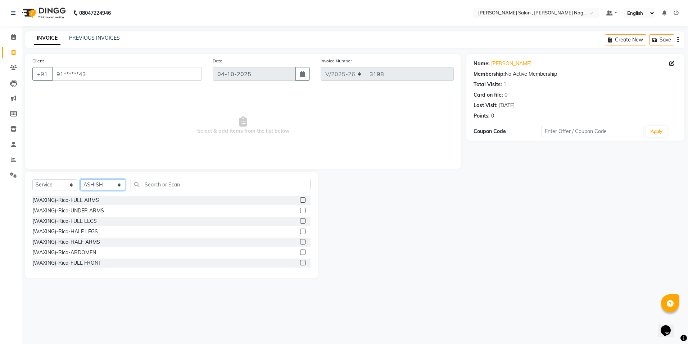
click at [96, 189] on select "Select Stylist [PERSON_NAME] [PERSON_NAME] HARSH isha pal [PERSON_NAME] [PERSON…" at bounding box center [102, 184] width 45 height 11
click at [80, 179] on select "Select Stylist [PERSON_NAME] [PERSON_NAME] HARSH isha pal [PERSON_NAME] [PERSON…" at bounding box center [102, 184] width 45 height 11
click at [145, 186] on input "text" at bounding box center [221, 184] width 180 height 11
click at [300, 209] on label at bounding box center [302, 209] width 5 height 5
click at [300, 209] on input "checkbox" at bounding box center [302, 210] width 5 height 5
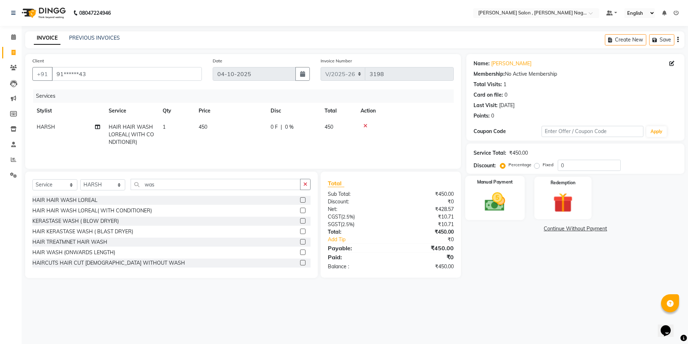
click at [493, 204] on img at bounding box center [495, 202] width 33 height 24
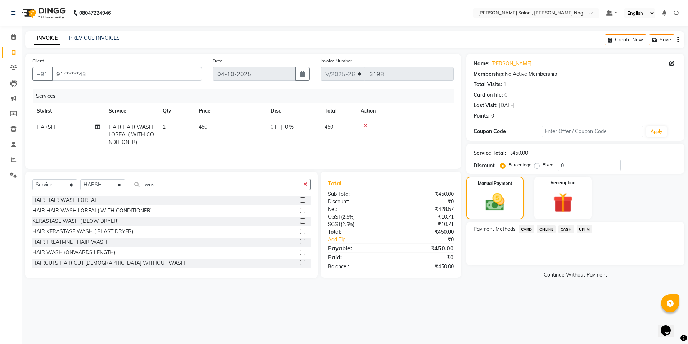
click at [543, 229] on span "ONLINE" at bounding box center [546, 229] width 19 height 8
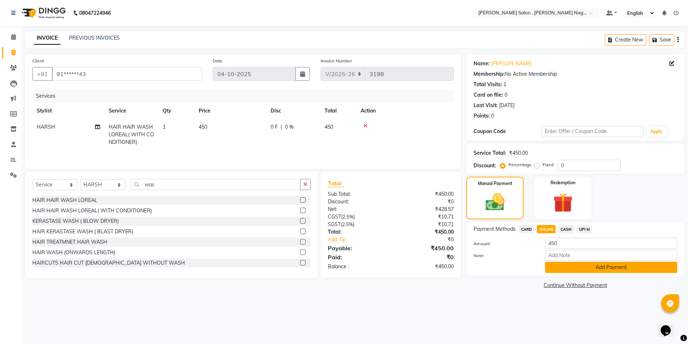
click at [550, 263] on button "Add Payment" at bounding box center [612, 266] width 132 height 11
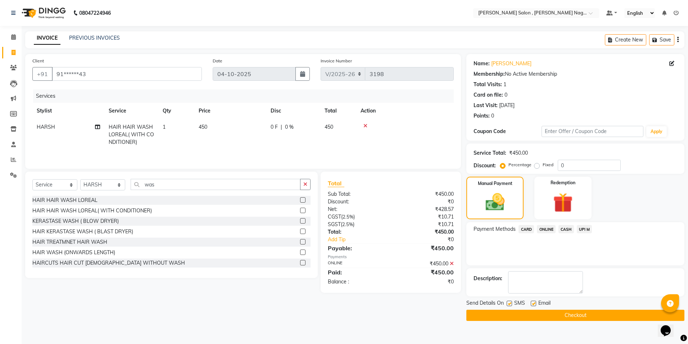
click at [511, 302] on label at bounding box center [509, 302] width 5 height 5
click at [511, 302] on input "checkbox" at bounding box center [509, 303] width 5 height 5
click at [531, 302] on label at bounding box center [533, 302] width 5 height 5
click at [531, 302] on input "checkbox" at bounding box center [533, 303] width 5 height 5
click at [533, 311] on button "Checkout" at bounding box center [576, 314] width 218 height 11
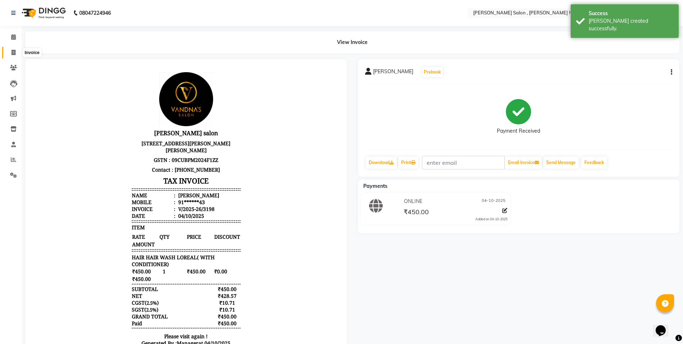
click at [16, 56] on span at bounding box center [13, 53] width 13 height 8
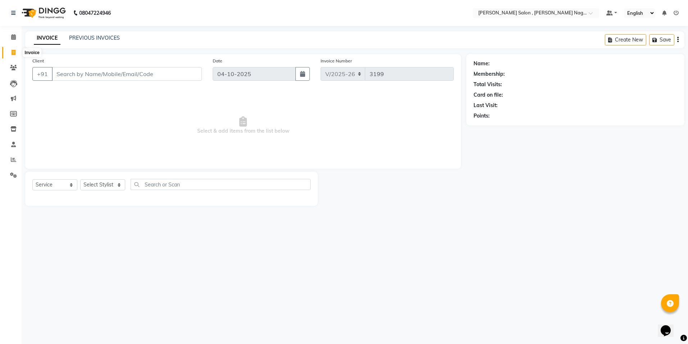
click at [17, 51] on span at bounding box center [13, 53] width 13 height 8
click at [106, 35] on link "PREVIOUS INVOICES" at bounding box center [94, 38] width 51 height 6
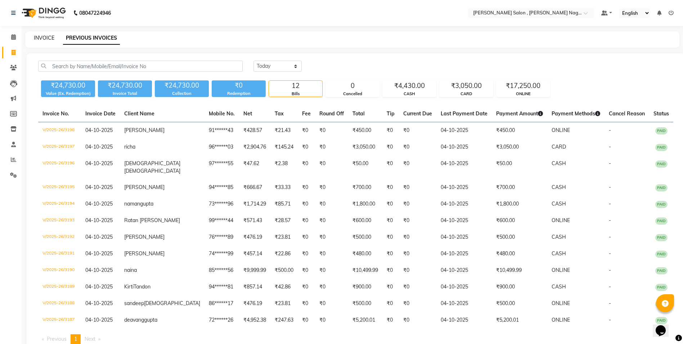
click at [43, 39] on link "INVOICE" at bounding box center [44, 38] width 21 height 6
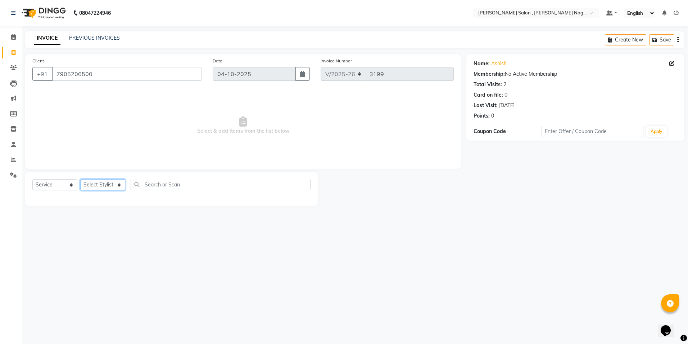
click at [109, 182] on select "Select Stylist [PERSON_NAME] [PERSON_NAME] HARSH isha pal [PERSON_NAME] [PERSON…" at bounding box center [102, 184] width 45 height 11
click at [80, 179] on select "Select Stylist [PERSON_NAME] [PERSON_NAME] HARSH isha pal [PERSON_NAME] [PERSON…" at bounding box center [102, 184] width 45 height 11
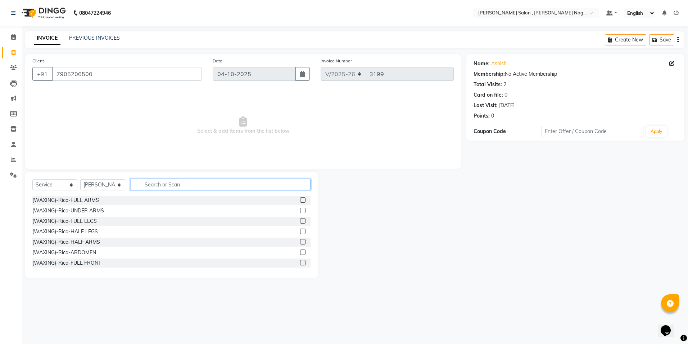
click at [166, 188] on input "text" at bounding box center [221, 184] width 180 height 11
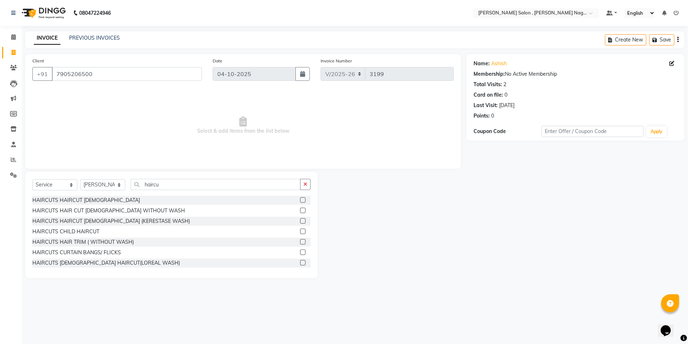
click at [300, 210] on label at bounding box center [302, 209] width 5 height 5
click at [300, 210] on input "checkbox" at bounding box center [302, 210] width 5 height 5
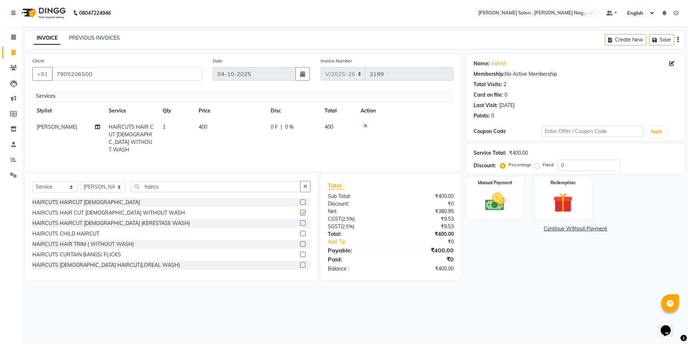
click at [300, 210] on label at bounding box center [302, 212] width 5 height 5
click at [300, 210] on input "checkbox" at bounding box center [302, 212] width 5 height 5
click at [300, 210] on label at bounding box center [302, 212] width 5 height 5
click at [300, 210] on input "checkbox" at bounding box center [302, 212] width 5 height 5
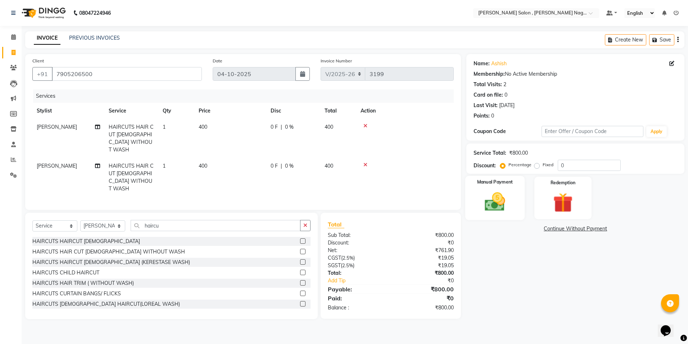
click at [501, 205] on img at bounding box center [495, 202] width 33 height 24
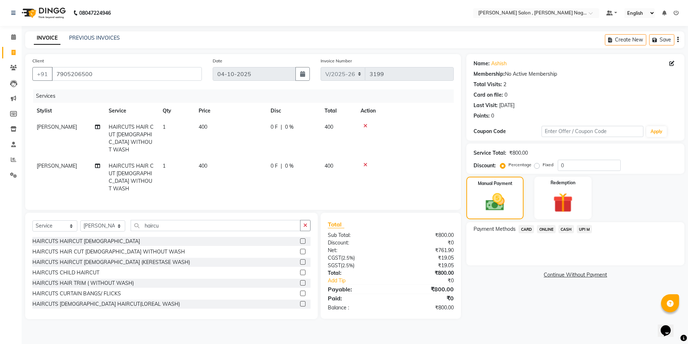
drag, startPoint x: 562, startPoint y: 224, endPoint x: 564, endPoint y: 230, distance: 6.3
click at [563, 225] on div "Payment Methods CARD ONLINE CASH UPI M" at bounding box center [576, 243] width 218 height 43
click at [566, 230] on span "CASH" at bounding box center [566, 229] width 15 height 8
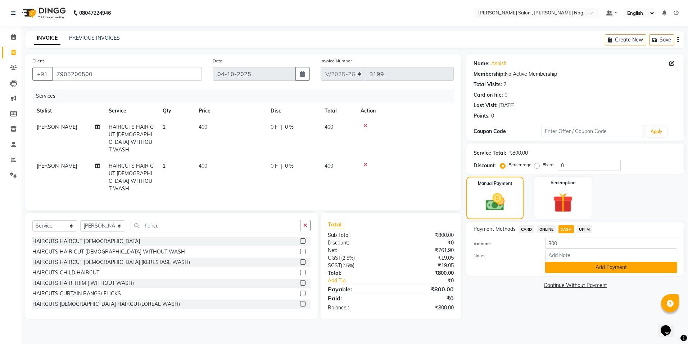
click at [560, 269] on button "Add Payment" at bounding box center [612, 266] width 132 height 11
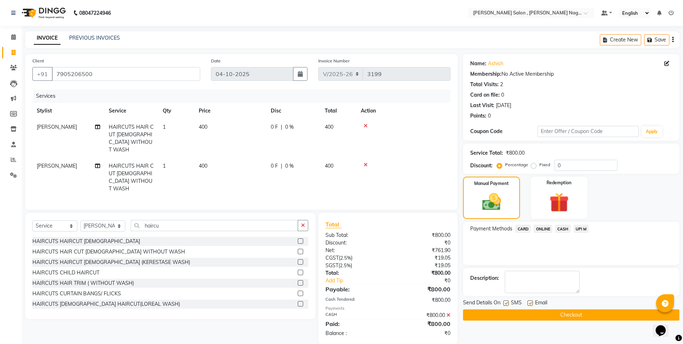
click at [504, 302] on label at bounding box center [505, 302] width 5 height 5
click at [504, 302] on input "checkbox" at bounding box center [505, 303] width 5 height 5
click at [529, 304] on label at bounding box center [530, 302] width 5 height 5
click at [529, 304] on input "checkbox" at bounding box center [530, 303] width 5 height 5
click at [526, 311] on button "Checkout" at bounding box center [571, 314] width 216 height 11
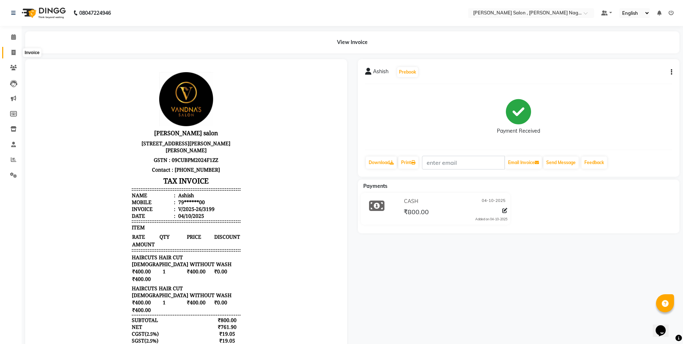
click at [9, 55] on span at bounding box center [13, 53] width 13 height 8
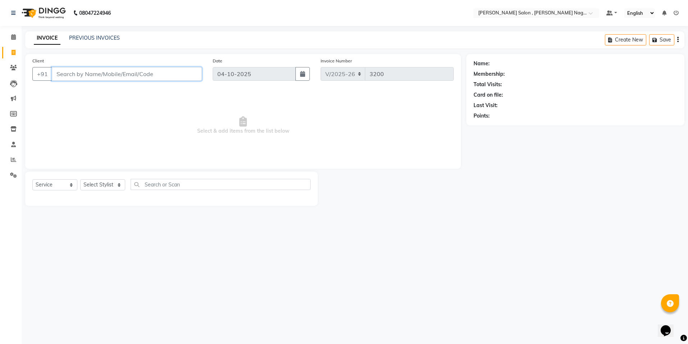
paste input "9369707875"
click at [182, 72] on span "Add Client" at bounding box center [183, 73] width 28 height 7
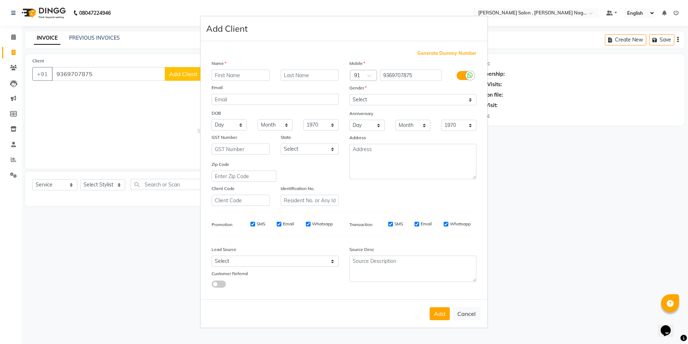
click at [229, 78] on input "text" at bounding box center [241, 74] width 58 height 11
drag, startPoint x: 407, startPoint y: 97, endPoint x: 400, endPoint y: 105, distance: 10.0
click at [407, 97] on select "Select [DEMOGRAPHIC_DATA] [DEMOGRAPHIC_DATA] Other Prefer Not To Say" at bounding box center [413, 99] width 127 height 11
click at [350, 94] on select "Select [DEMOGRAPHIC_DATA] [DEMOGRAPHIC_DATA] Other Prefer Not To Say" at bounding box center [413, 99] width 127 height 11
click at [442, 320] on div "Add Cancel" at bounding box center [344, 313] width 287 height 28
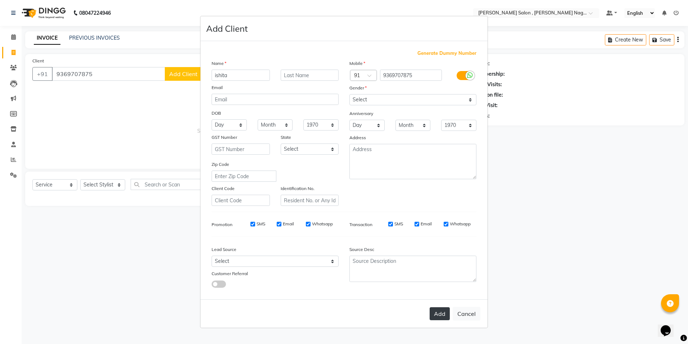
click at [442, 317] on button "Add" at bounding box center [440, 313] width 20 height 13
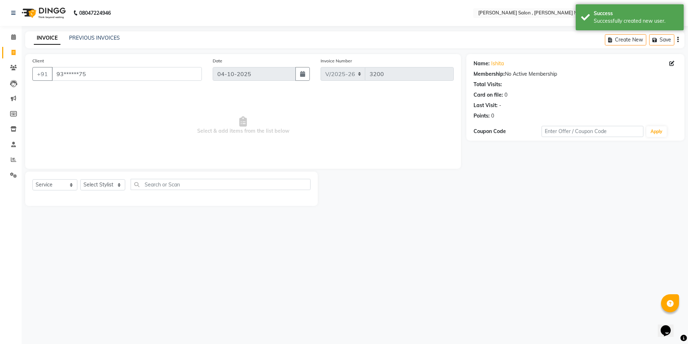
click at [103, 178] on div "Select Service Product Membership Package Voucher Prepaid Gift Card Select Styl…" at bounding box center [171, 188] width 293 height 34
click at [102, 182] on select "Select Stylist [PERSON_NAME] [PERSON_NAME] HARSH isha pal [PERSON_NAME] [PERSON…" at bounding box center [102, 184] width 45 height 11
click at [80, 179] on select "Select Stylist [PERSON_NAME] [PERSON_NAME] HARSH isha pal [PERSON_NAME] [PERSON…" at bounding box center [102, 184] width 45 height 11
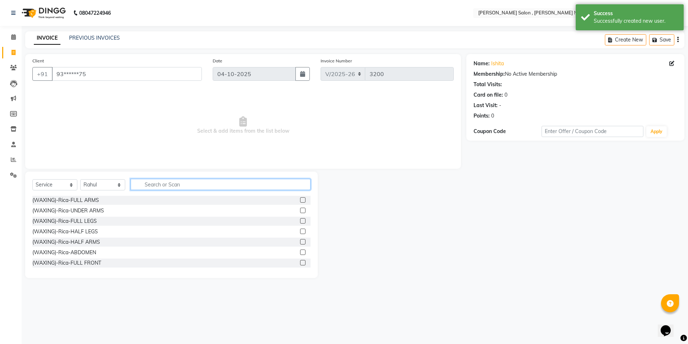
click at [159, 179] on input "text" at bounding box center [221, 184] width 180 height 11
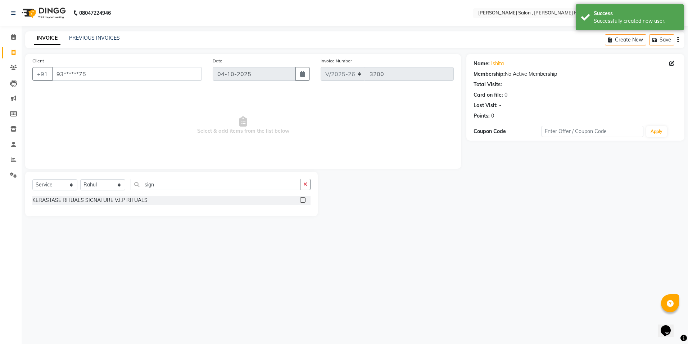
click at [304, 198] on label at bounding box center [302, 199] width 5 height 5
click at [304, 198] on input "checkbox" at bounding box center [302, 200] width 5 height 5
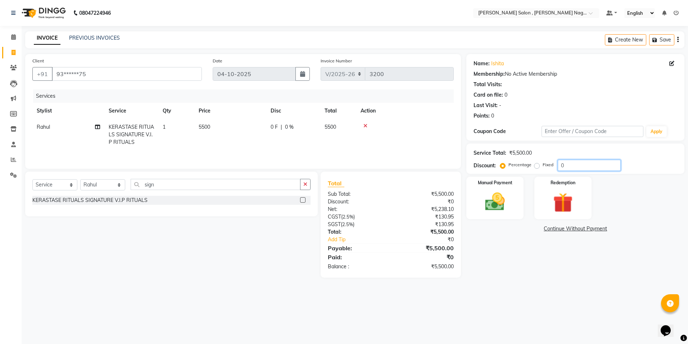
click at [585, 165] on input "0" at bounding box center [589, 165] width 63 height 11
click at [462, 192] on div "Manual Payment Redemption" at bounding box center [575, 197] width 229 height 42
click at [496, 206] on img at bounding box center [495, 202] width 33 height 24
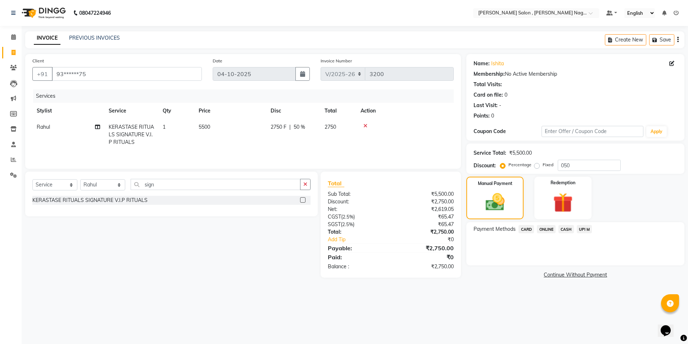
click at [571, 230] on span "CASH" at bounding box center [566, 229] width 15 height 8
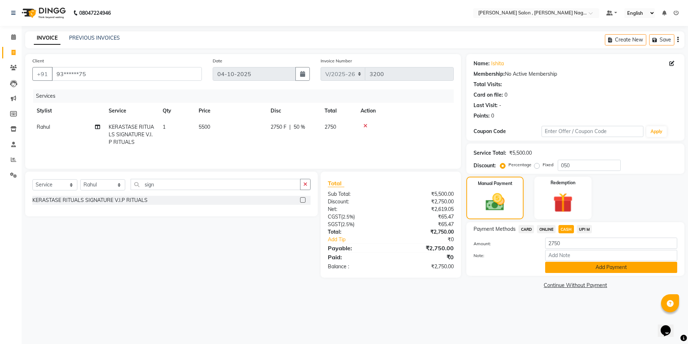
click at [562, 267] on button "Add Payment" at bounding box center [612, 266] width 132 height 11
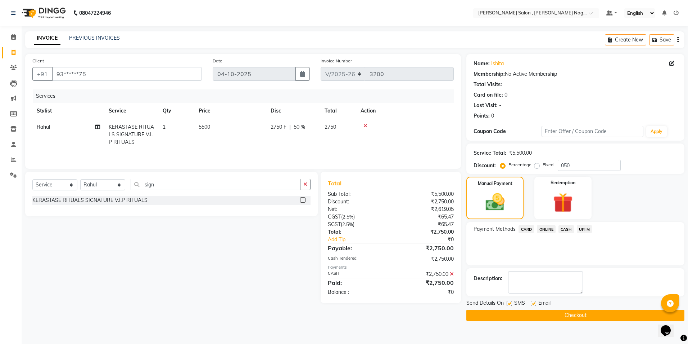
click at [507, 299] on div "SMS" at bounding box center [519, 303] width 24 height 9
drag, startPoint x: 508, startPoint y: 300, endPoint x: 510, endPoint y: 310, distance: 9.8
click at [508, 301] on label at bounding box center [509, 302] width 5 height 5
click at [508, 301] on input "checkbox" at bounding box center [509, 303] width 5 height 5
click at [510, 310] on button "Checkout" at bounding box center [576, 314] width 218 height 11
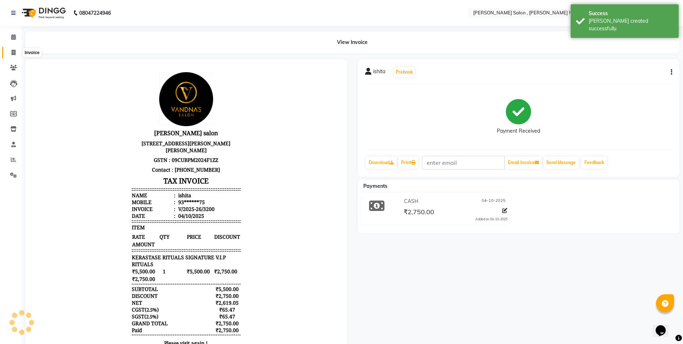
click at [16, 52] on span at bounding box center [13, 53] width 13 height 8
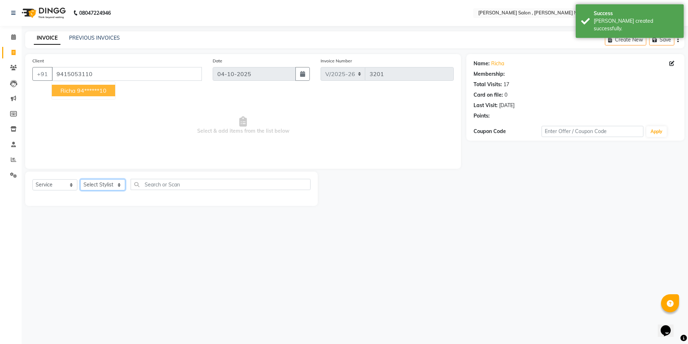
click at [113, 183] on select "Select Stylist [PERSON_NAME] [PERSON_NAME] HARSH isha pal [PERSON_NAME] [PERSON…" at bounding box center [102, 184] width 45 height 11
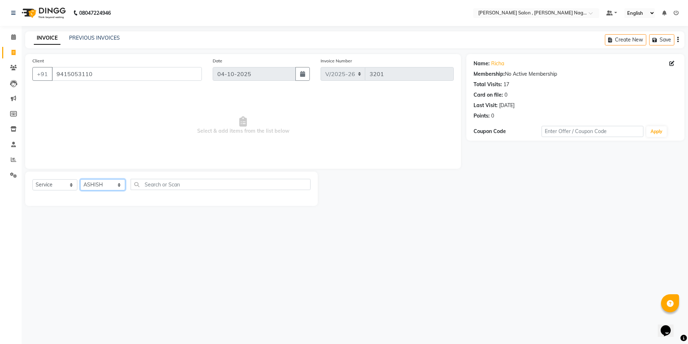
click at [80, 179] on select "Select Stylist [PERSON_NAME] [PERSON_NAME] HARSH isha pal [PERSON_NAME] [PERSON…" at bounding box center [102, 184] width 45 height 11
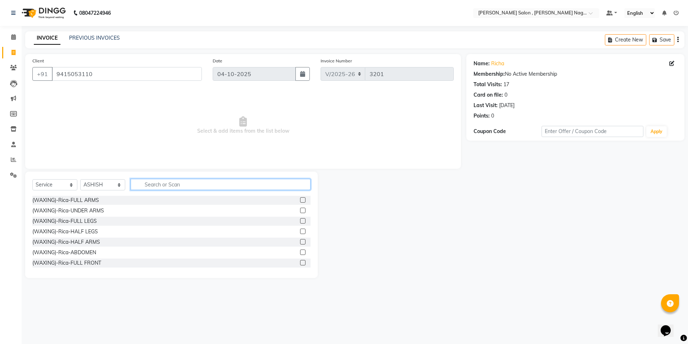
click at [144, 184] on input "text" at bounding box center [221, 184] width 180 height 11
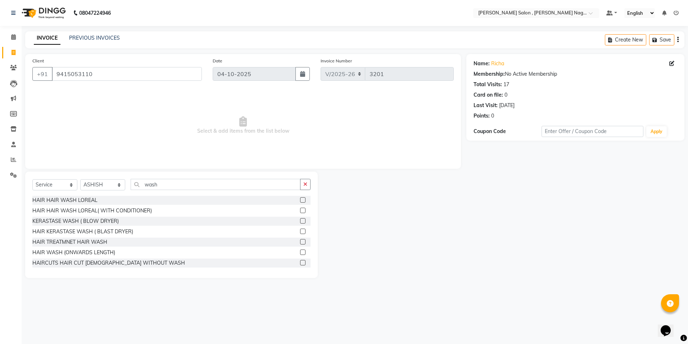
click at [300, 210] on label at bounding box center [302, 209] width 5 height 5
click at [300, 210] on input "checkbox" at bounding box center [302, 210] width 5 height 5
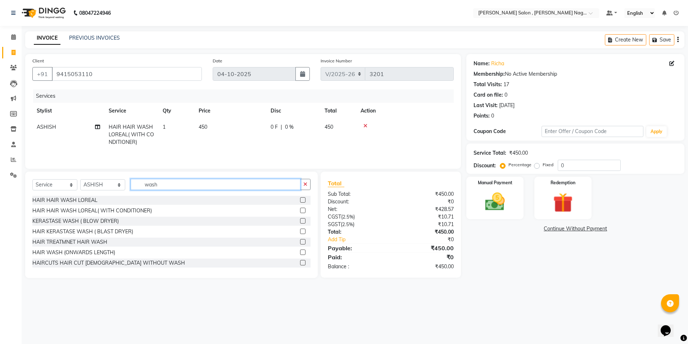
click at [229, 189] on input "wash" at bounding box center [216, 184] width 170 height 11
click at [300, 199] on label at bounding box center [302, 199] width 5 height 5
click at [300, 199] on input "checkbox" at bounding box center [302, 200] width 5 height 5
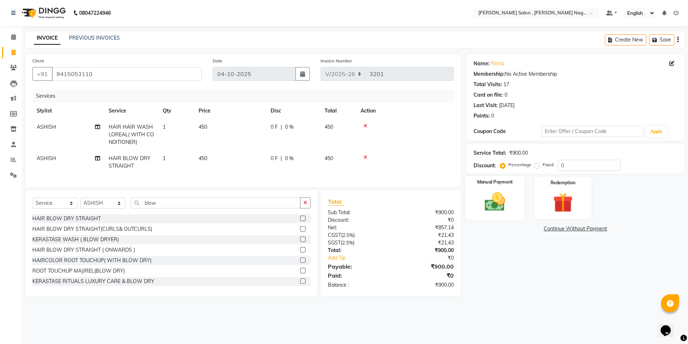
drag, startPoint x: 488, startPoint y: 206, endPoint x: 512, endPoint y: 219, distance: 27.2
click at [488, 207] on img at bounding box center [495, 202] width 33 height 24
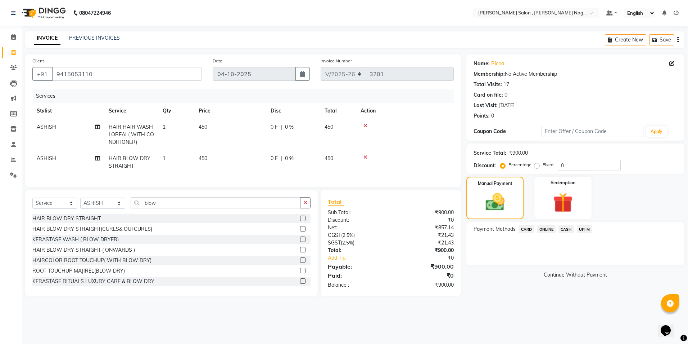
drag, startPoint x: 563, startPoint y: 231, endPoint x: 563, endPoint y: 236, distance: 5.1
click at [563, 231] on span "CASH" at bounding box center [566, 229] width 15 height 8
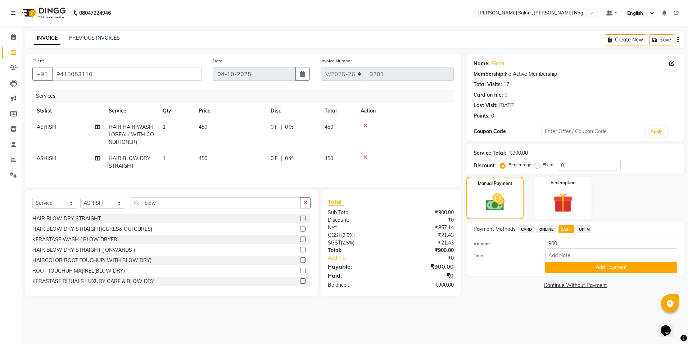
drag, startPoint x: 555, startPoint y: 263, endPoint x: 555, endPoint y: 267, distance: 4.3
click at [555, 263] on button "Add Payment" at bounding box center [612, 266] width 132 height 11
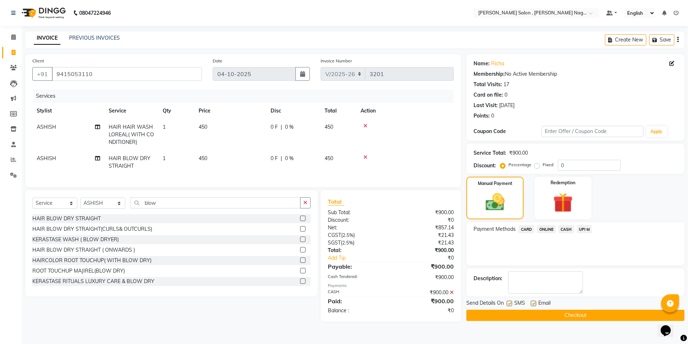
click at [527, 309] on div "Send Details On SMS Email Checkout" at bounding box center [576, 310] width 218 height 22
click at [524, 313] on button "Checkout" at bounding box center [576, 314] width 218 height 11
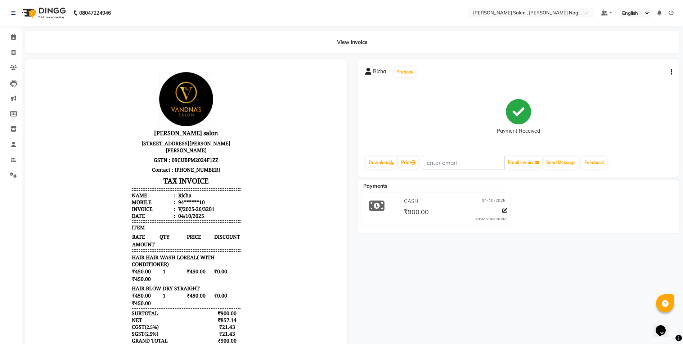
click at [524, 313] on div "[PERSON_NAME] Prebook Payment Received Download Print Email Invoice Send Messag…" at bounding box center [519, 218] width 333 height 318
click at [10, 56] on span at bounding box center [13, 53] width 13 height 8
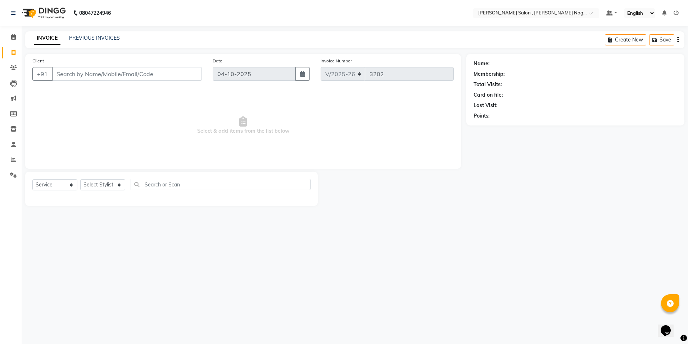
click at [82, 74] on input "Client" at bounding box center [127, 74] width 150 height 14
drag, startPoint x: 98, startPoint y: 184, endPoint x: 89, endPoint y: 183, distance: 8.7
click at [98, 184] on select "Select Stylist [PERSON_NAME] [PERSON_NAME] HARSH isha pal [PERSON_NAME] [PERSON…" at bounding box center [102, 184] width 45 height 11
click at [80, 179] on select "Select Stylist [PERSON_NAME] [PERSON_NAME] HARSH isha pal [PERSON_NAME] [PERSON…" at bounding box center [102, 184] width 45 height 11
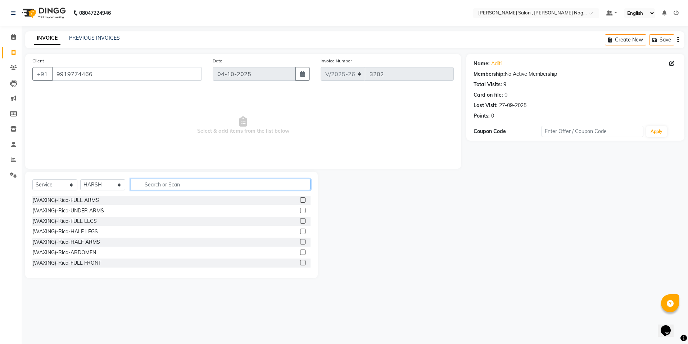
click at [165, 189] on input "text" at bounding box center [221, 184] width 180 height 11
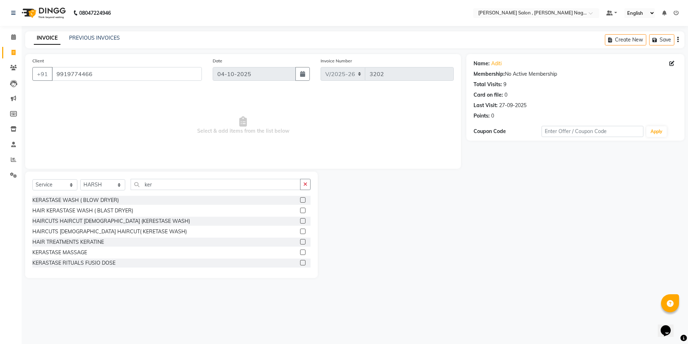
click at [300, 202] on label at bounding box center [302, 199] width 5 height 5
click at [300, 202] on input "checkbox" at bounding box center [302, 200] width 5 height 5
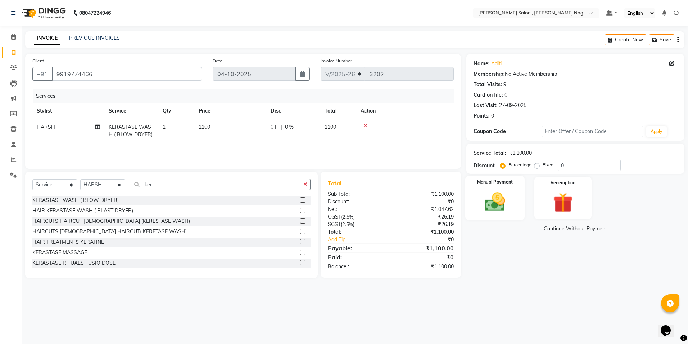
click at [484, 203] on img at bounding box center [495, 202] width 33 height 24
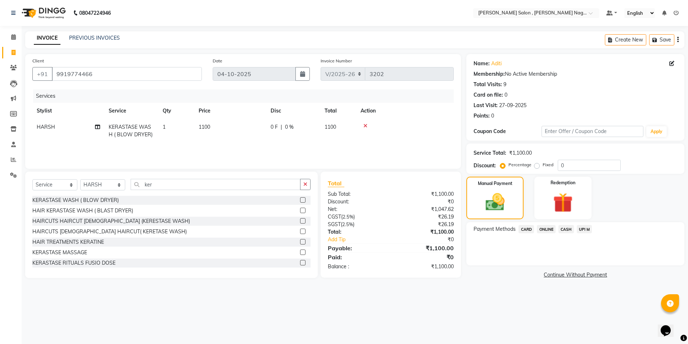
click at [522, 229] on span "CARD" at bounding box center [526, 229] width 15 height 8
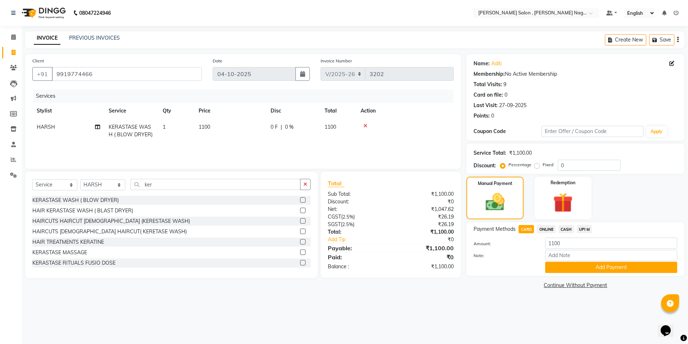
click at [558, 273] on div "Payment Methods CARD ONLINE CASH UPI M Amount: 1100 Note: Add Payment" at bounding box center [576, 249] width 218 height 54
click at [566, 265] on button "Add Payment" at bounding box center [612, 266] width 132 height 11
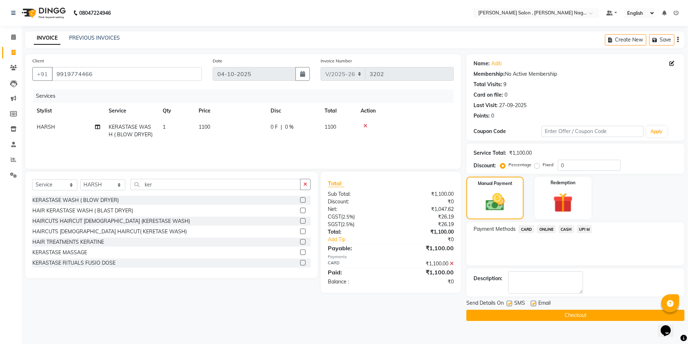
click at [510, 301] on label at bounding box center [509, 302] width 5 height 5
click at [510, 301] on input "checkbox" at bounding box center [509, 303] width 5 height 5
click at [533, 304] on label at bounding box center [533, 302] width 5 height 5
click at [533, 304] on input "checkbox" at bounding box center [533, 303] width 5 height 5
click at [529, 316] on button "Checkout" at bounding box center [576, 314] width 218 height 11
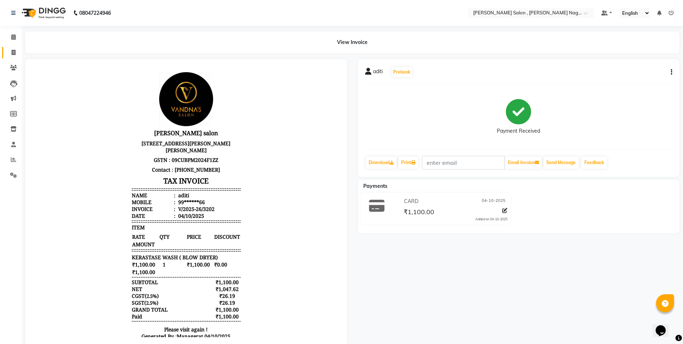
click at [0, 46] on html "08047224946 Select Location × [PERSON_NAME] Salon , [PERSON_NAME] Nagar Default…" at bounding box center [341, 172] width 683 height 344
click at [13, 53] on icon at bounding box center [14, 52] width 4 height 5
click at [15, 52] on icon at bounding box center [14, 52] width 4 height 5
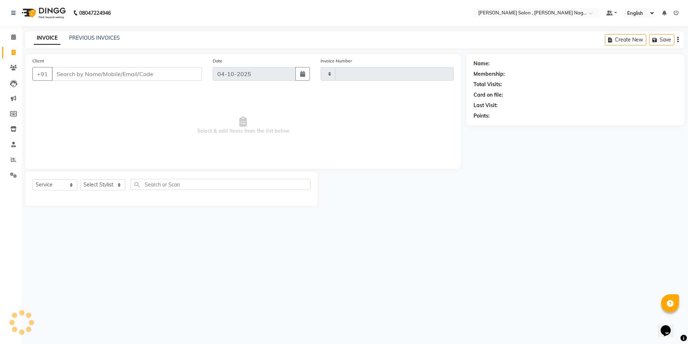
click at [62, 73] on input "Client" at bounding box center [127, 74] width 150 height 14
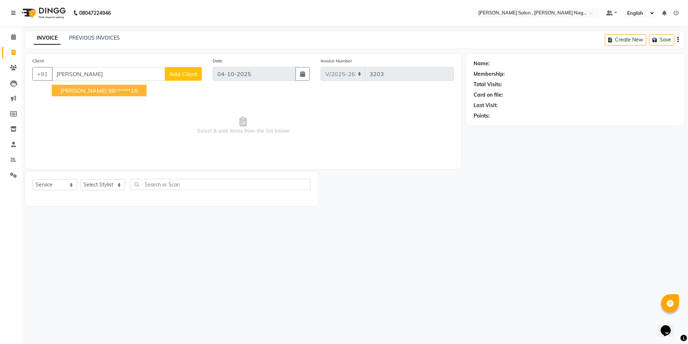
click at [67, 89] on span "[PERSON_NAME]" at bounding box center [83, 90] width 46 height 7
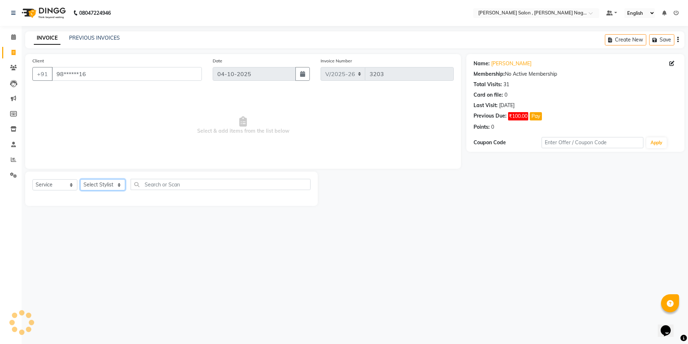
drag, startPoint x: 97, startPoint y: 184, endPoint x: 102, endPoint y: 186, distance: 5.2
click at [97, 184] on select "Select Stylist [PERSON_NAME] [PERSON_NAME] HARSH isha pal [PERSON_NAME] [PERSON…" at bounding box center [102, 184] width 45 height 11
click at [80, 179] on select "Select Stylist [PERSON_NAME] [PERSON_NAME] HARSH isha pal [PERSON_NAME] [PERSON…" at bounding box center [102, 184] width 45 height 11
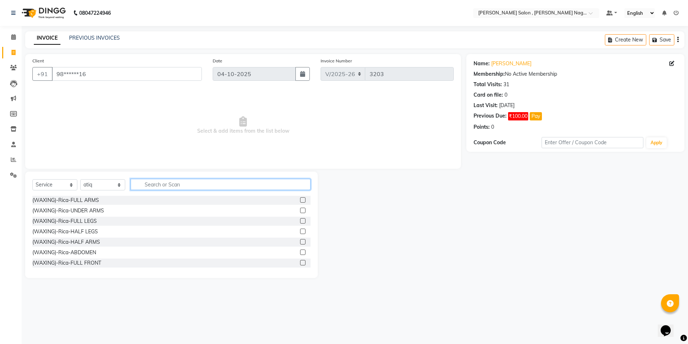
click at [161, 187] on input "text" at bounding box center [221, 184] width 180 height 11
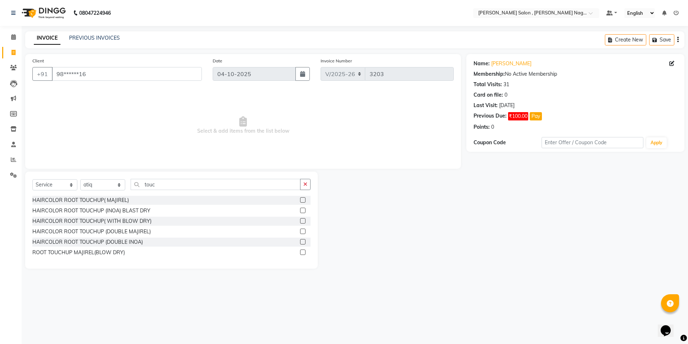
click at [301, 210] on label at bounding box center [302, 209] width 5 height 5
click at [301, 210] on input "checkbox" at bounding box center [302, 210] width 5 height 5
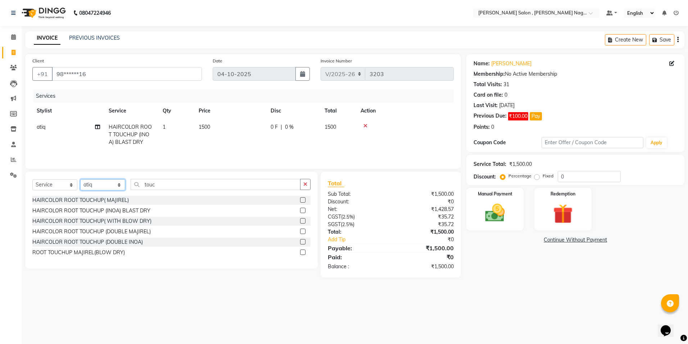
click at [113, 182] on select "Select Stylist [PERSON_NAME] [PERSON_NAME] HARSH isha pal [PERSON_NAME] [PERSON…" at bounding box center [102, 184] width 45 height 11
click at [80, 179] on select "Select Stylist [PERSON_NAME] [PERSON_NAME] HARSH isha pal [PERSON_NAME] [PERSON…" at bounding box center [102, 184] width 45 height 11
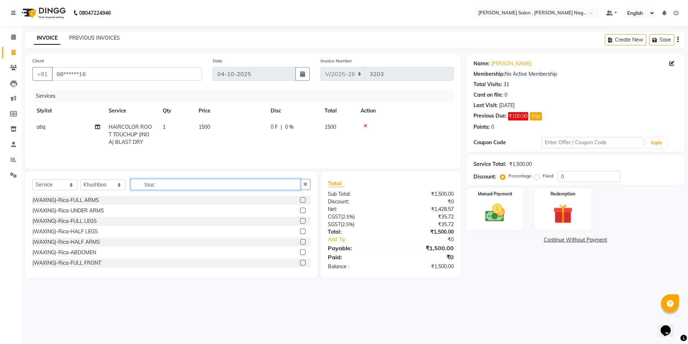
click at [163, 186] on input "touc" at bounding box center [216, 184] width 170 height 11
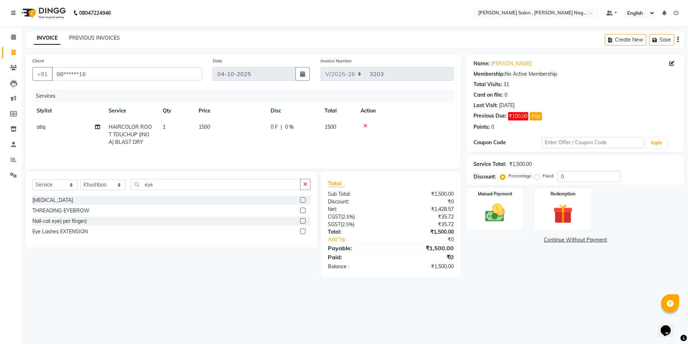
click at [302, 210] on label at bounding box center [302, 209] width 5 height 5
click at [302, 210] on input "checkbox" at bounding box center [302, 210] width 5 height 5
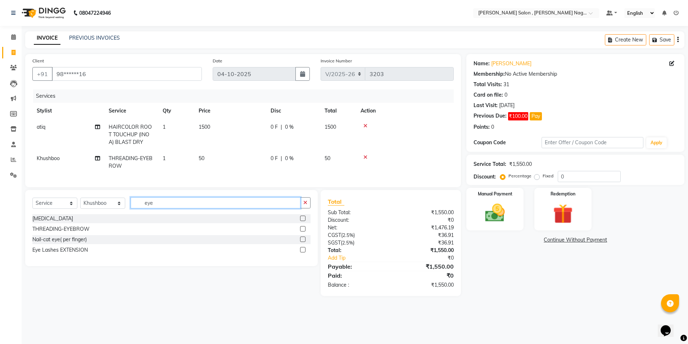
click at [260, 208] on input "eye" at bounding box center [216, 202] width 170 height 11
click at [301, 242] on label at bounding box center [302, 238] width 5 height 5
click at [301, 242] on input "checkbox" at bounding box center [302, 239] width 5 height 5
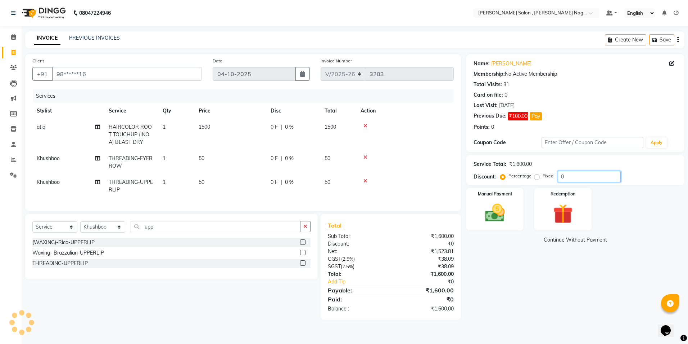
click at [584, 178] on input "0" at bounding box center [589, 176] width 63 height 11
click at [517, 205] on div "Manual Payment" at bounding box center [495, 209] width 59 height 44
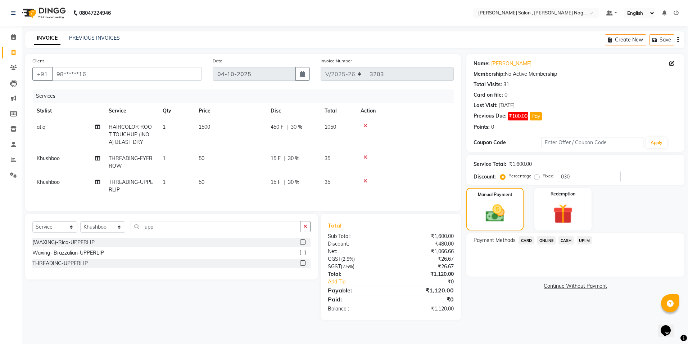
click at [562, 241] on span "CASH" at bounding box center [566, 240] width 15 height 8
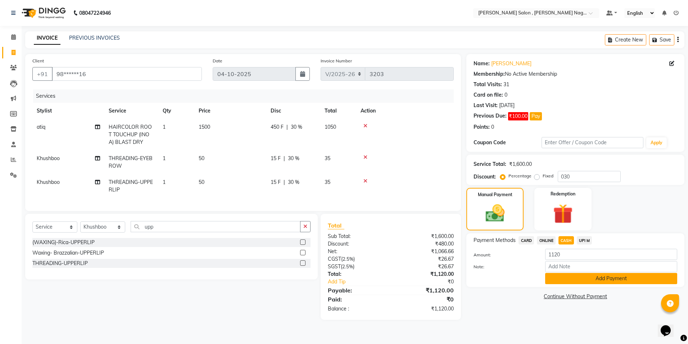
click at [557, 278] on button "Add Payment" at bounding box center [612, 278] width 132 height 11
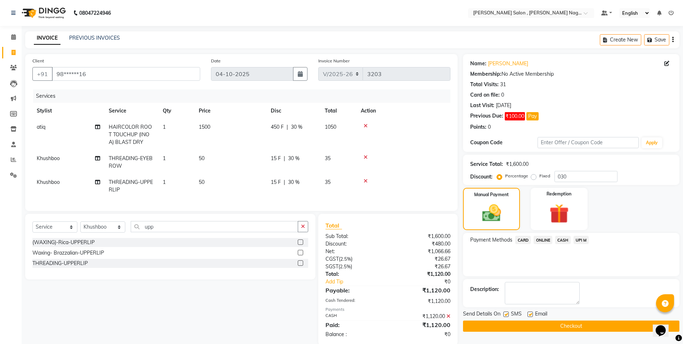
click at [508, 315] on label at bounding box center [505, 313] width 5 height 5
click at [508, 315] on input "checkbox" at bounding box center [505, 314] width 5 height 5
click at [528, 315] on label at bounding box center [530, 313] width 5 height 5
click at [528, 315] on input "checkbox" at bounding box center [530, 314] width 5 height 5
click at [521, 331] on button "Checkout" at bounding box center [571, 325] width 216 height 11
